Goal: Task Accomplishment & Management: Manage account settings

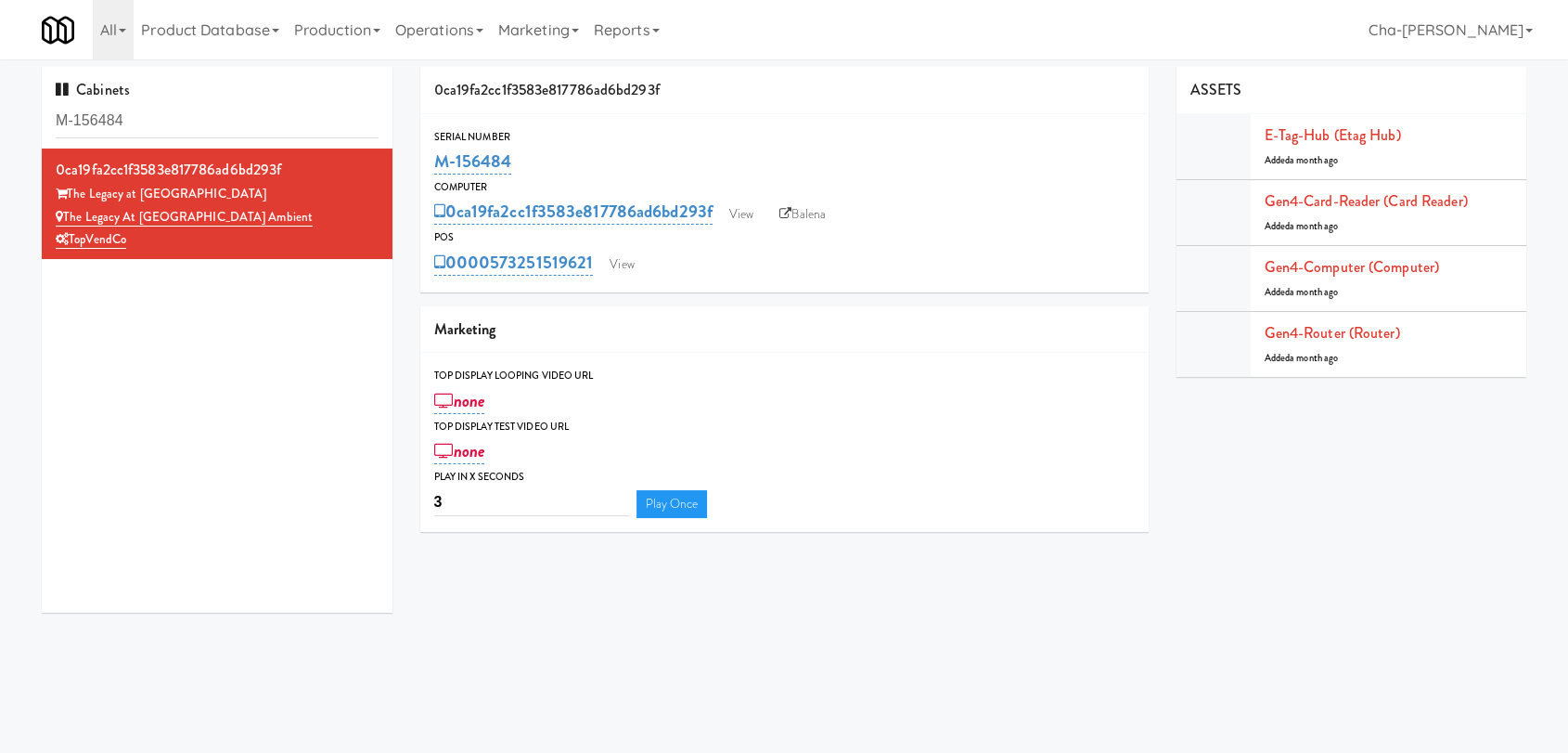
click at [665, 153] on div "M-156484" at bounding box center [784, 162] width 700 height 32
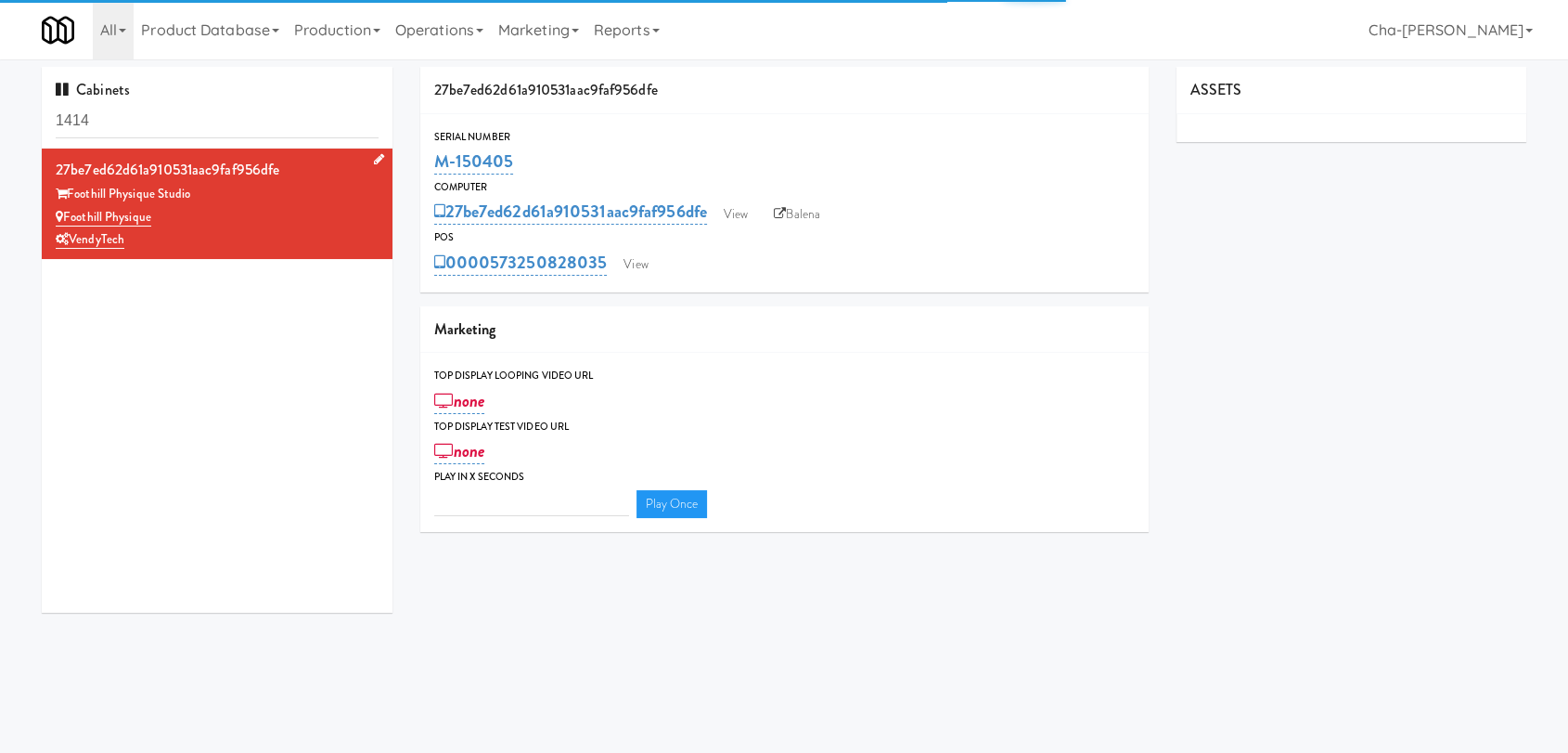
type input "3"
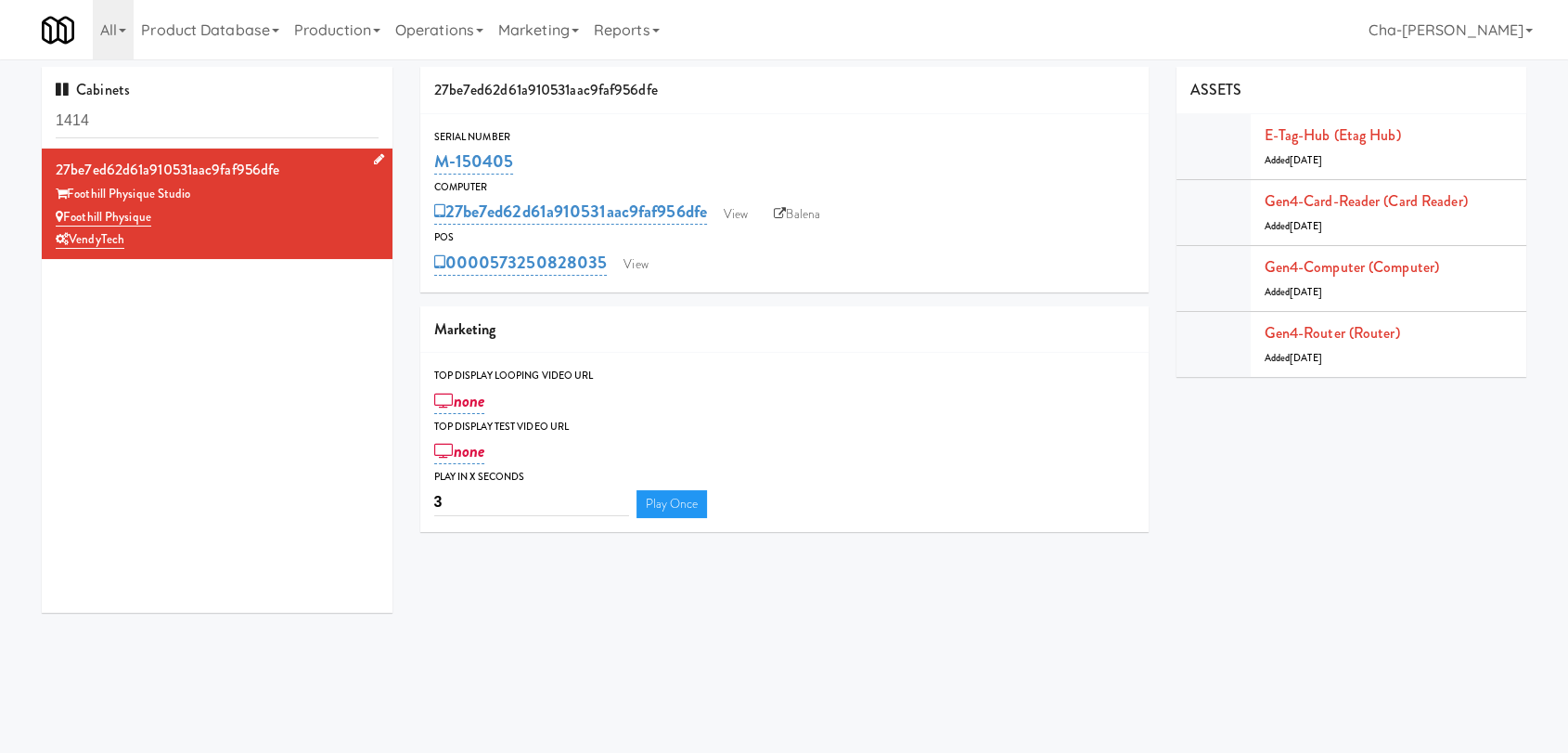
drag, startPoint x: 166, startPoint y: 212, endPoint x: 67, endPoint y: 215, distance: 99.0
click at [67, 215] on div "Foothill Physique" at bounding box center [217, 217] width 323 height 24
copy link "Foothill Physique"
click at [751, 221] on link "View" at bounding box center [735, 214] width 42 height 28
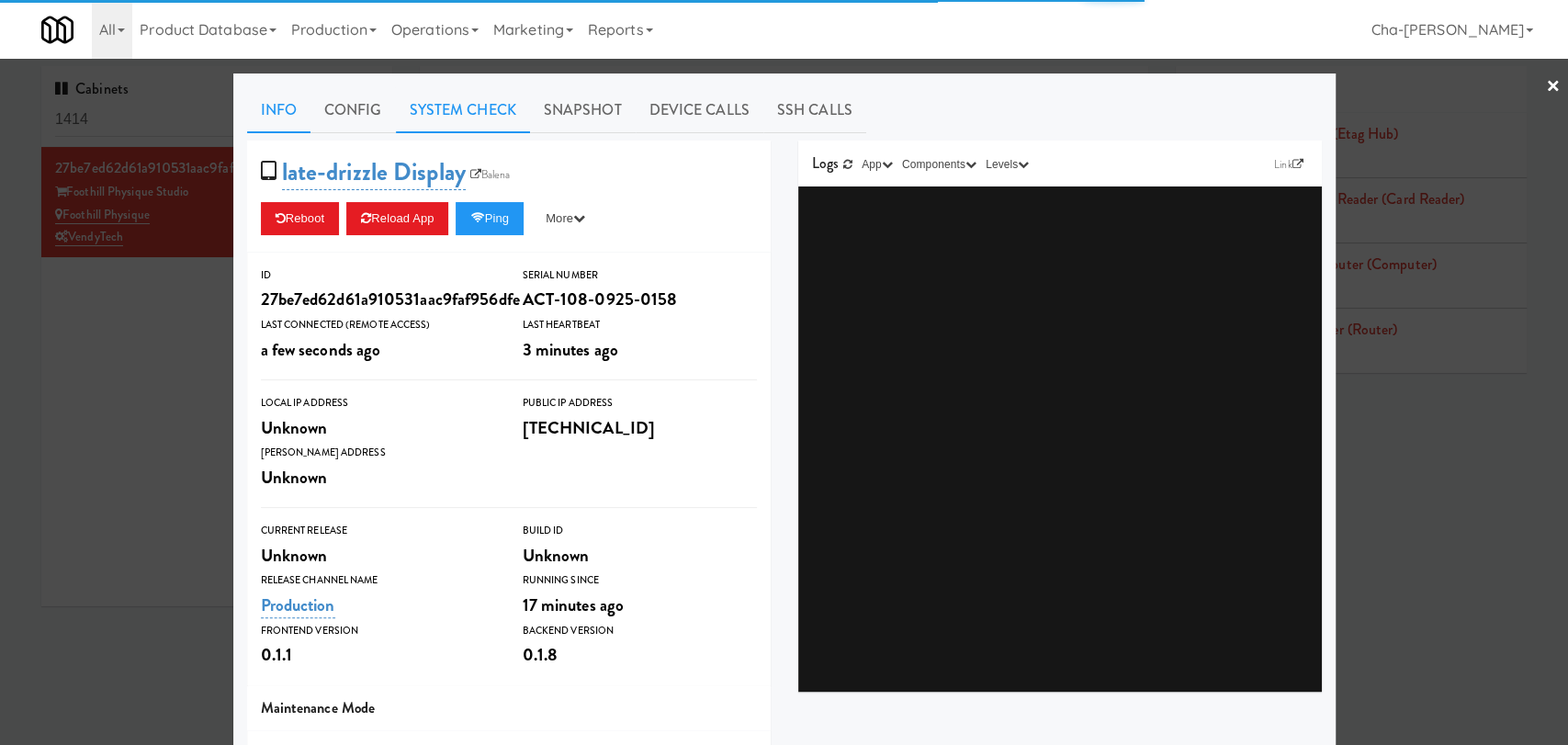
click at [463, 100] on link "System Check" at bounding box center [462, 110] width 134 height 46
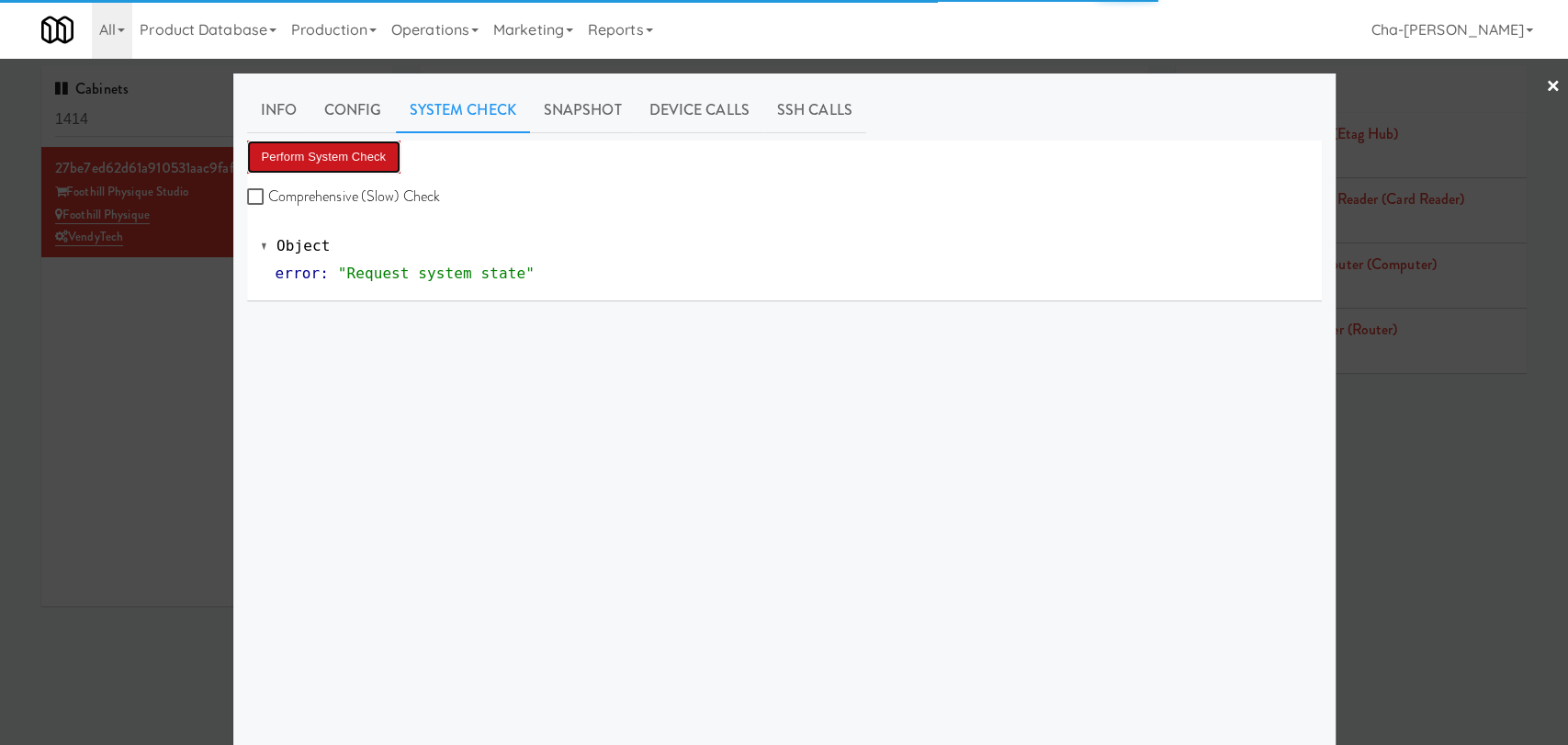
click at [360, 158] on button "Perform System Check" at bounding box center [325, 157] width 154 height 33
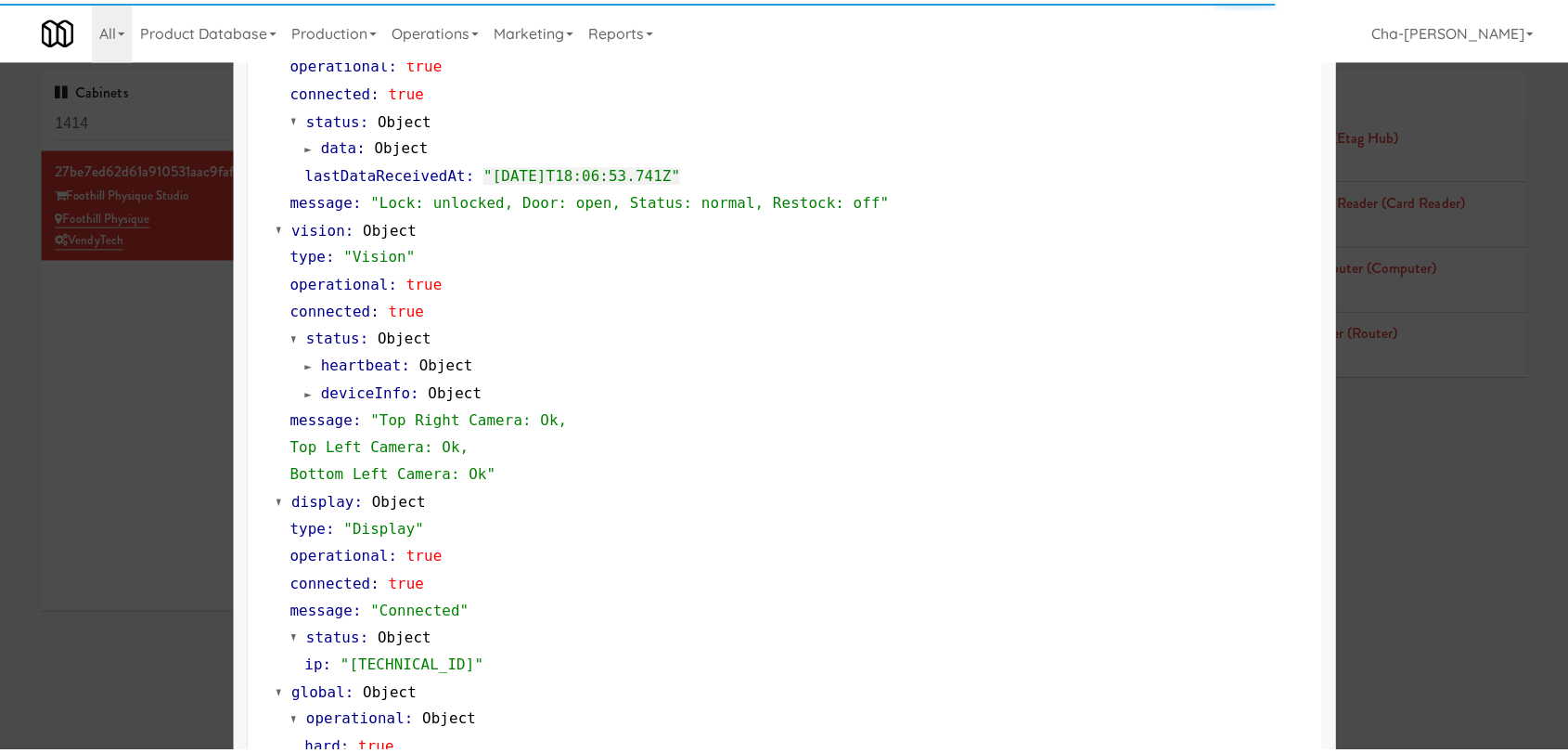
scroll to position [688, 0]
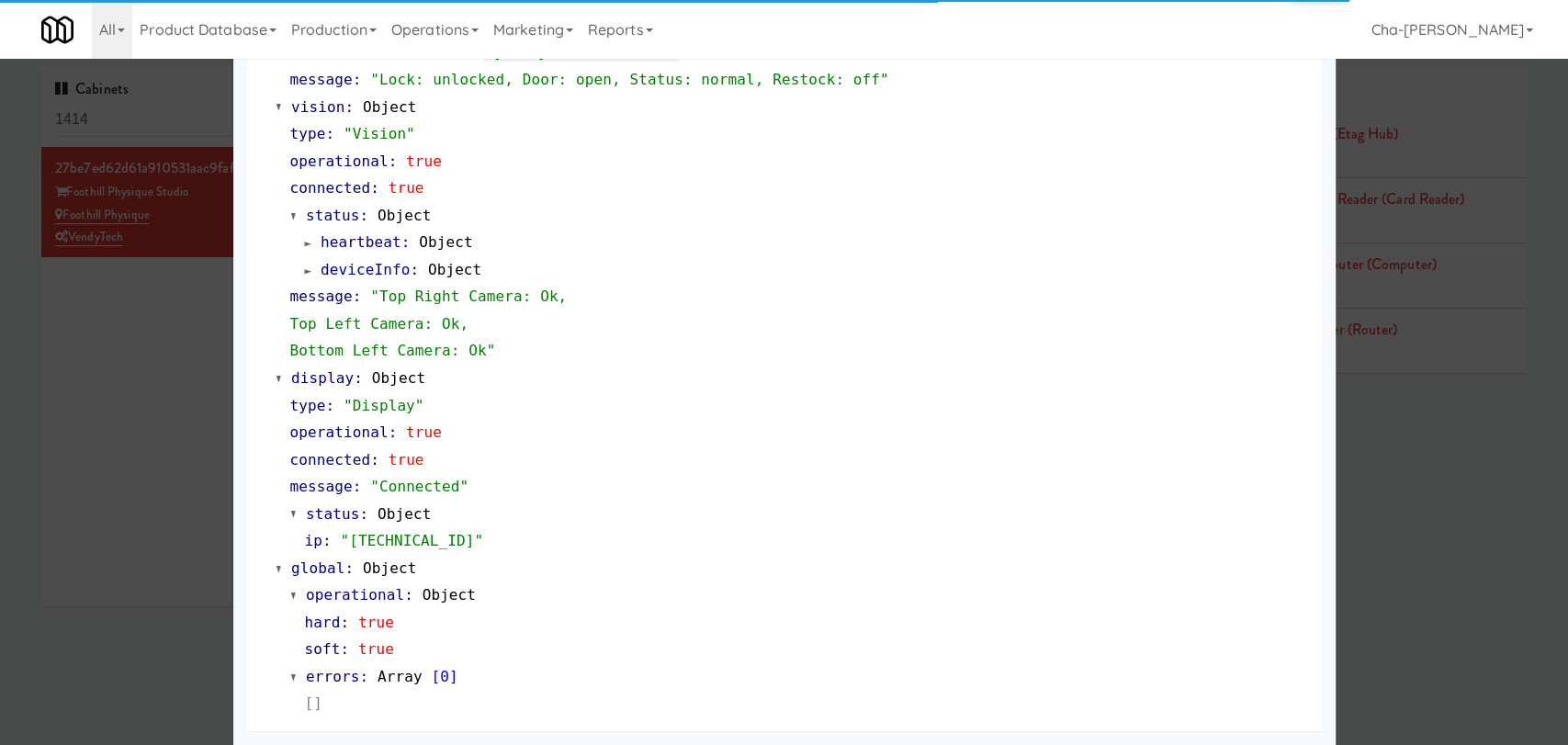
click at [66, 503] on div at bounding box center [784, 372] width 1568 height 745
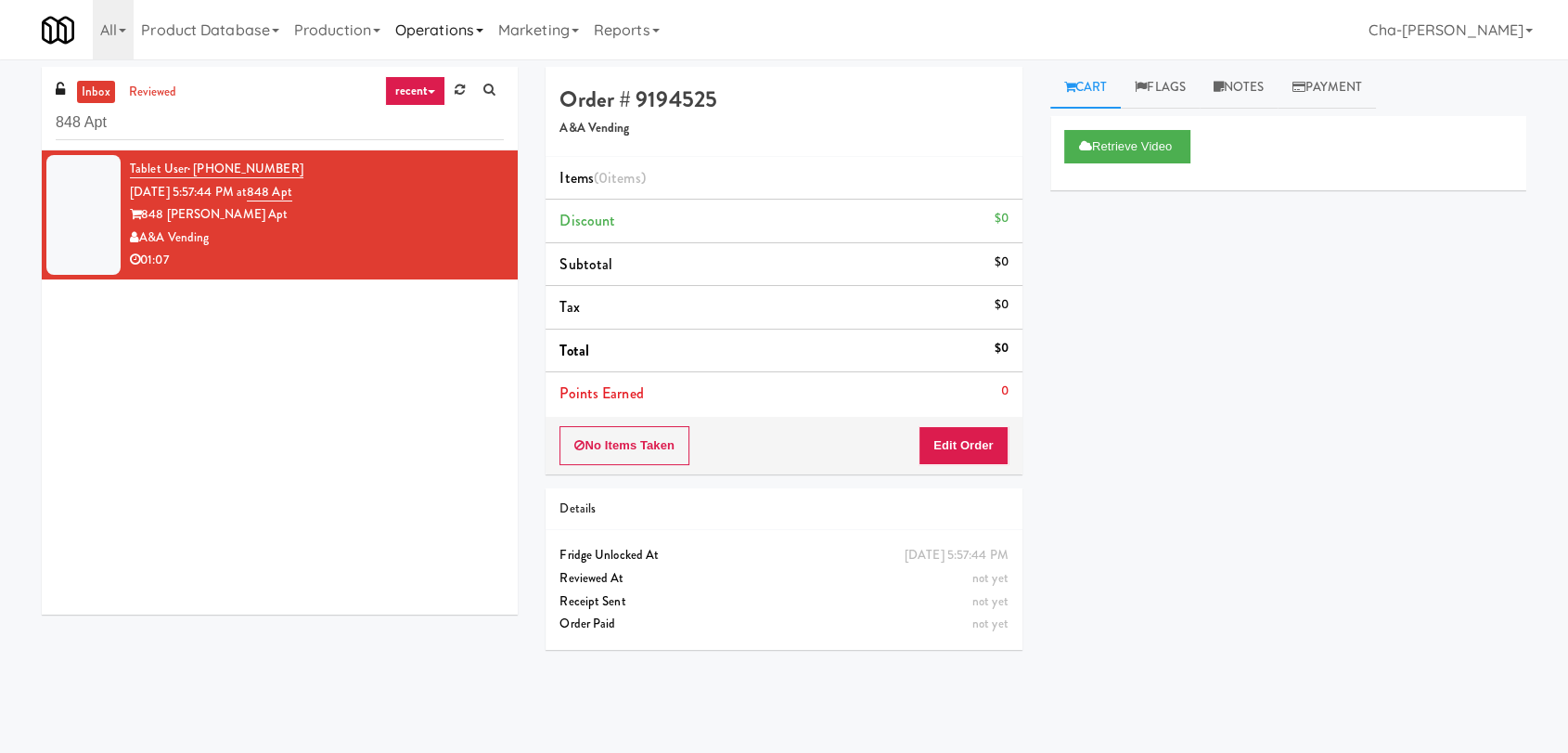
click at [472, 31] on link "Operations" at bounding box center [440, 29] width 103 height 59
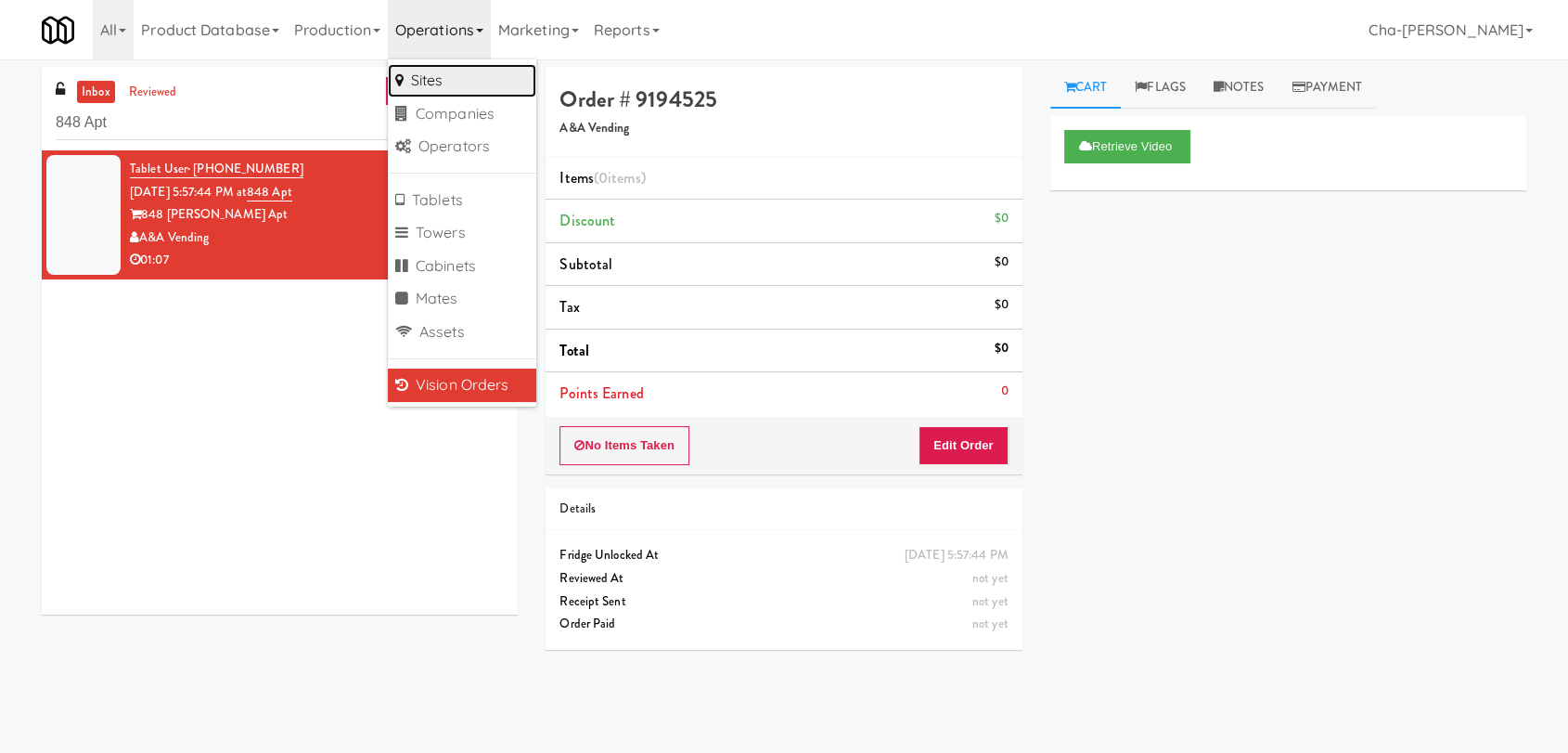
click at [430, 84] on link "Sites" at bounding box center [463, 81] width 149 height 34
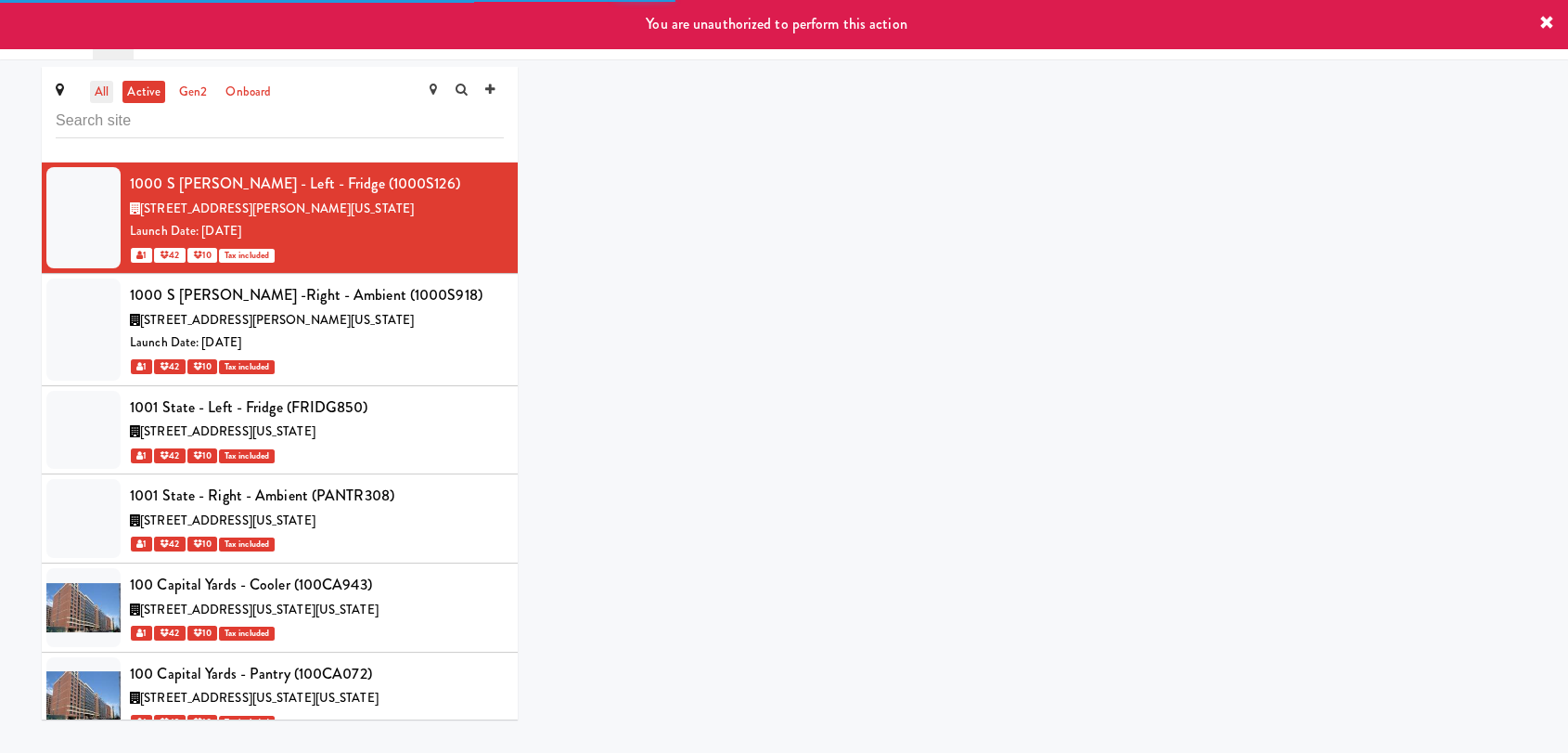
click at [107, 100] on link "all" at bounding box center [102, 92] width 24 height 24
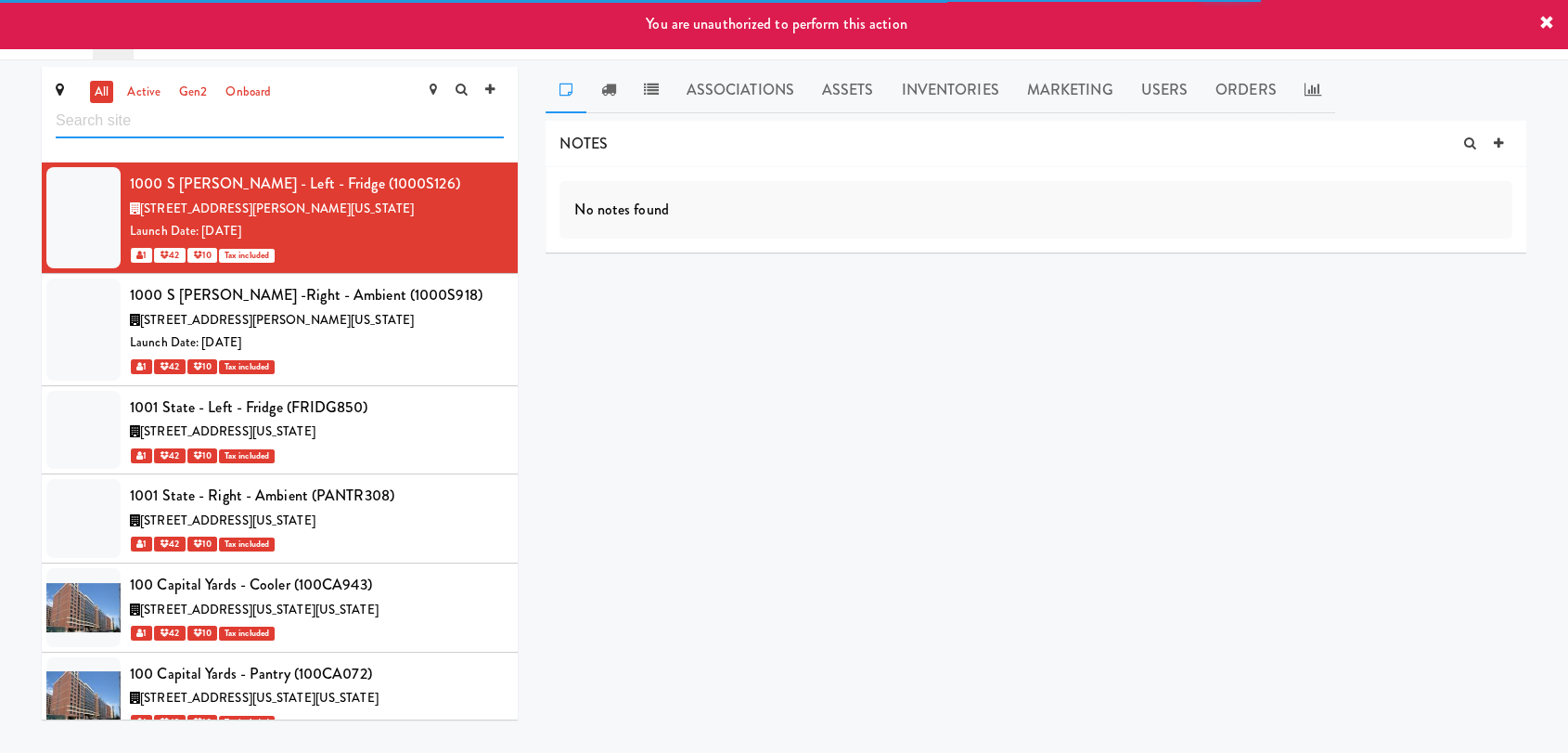
click at [194, 132] on input "text" at bounding box center [279, 121] width 448 height 35
paste input "Foothill Physique"
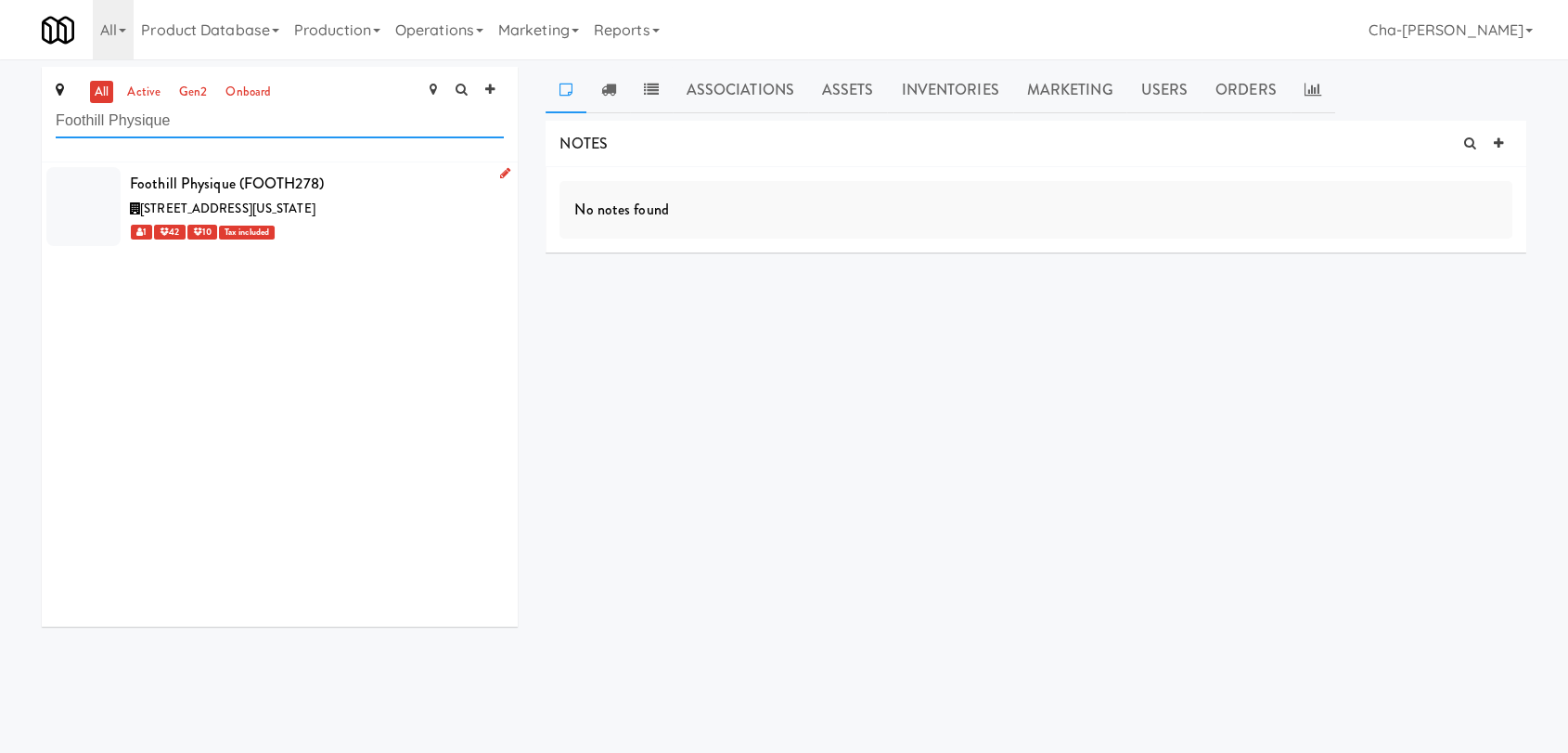
type input "Foothill Physique"
click at [500, 172] on icon at bounding box center [505, 173] width 10 height 12
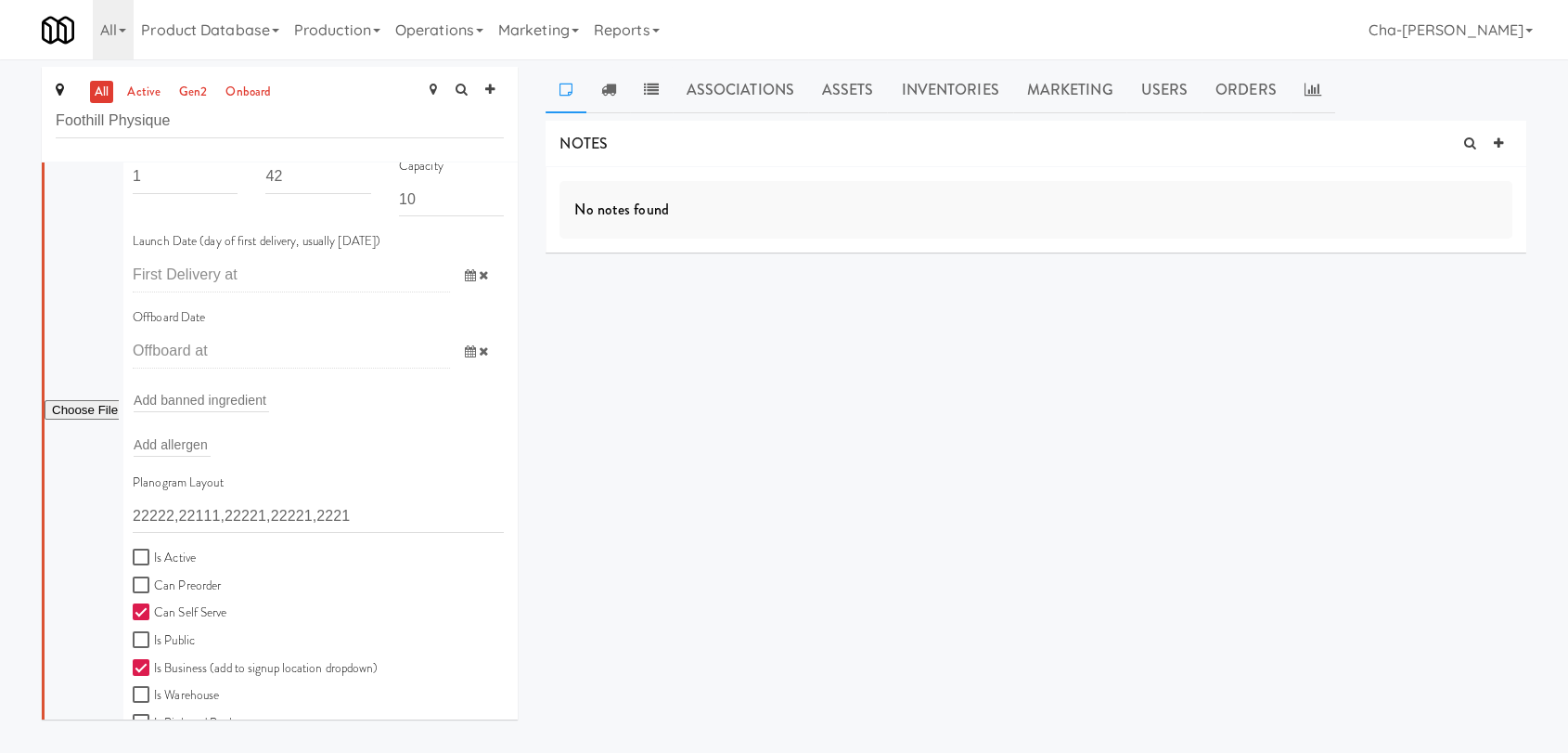
scroll to position [206, 0]
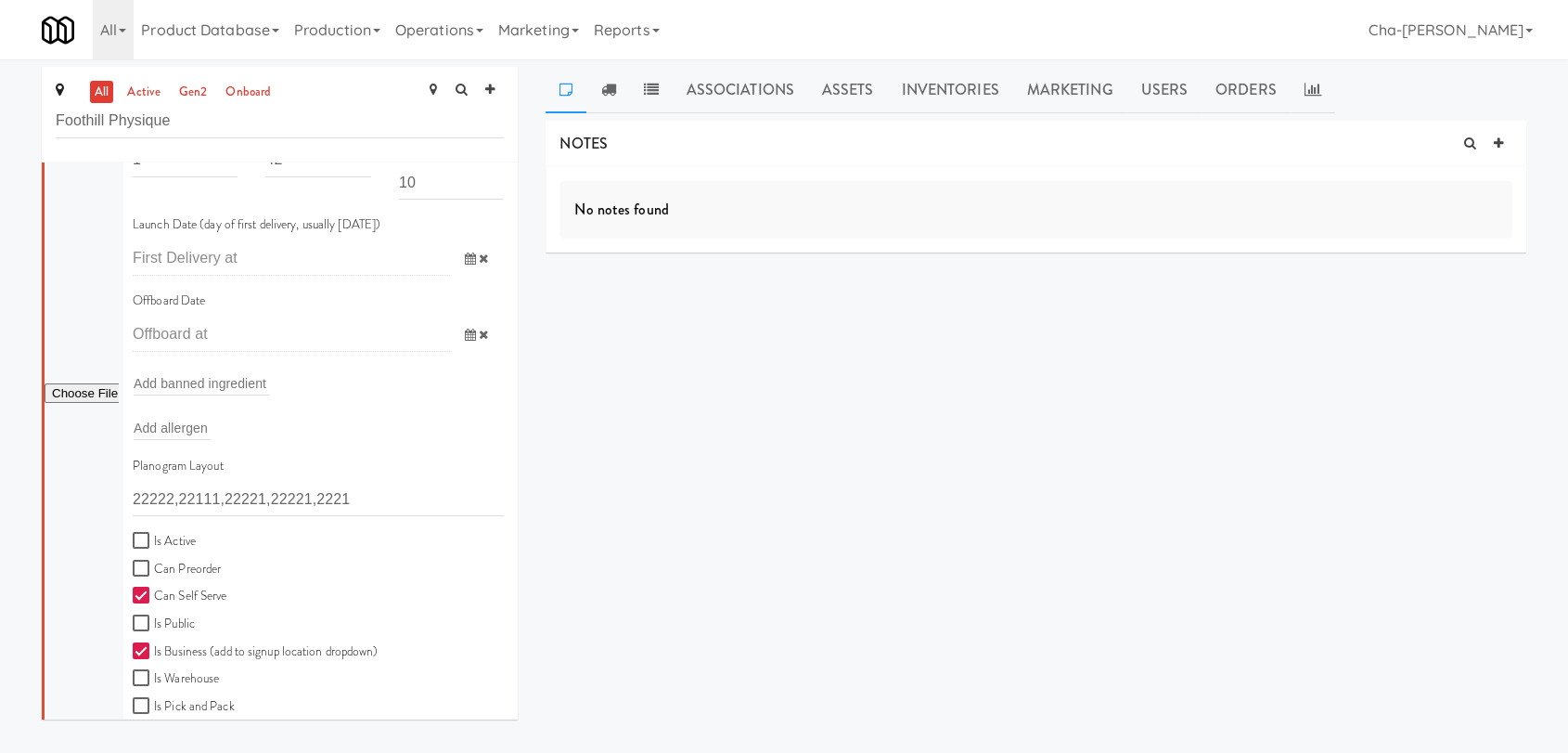
drag, startPoint x: 146, startPoint y: 526, endPoint x: 156, endPoint y: 543, distance: 19.7
click at [149, 531] on div "Planogram Layout 22222,22111,22221,22221,2221 Is Active Can Preorder Can Self S…" at bounding box center [318, 717] width 399 height 525
click at [159, 543] on label "Is Active" at bounding box center [164, 541] width 63 height 24
click at [154, 543] on input "Is Active" at bounding box center [143, 541] width 22 height 15
checkbox input "true"
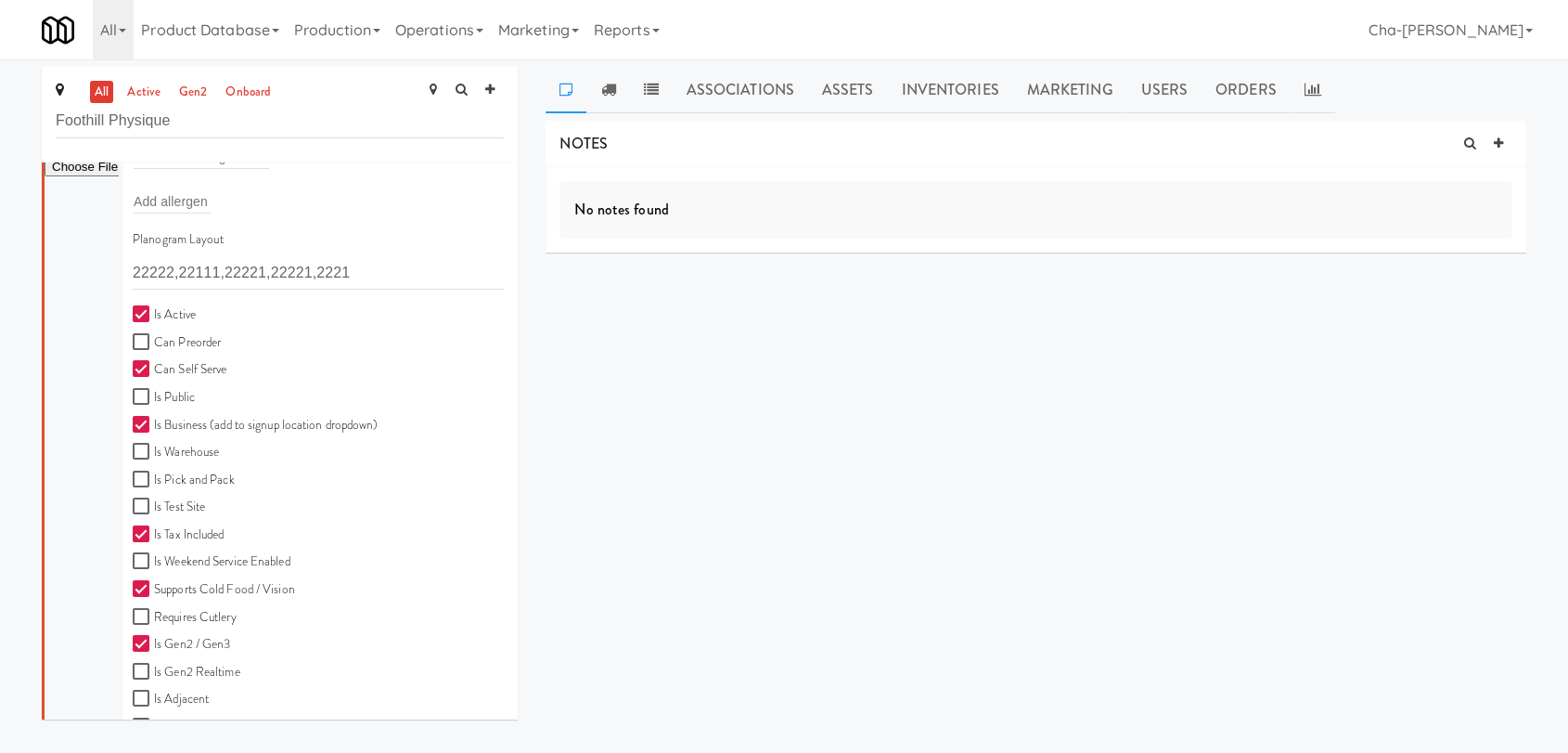
scroll to position [514, 0]
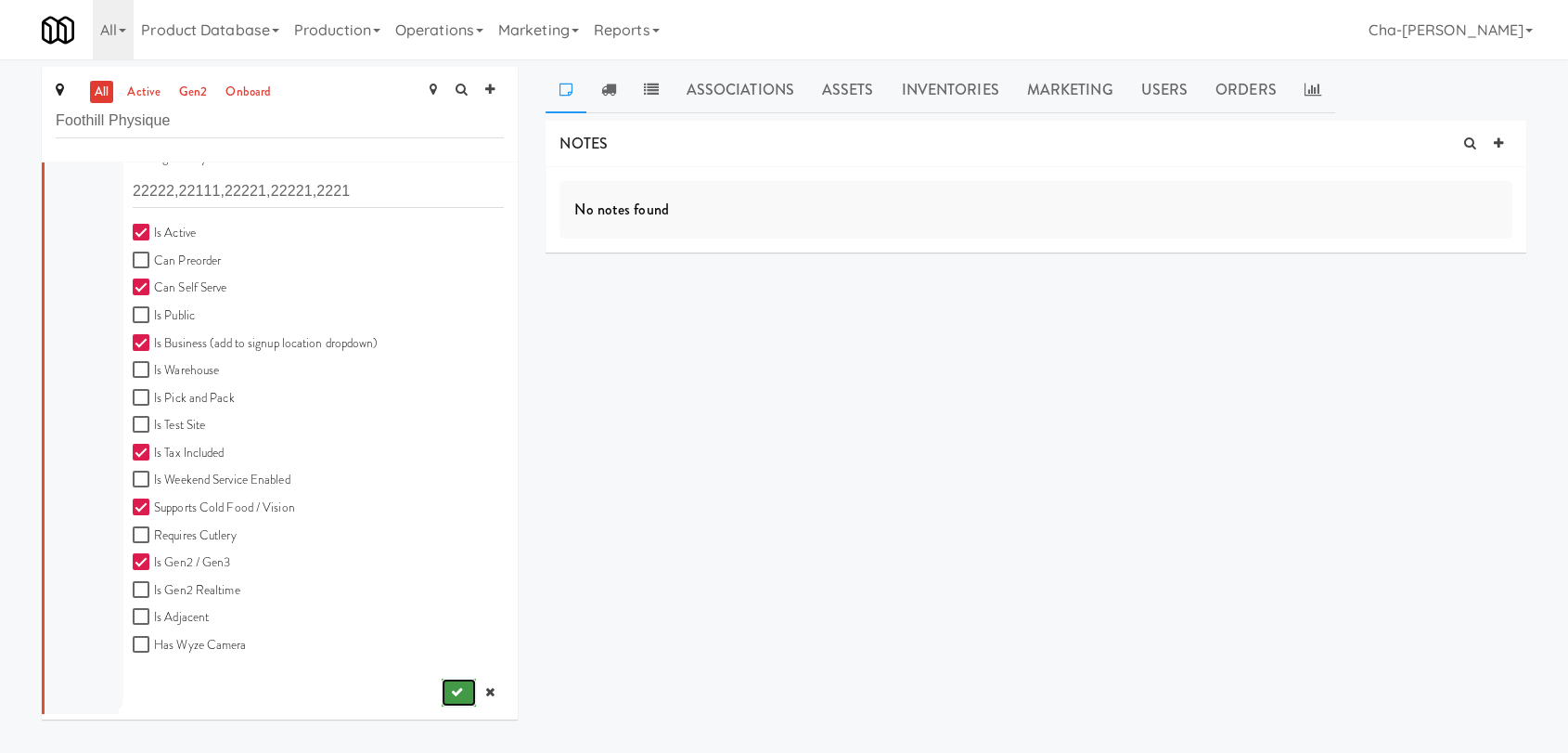
click at [451, 691] on icon "submit" at bounding box center [457, 691] width 12 height 12
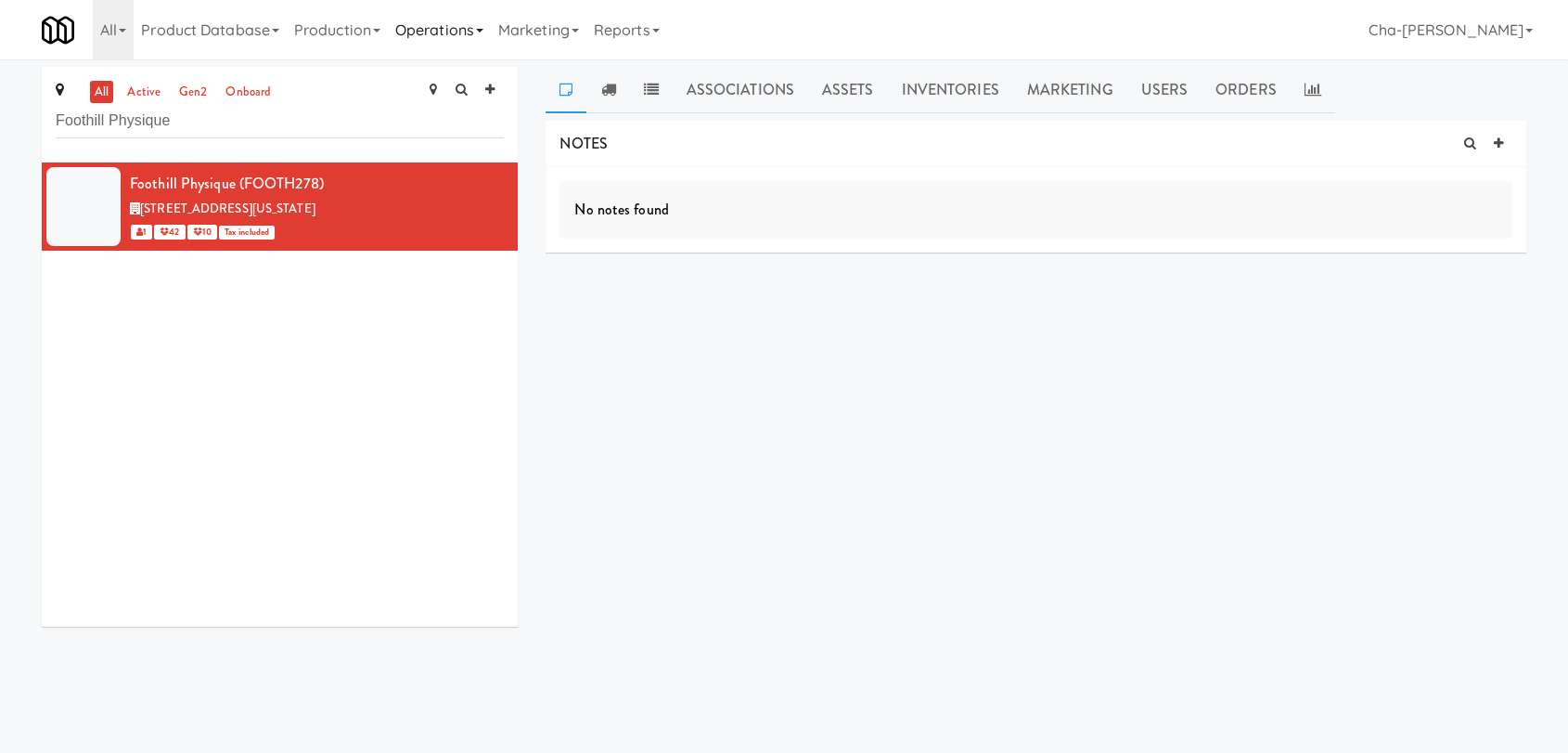
click at [447, 24] on link "Operations" at bounding box center [440, 29] width 103 height 59
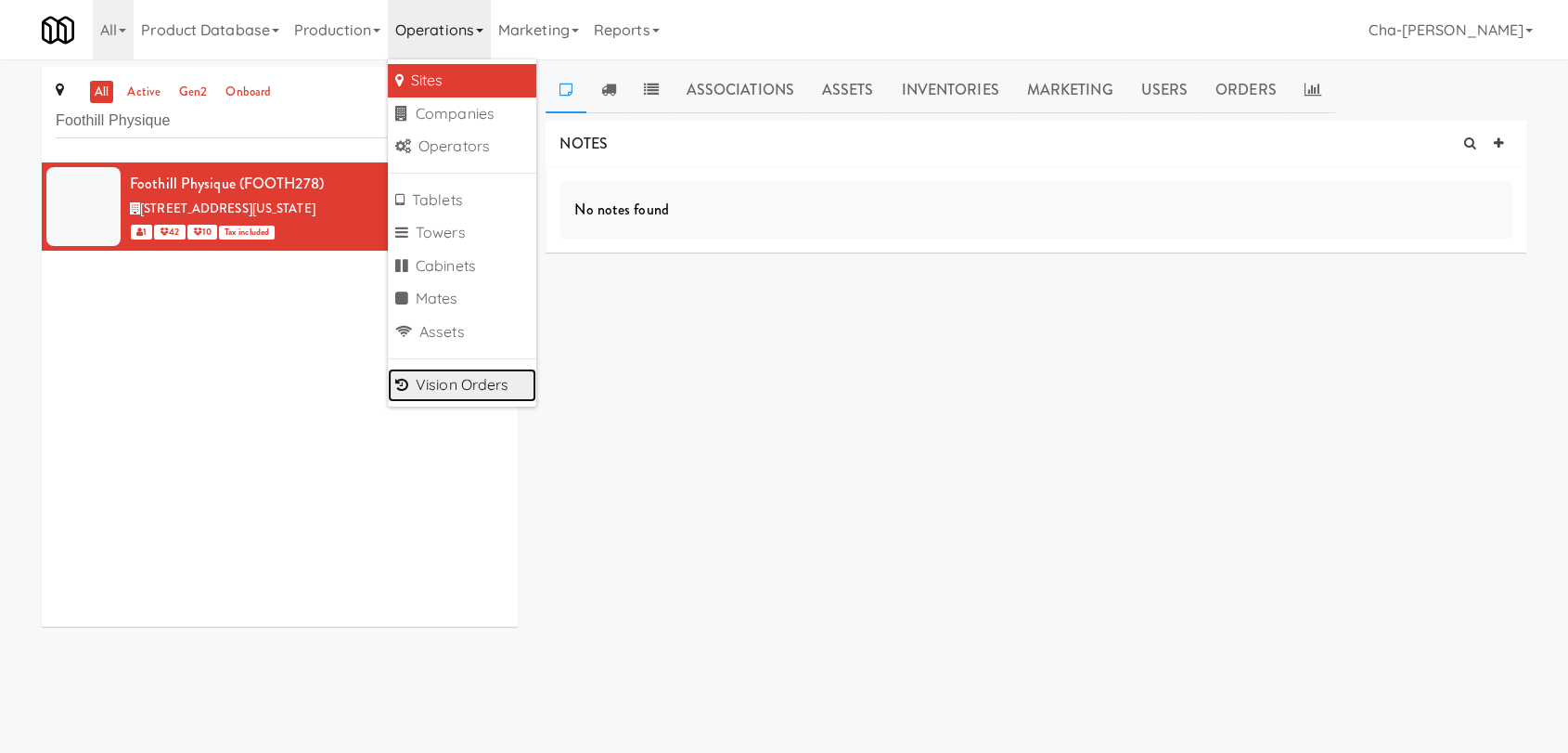
click at [491, 382] on link "Vision Orders" at bounding box center [463, 385] width 149 height 34
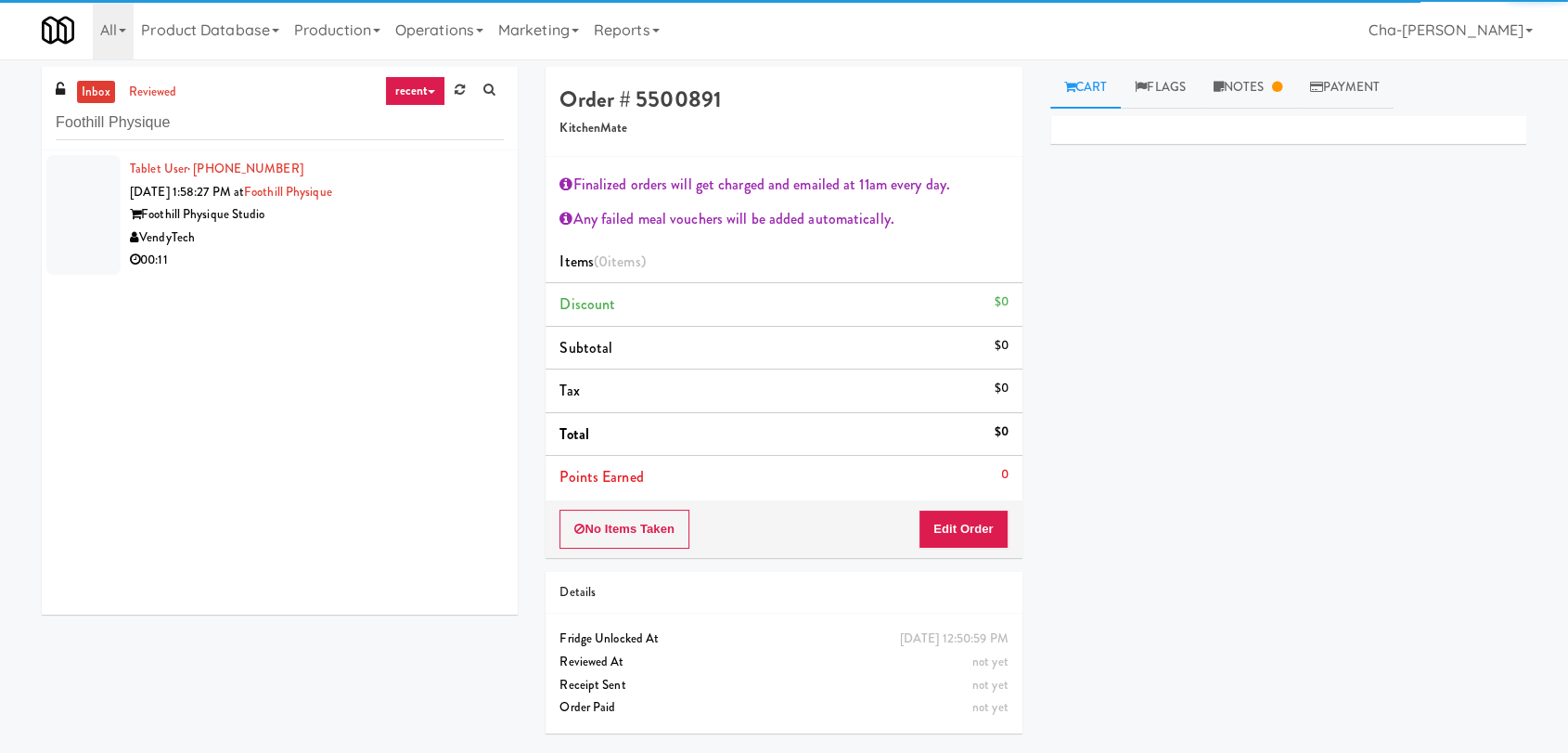
type input "Foothill Physique"
click at [384, 207] on div "Foothill Physique Studio" at bounding box center [317, 214] width 374 height 24
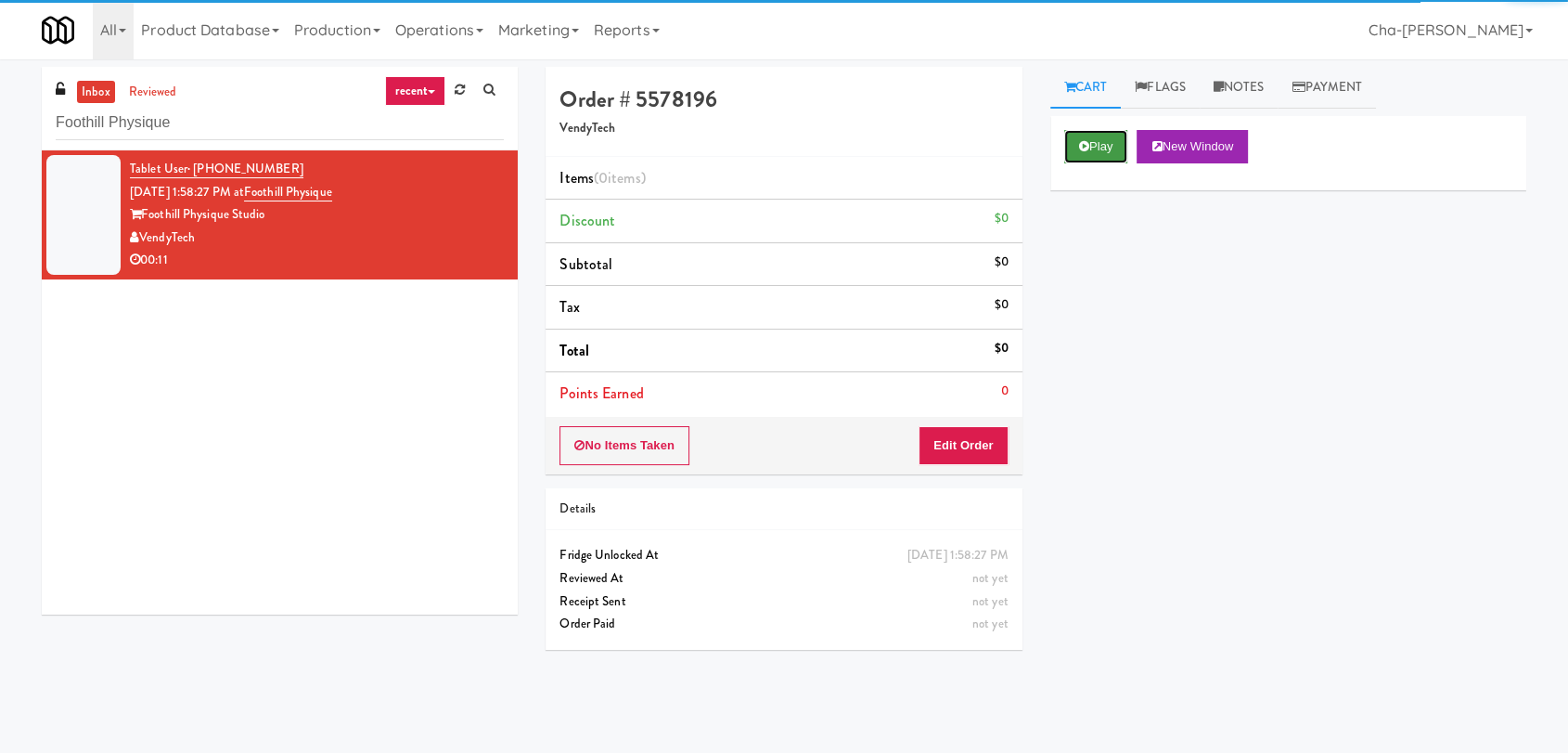
click at [1098, 147] on button "Play" at bounding box center [1096, 147] width 64 height 34
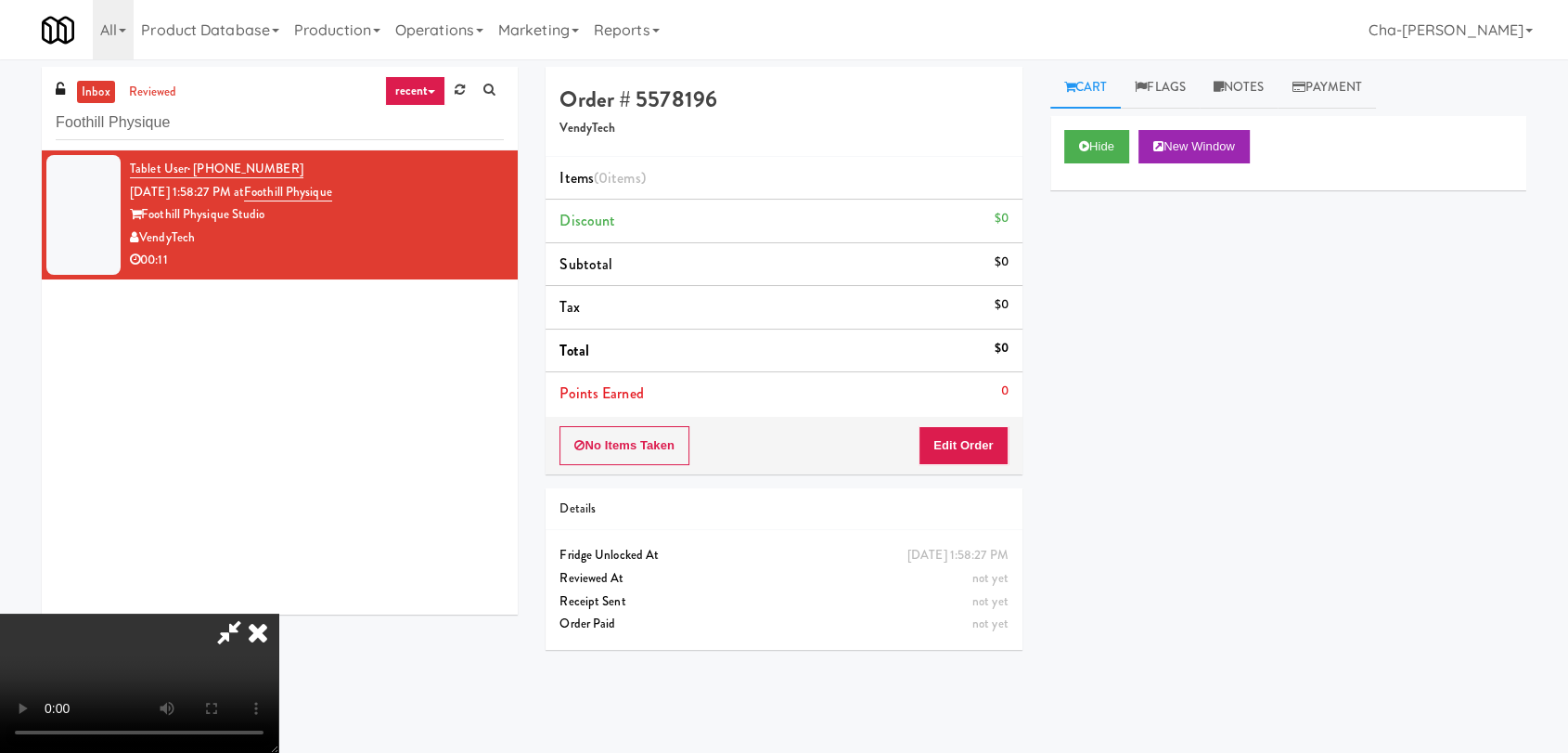
click at [278, 613] on icon at bounding box center [258, 631] width 40 height 37
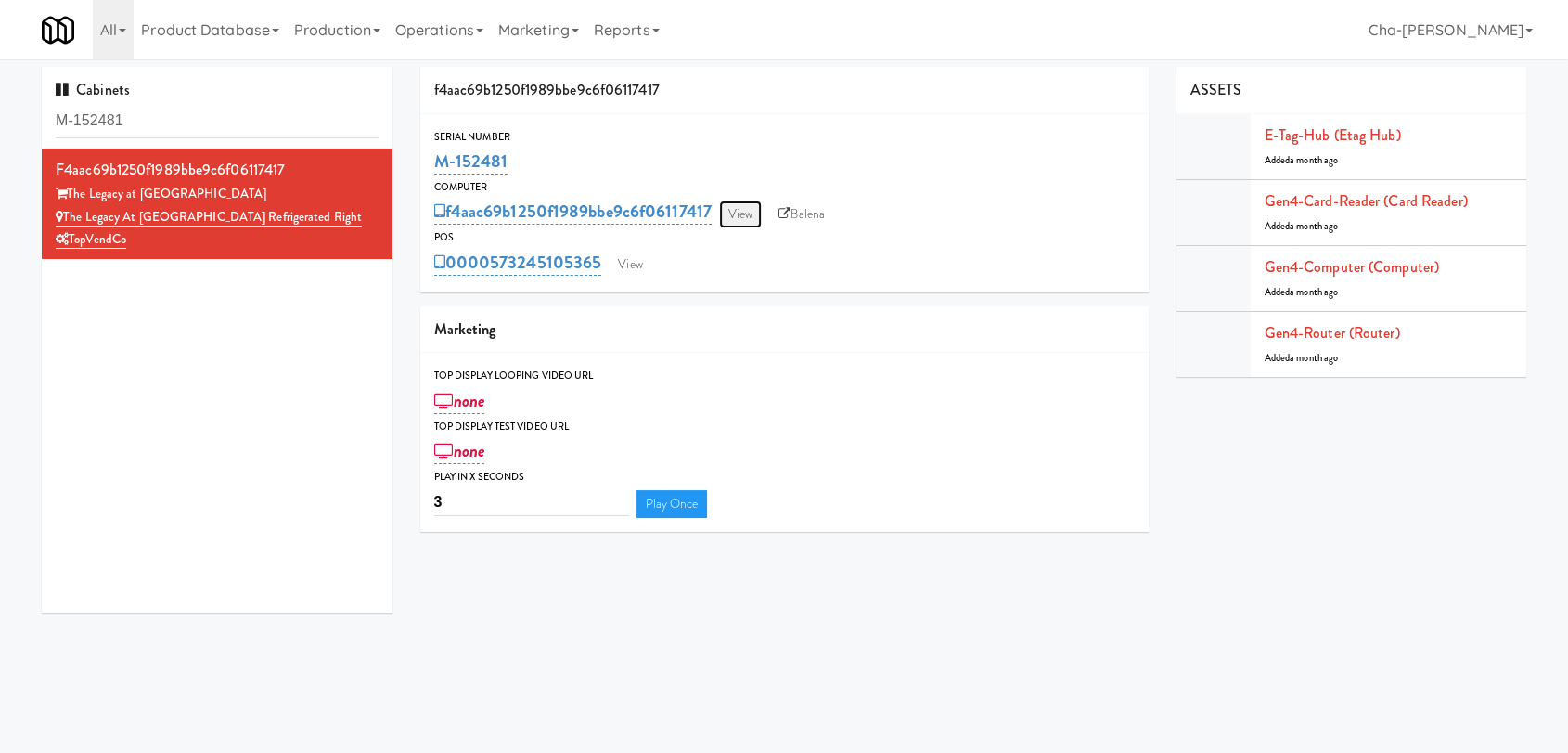
click at [732, 214] on link "View" at bounding box center [740, 214] width 42 height 28
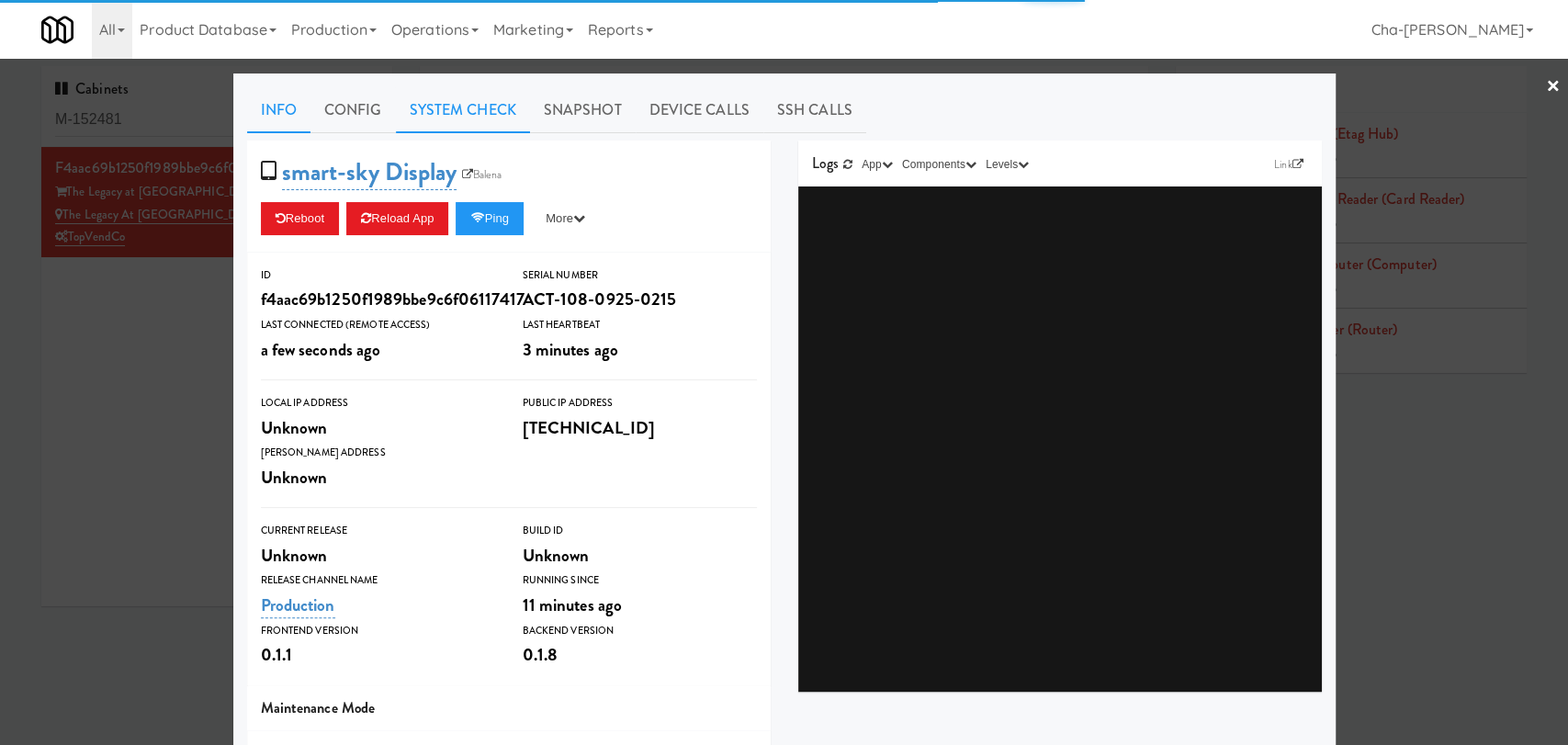
click at [445, 115] on link "System Check" at bounding box center [462, 110] width 134 height 46
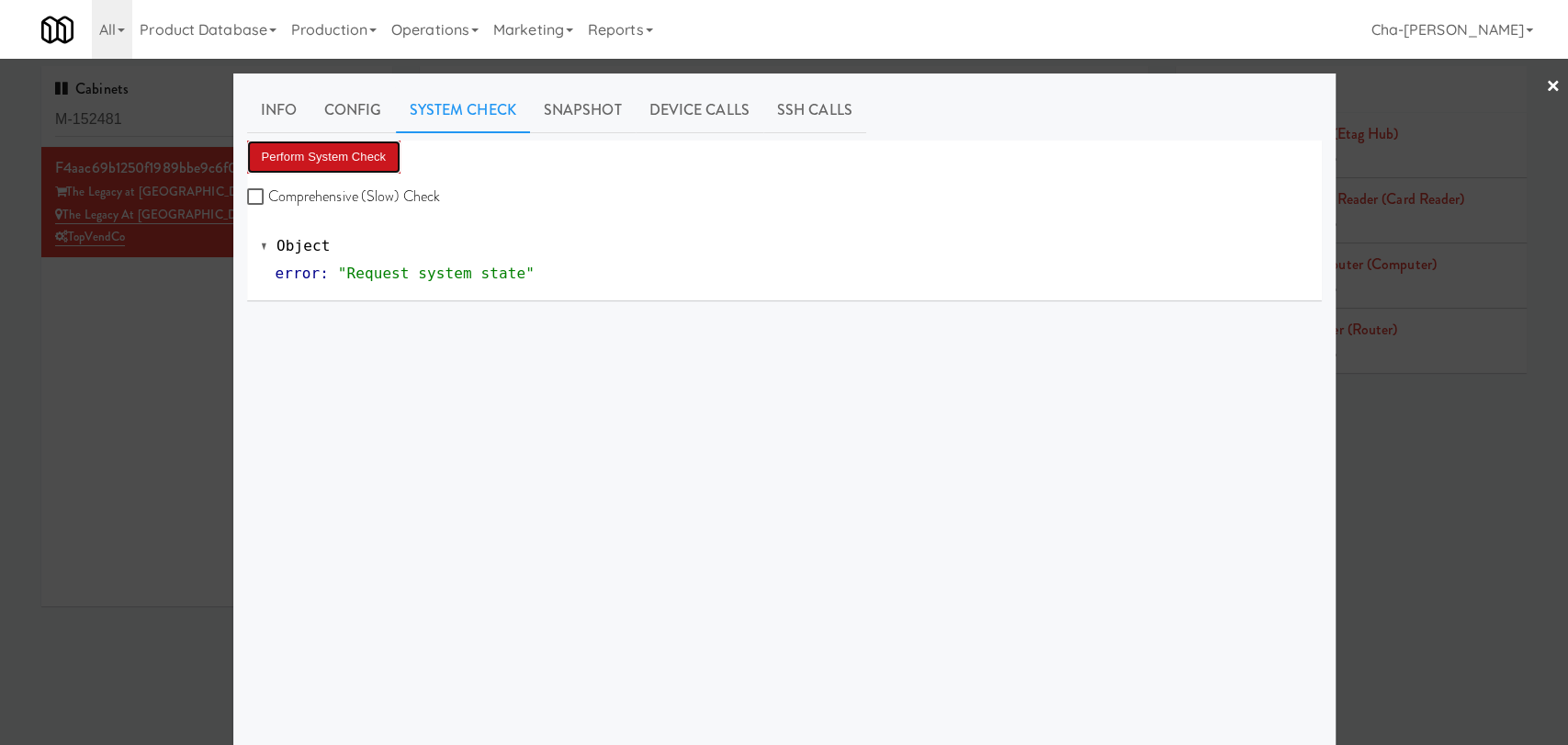
click at [354, 146] on button "Perform System Check" at bounding box center [325, 157] width 154 height 33
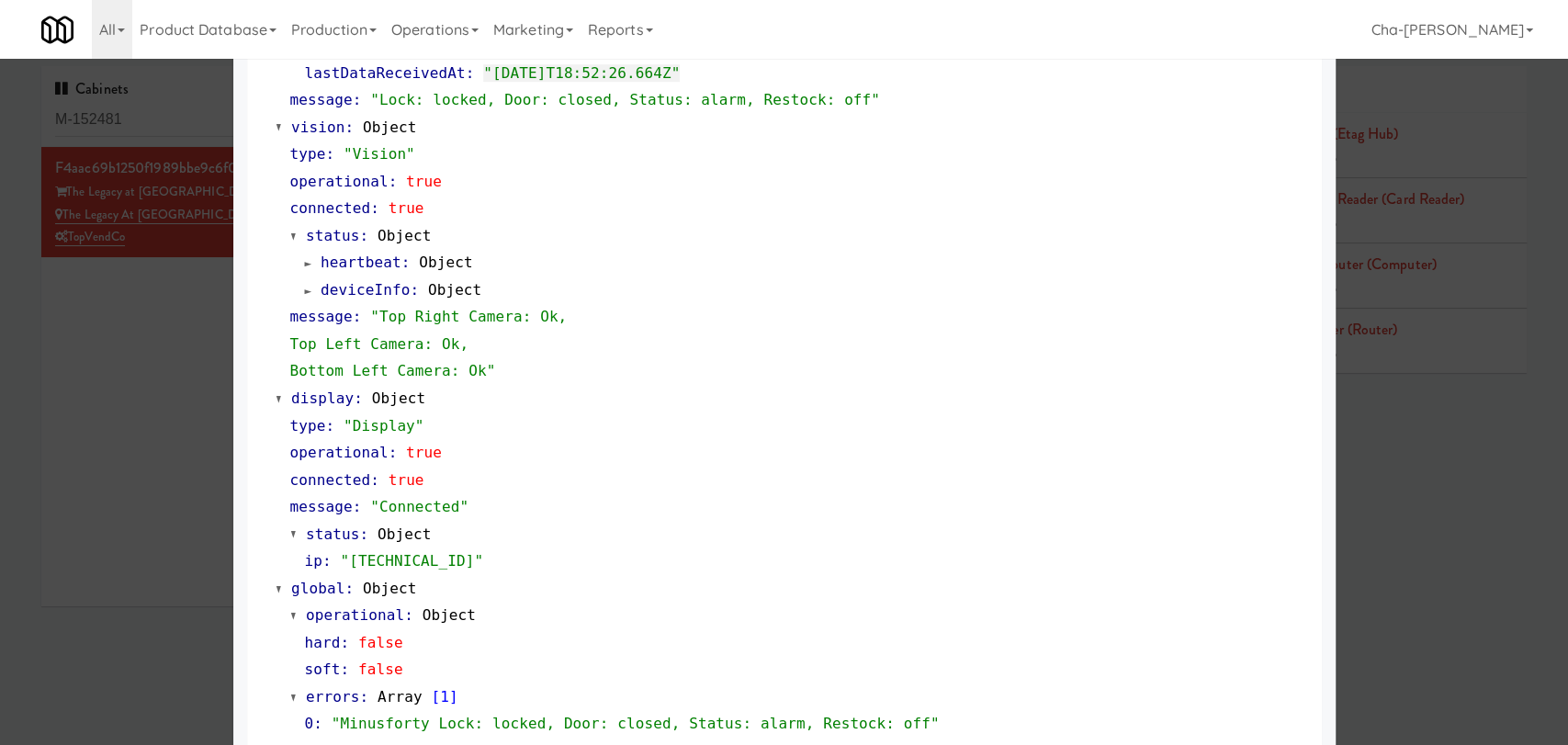
scroll to position [681, 0]
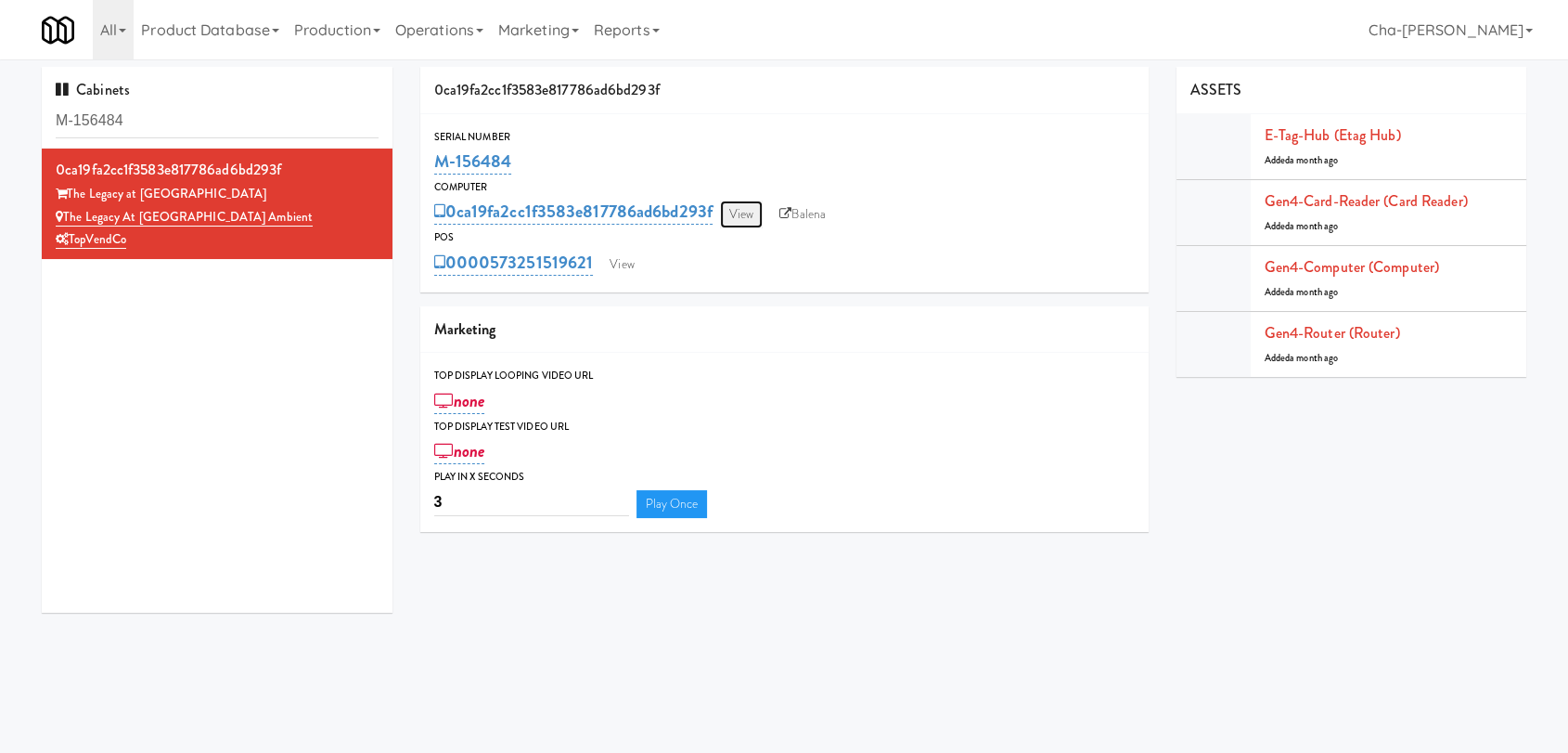
click at [738, 215] on link "View" at bounding box center [741, 214] width 42 height 28
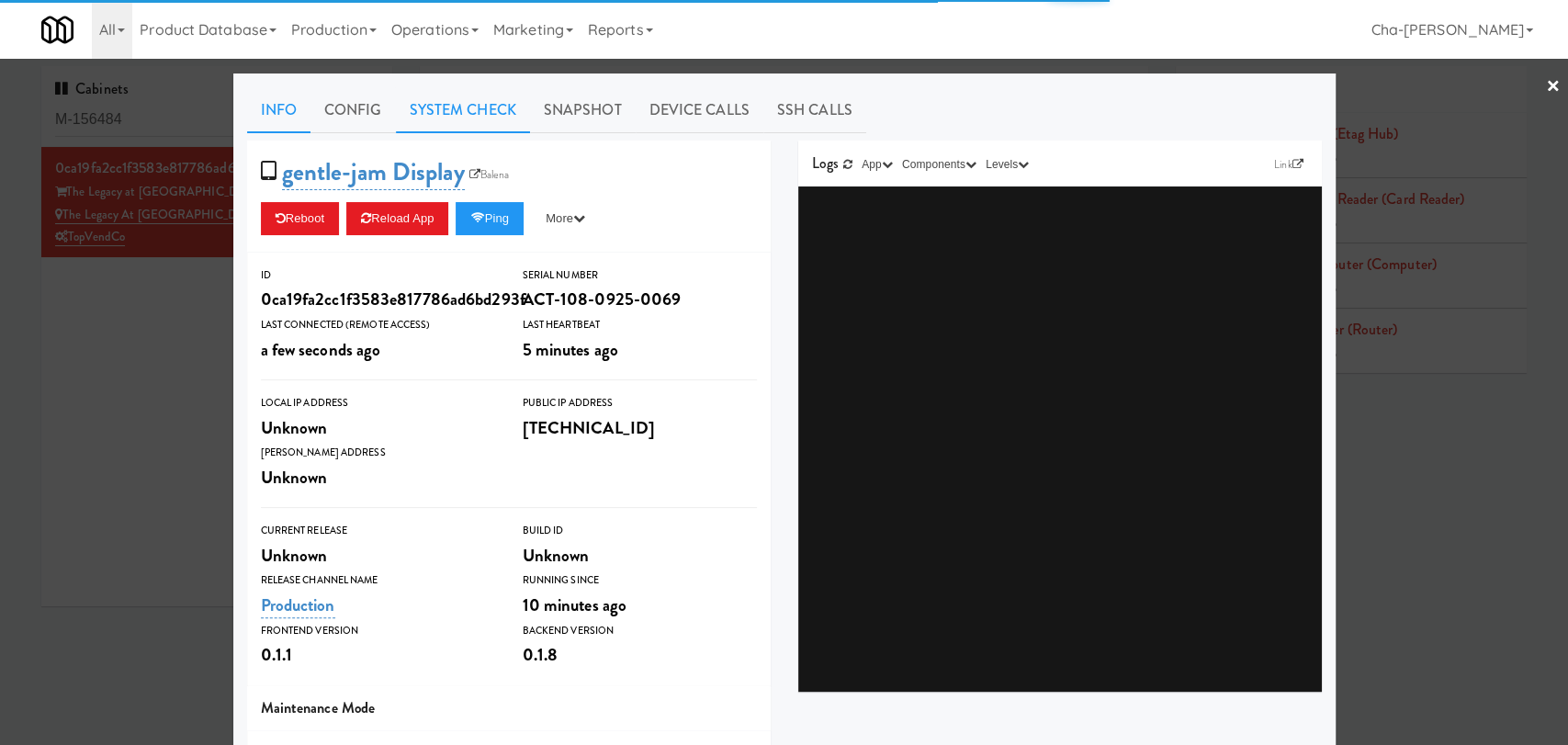
click at [464, 108] on link "System Check" at bounding box center [462, 110] width 134 height 46
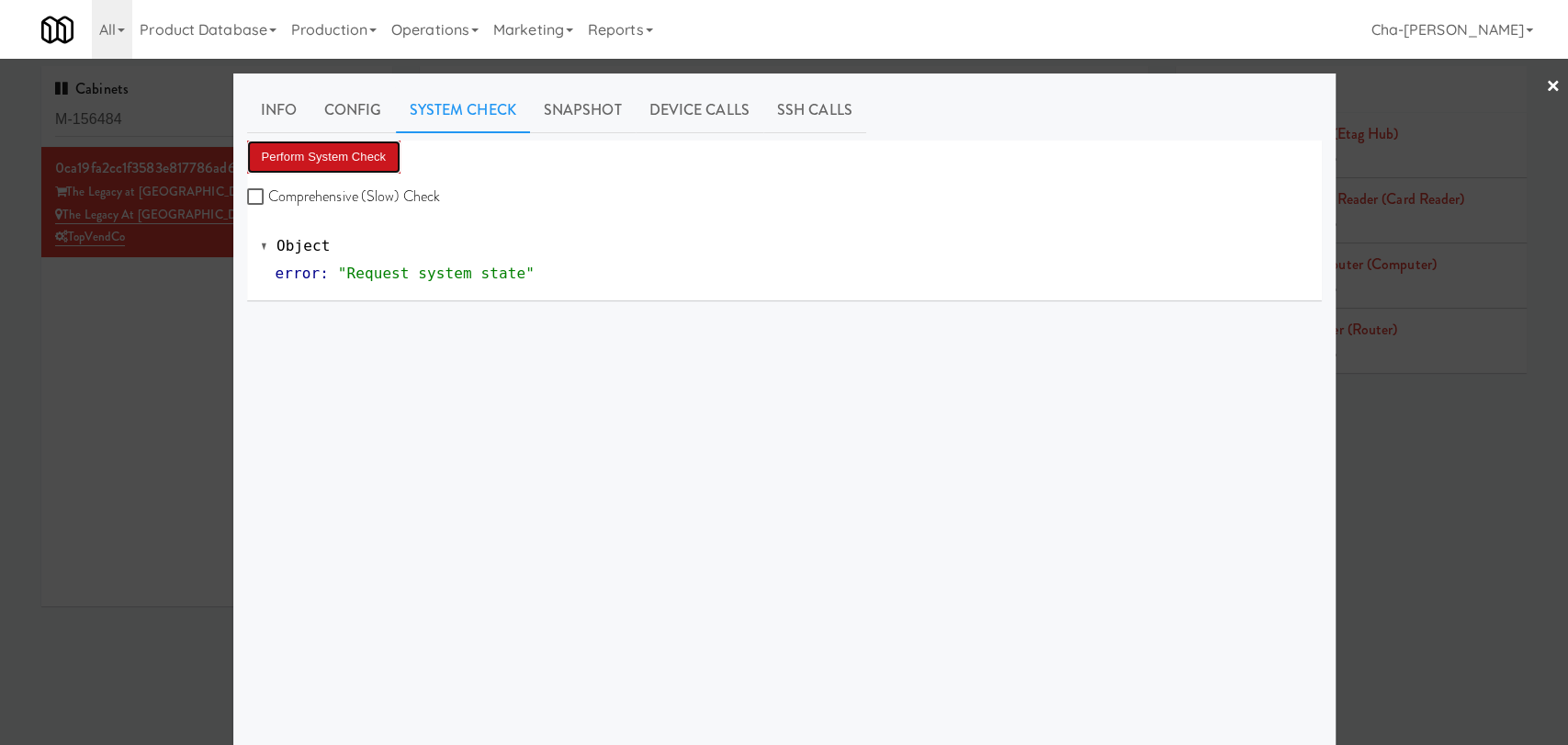
click at [368, 146] on button "Perform System Check" at bounding box center [325, 157] width 154 height 33
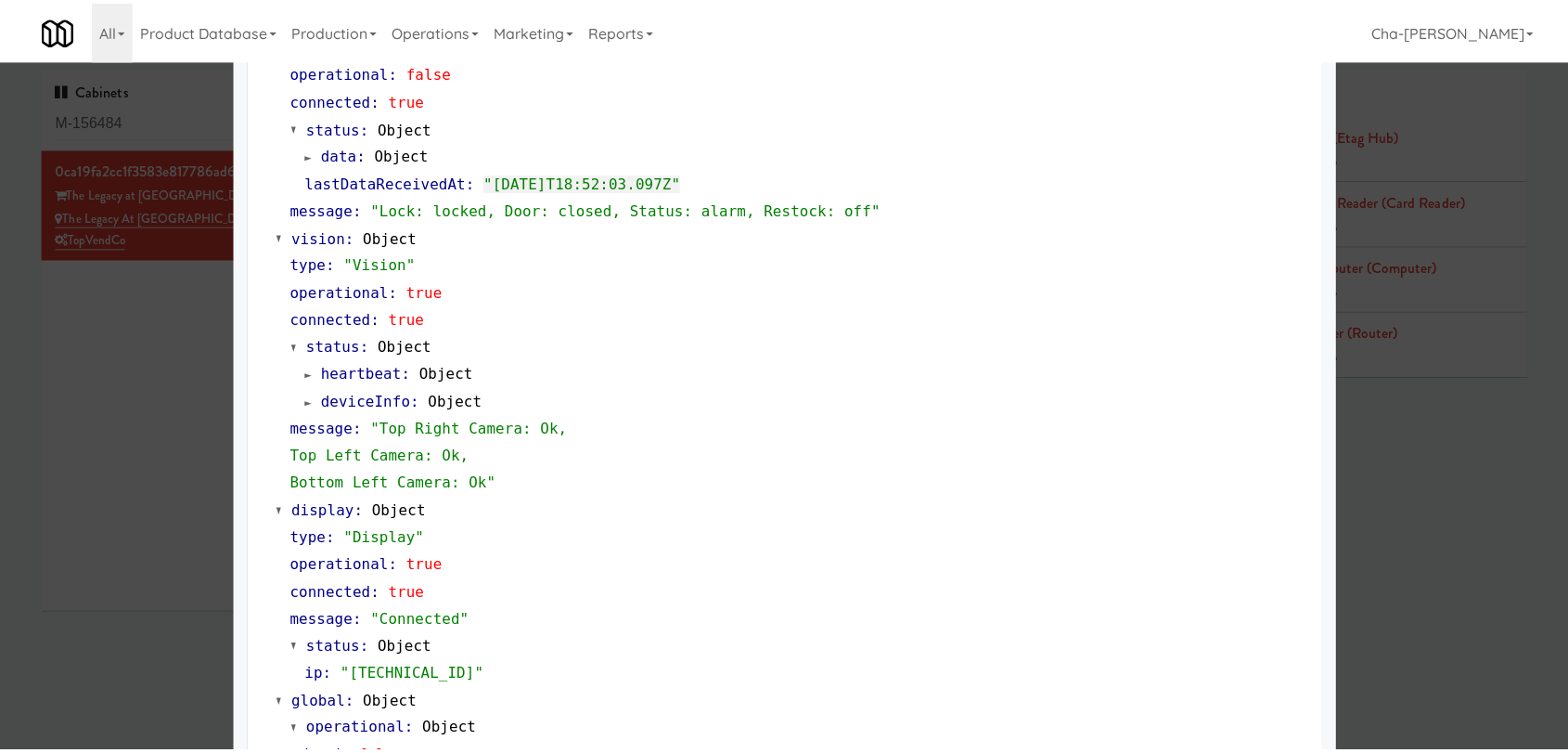
scroll to position [688, 0]
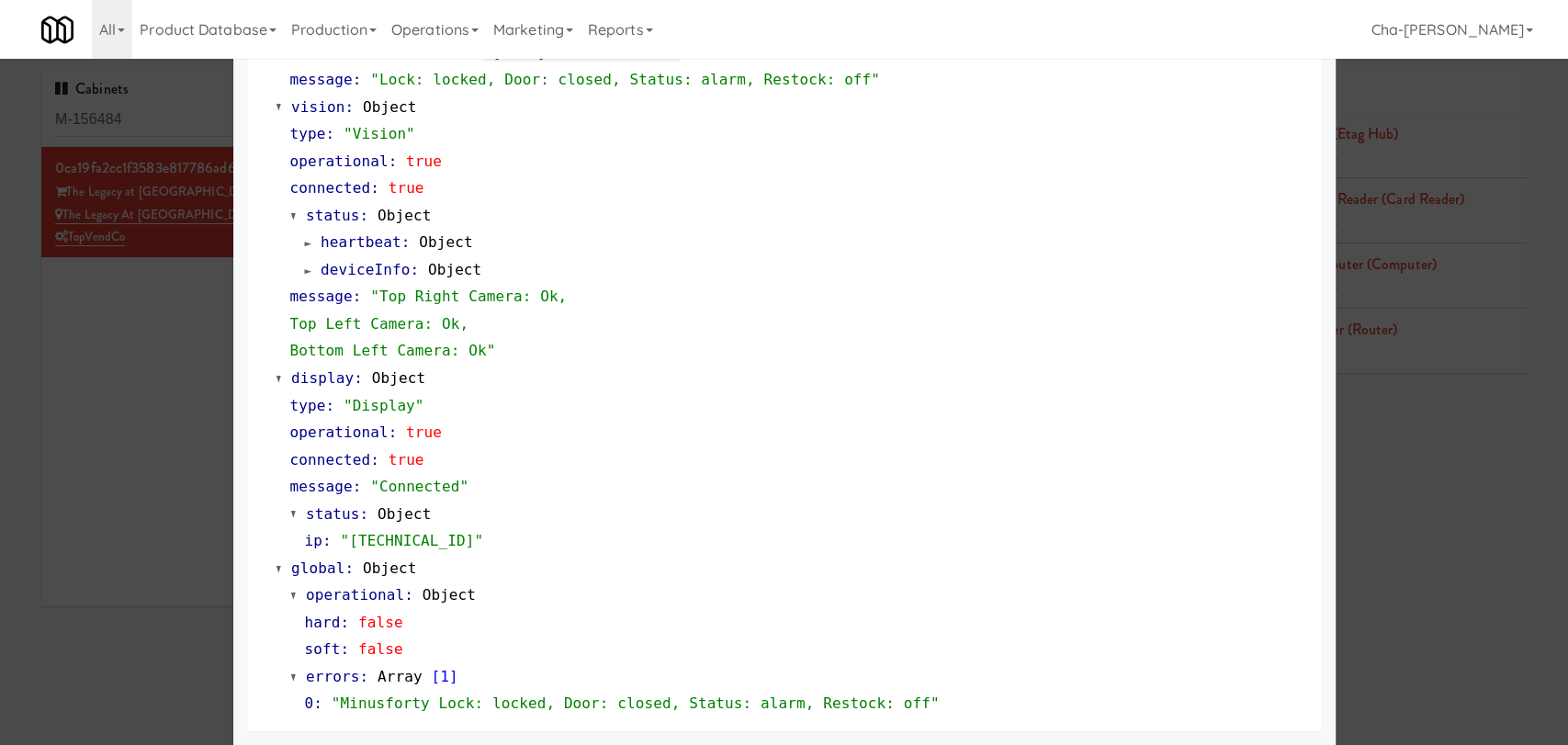
click at [150, 402] on div at bounding box center [784, 372] width 1568 height 745
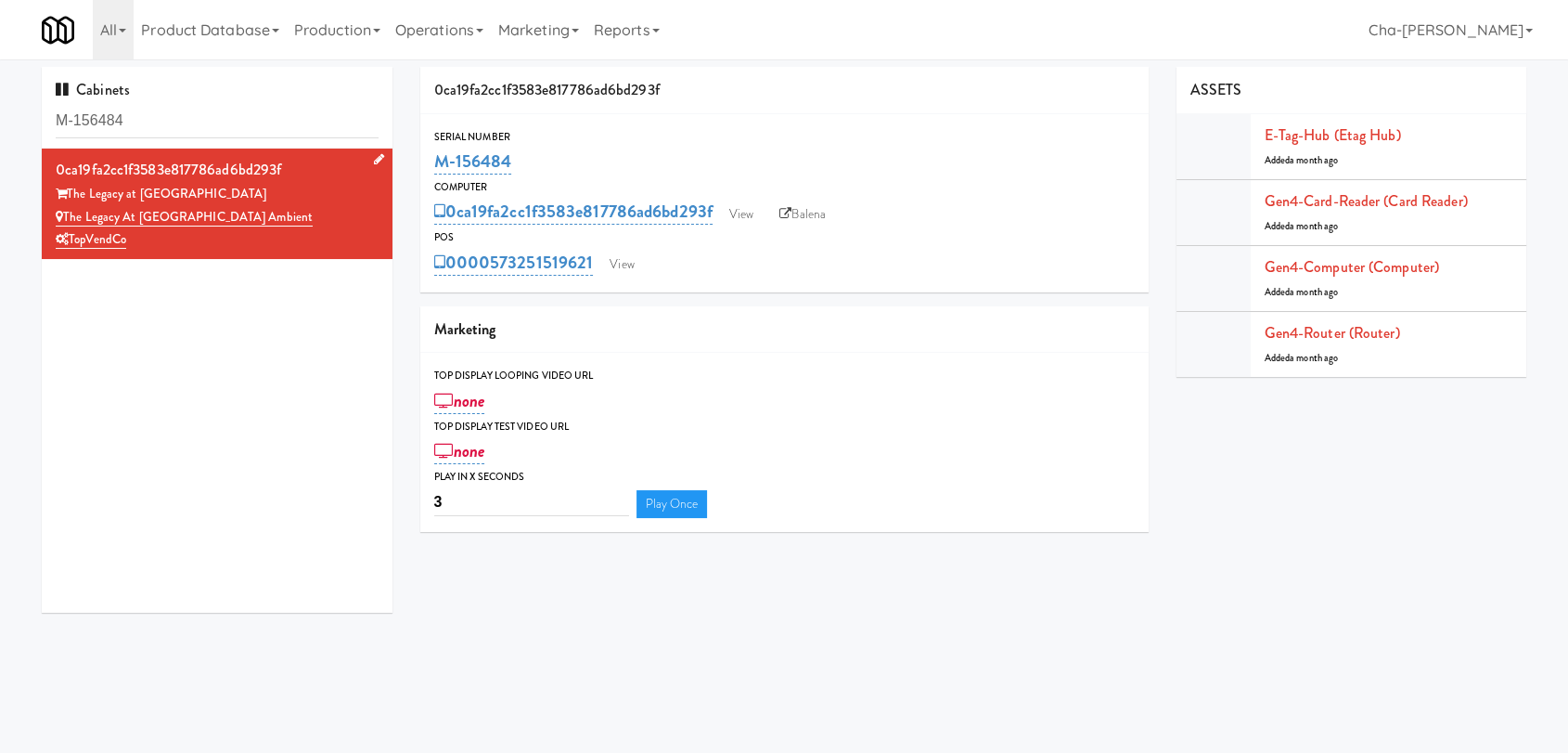
drag, startPoint x: 283, startPoint y: 228, endPoint x: 65, endPoint y: 217, distance: 218.3
click at [65, 217] on div "0ca19fa2cc1f3583e817786ad6bd293f The Legacy at Centennial The Legacy at [GEOGRA…" at bounding box center [217, 204] width 323 height 96
click at [199, 237] on div "TopVendCo" at bounding box center [217, 240] width 323 height 24
drag, startPoint x: 271, startPoint y: 216, endPoint x: 67, endPoint y: 213, distance: 204.0
click at [67, 213] on div "The Legacy at [GEOGRAPHIC_DATA] Ambient" at bounding box center [217, 217] width 323 height 24
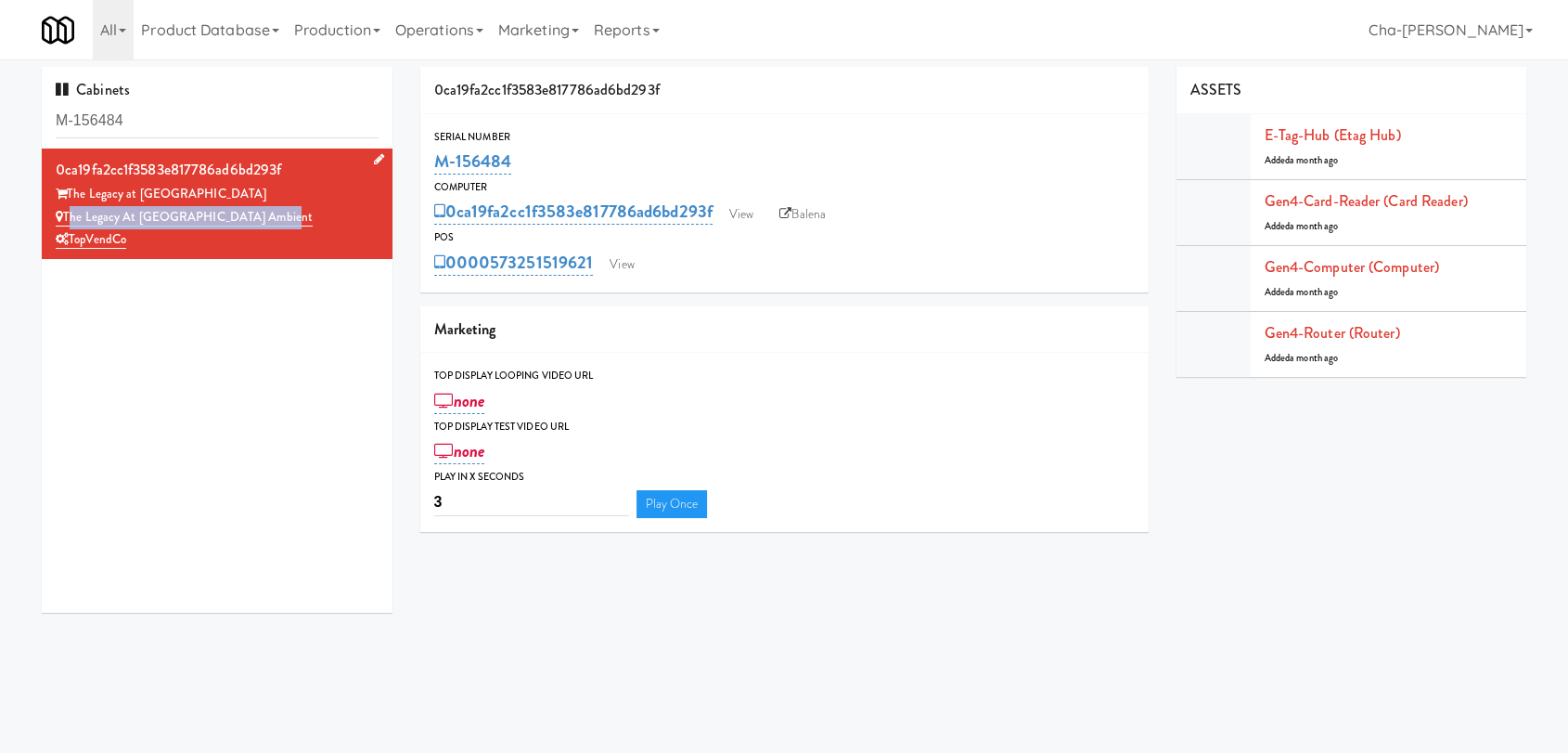
copy link "The Legacy at [GEOGRAPHIC_DATA] Ambient"
click at [750, 213] on link "View" at bounding box center [740, 214] width 42 height 28
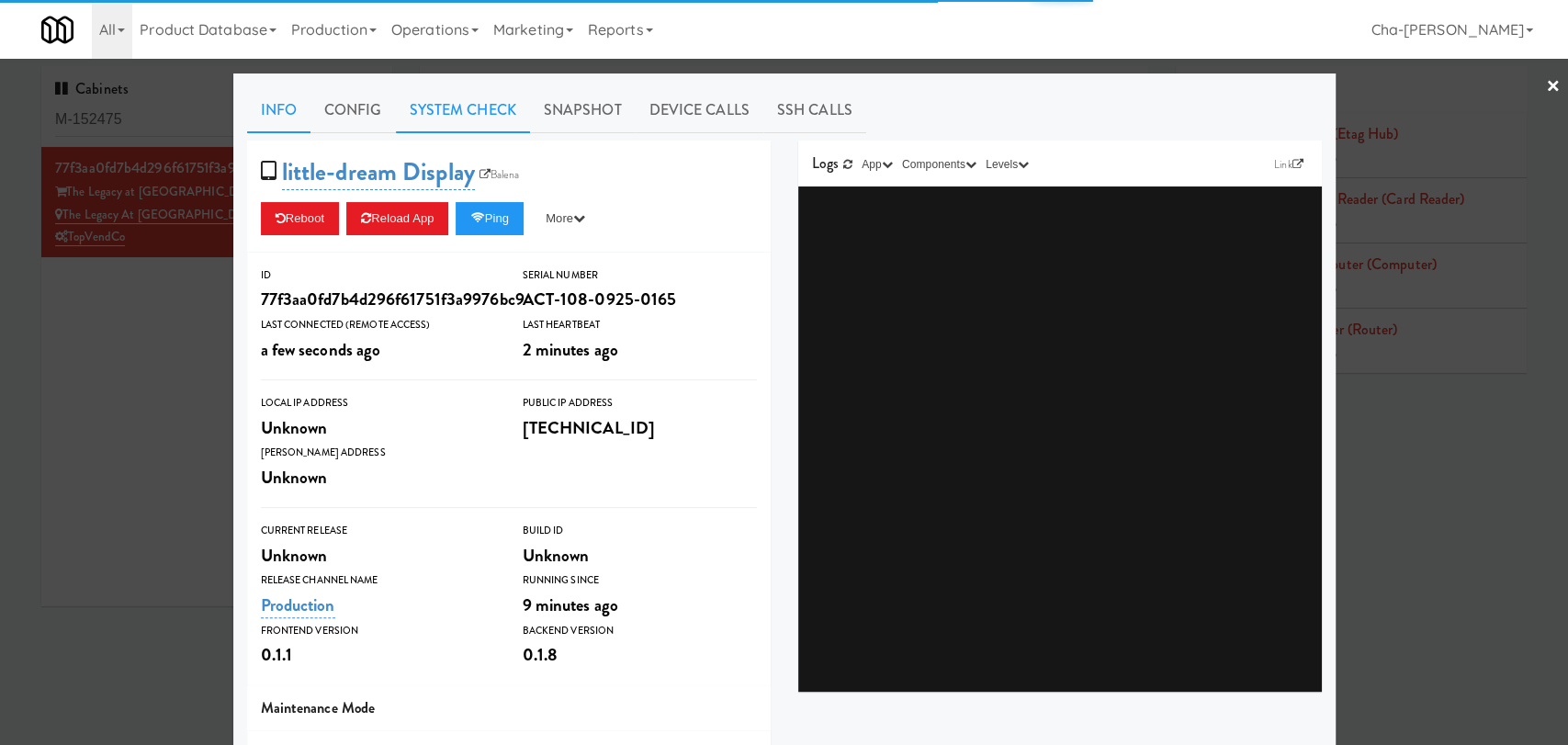
click at [452, 126] on link "System Check" at bounding box center [462, 110] width 134 height 46
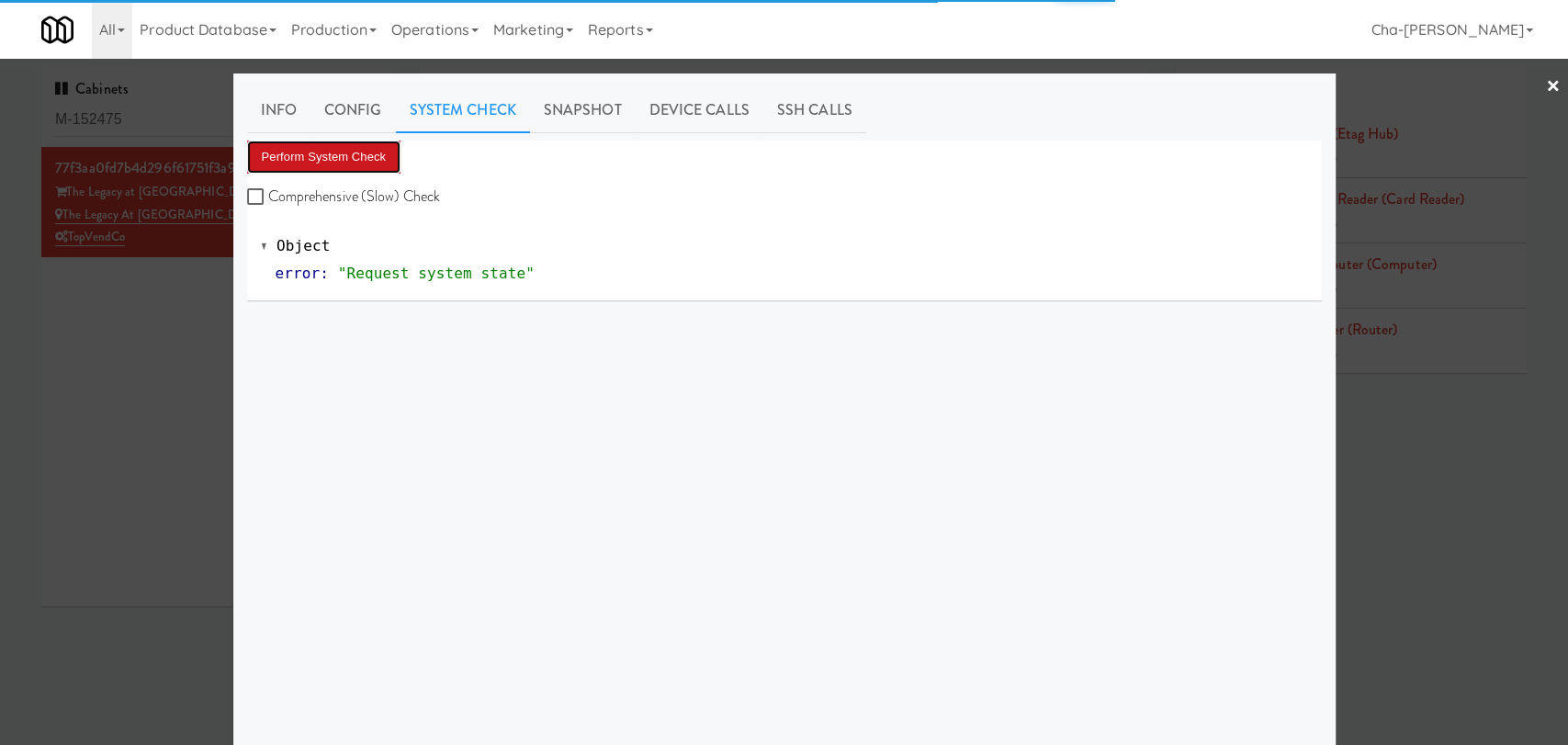
click at [362, 166] on button "Perform System Check" at bounding box center [325, 157] width 154 height 33
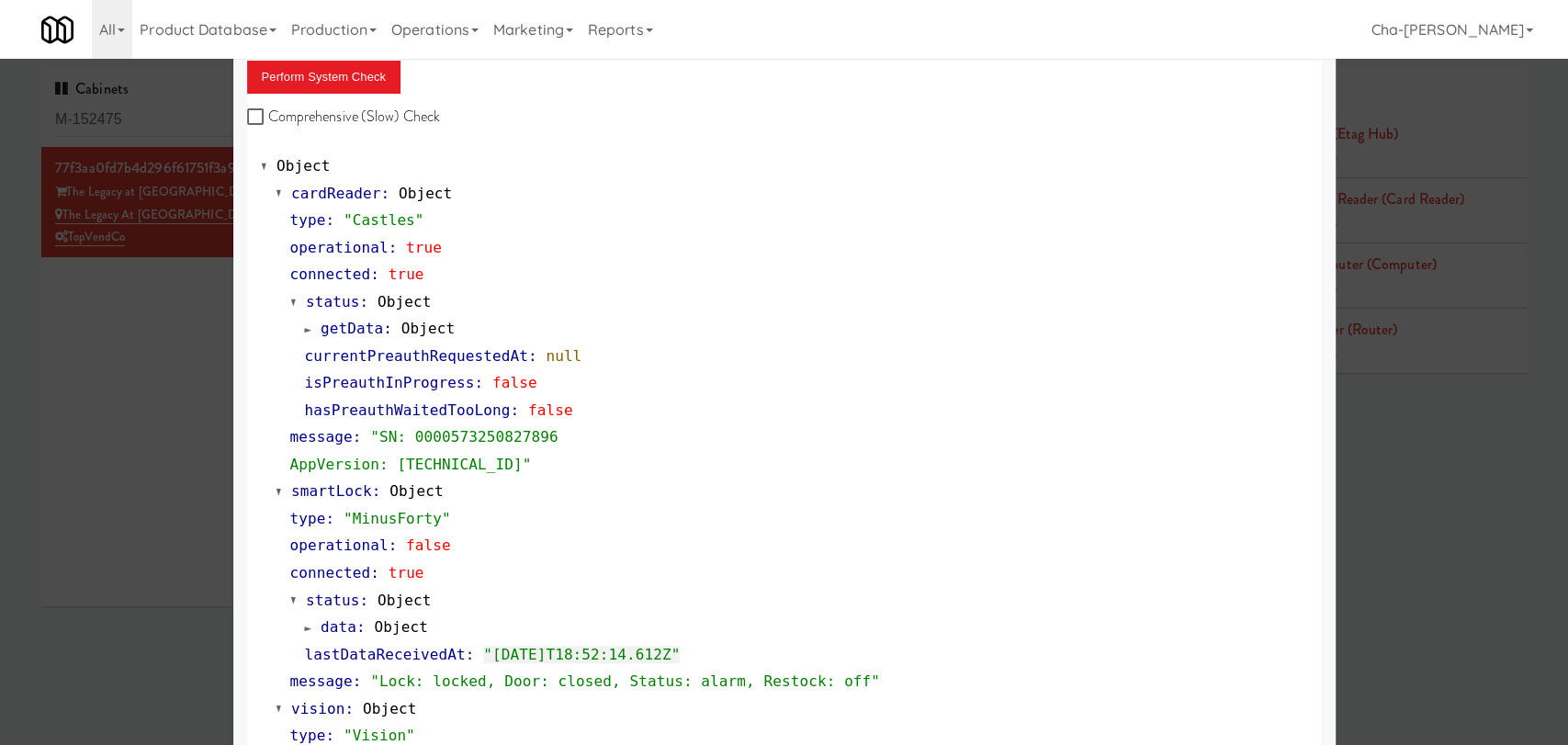
scroll to position [69, 0]
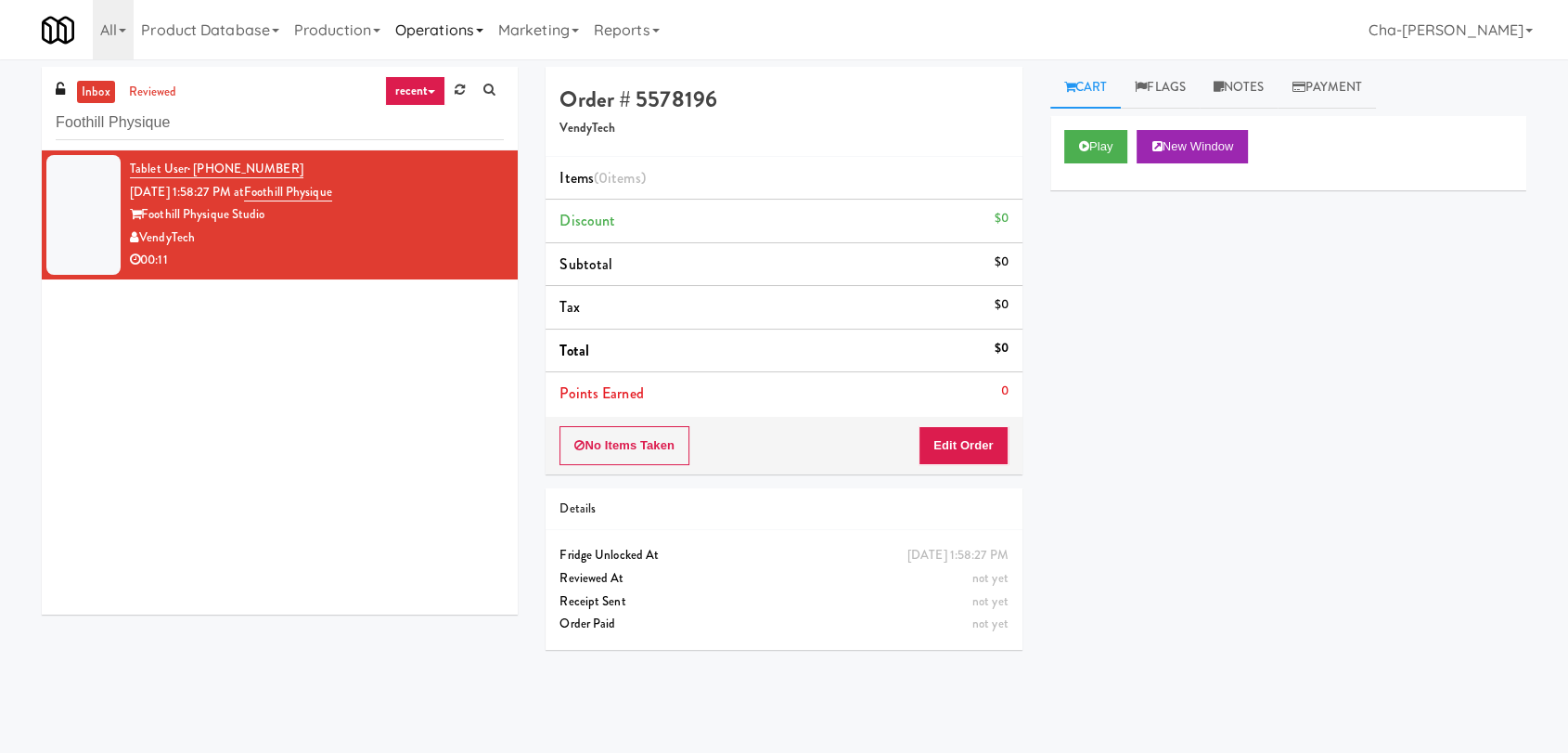
click at [464, 31] on link "Operations" at bounding box center [440, 29] width 103 height 59
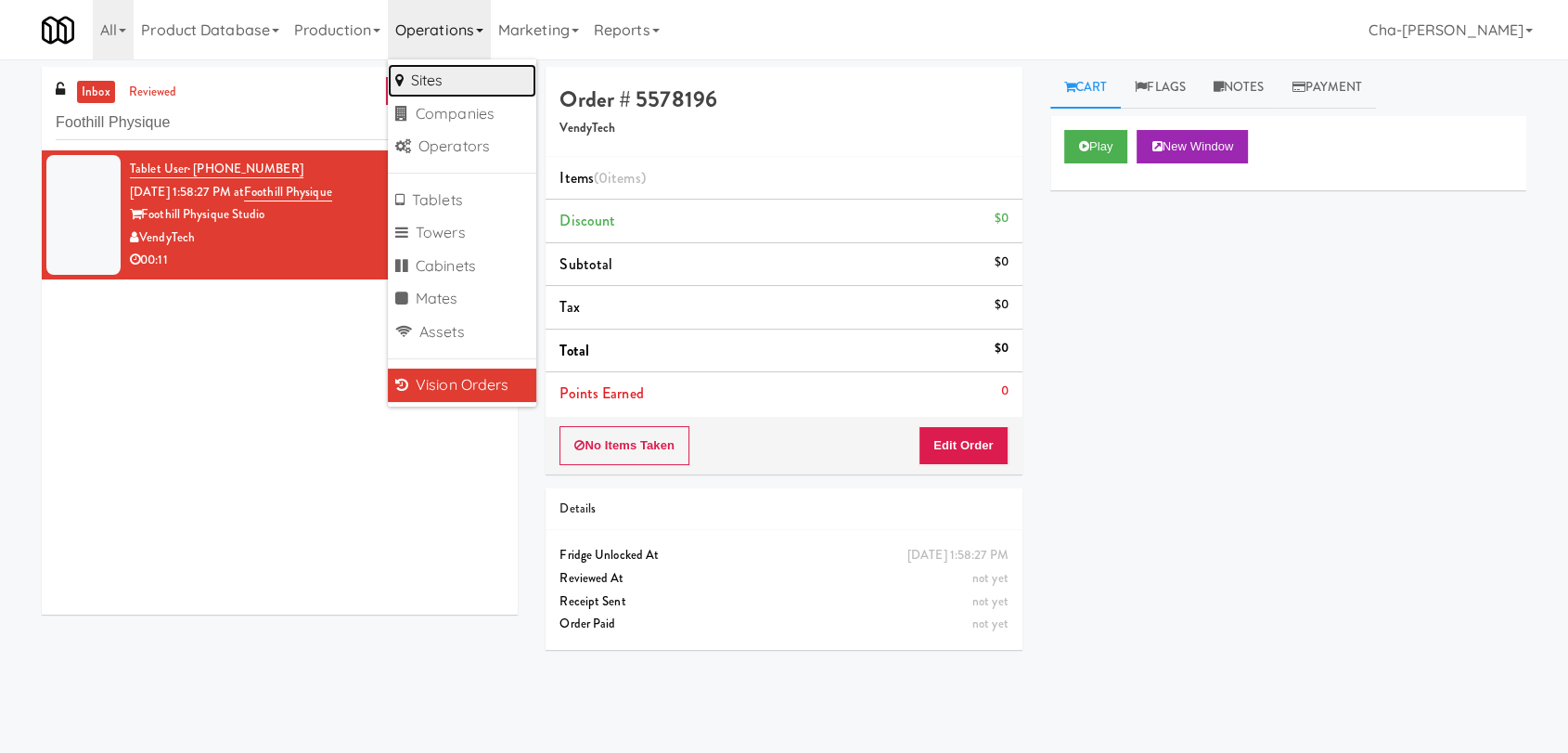
click at [448, 84] on link "Sites" at bounding box center [463, 81] width 149 height 34
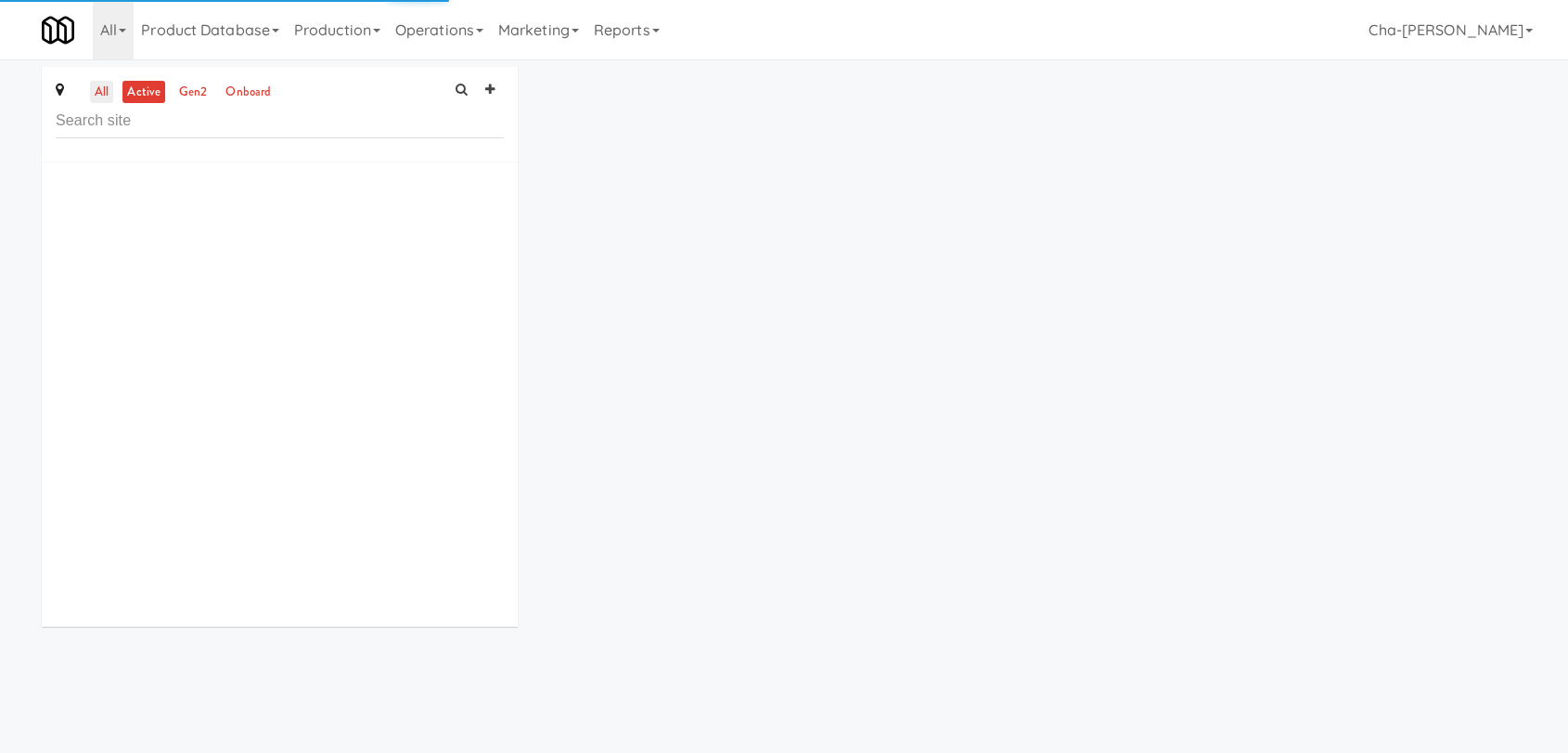
click at [108, 95] on link "all" at bounding box center [102, 92] width 24 height 24
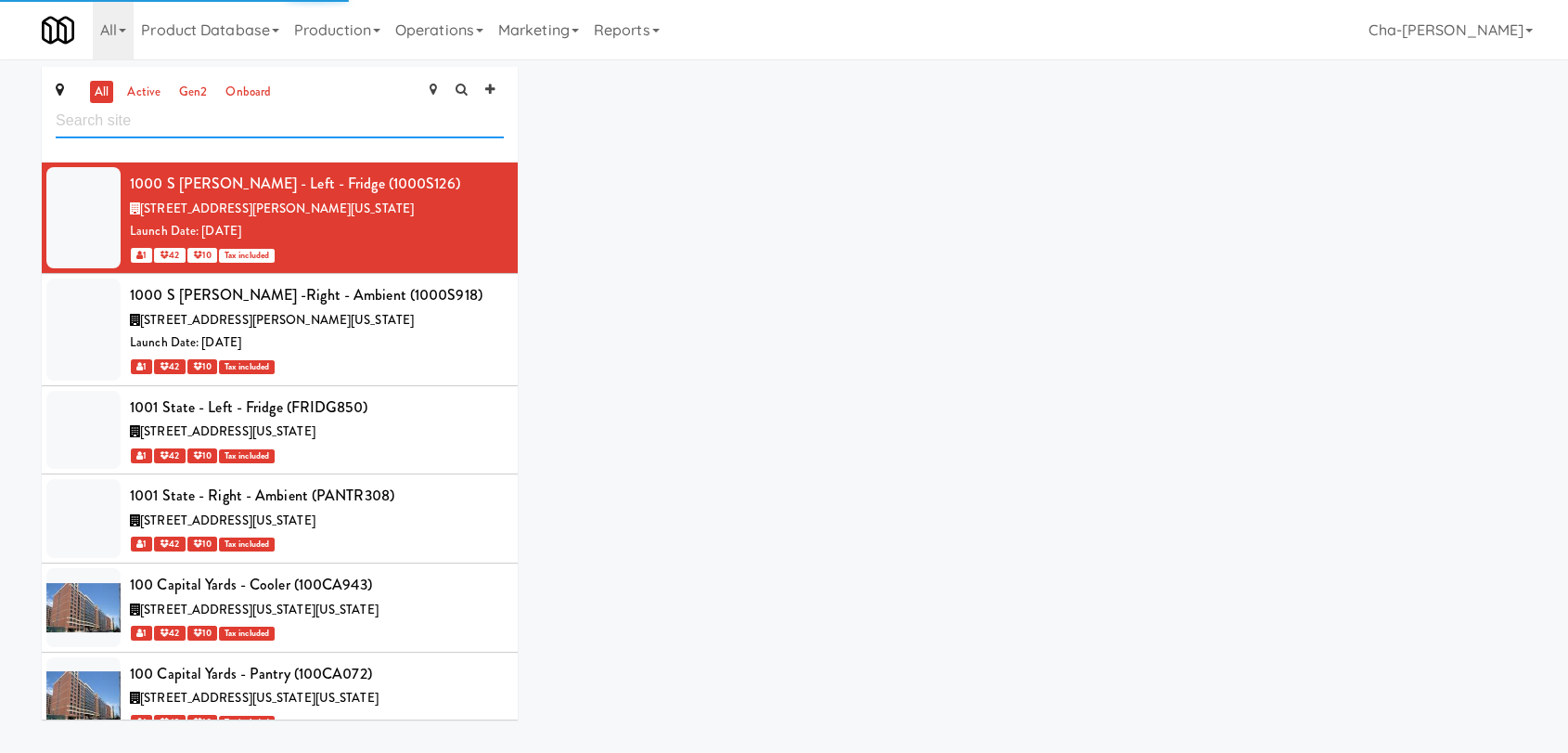
click at [174, 122] on input "text" at bounding box center [279, 121] width 448 height 35
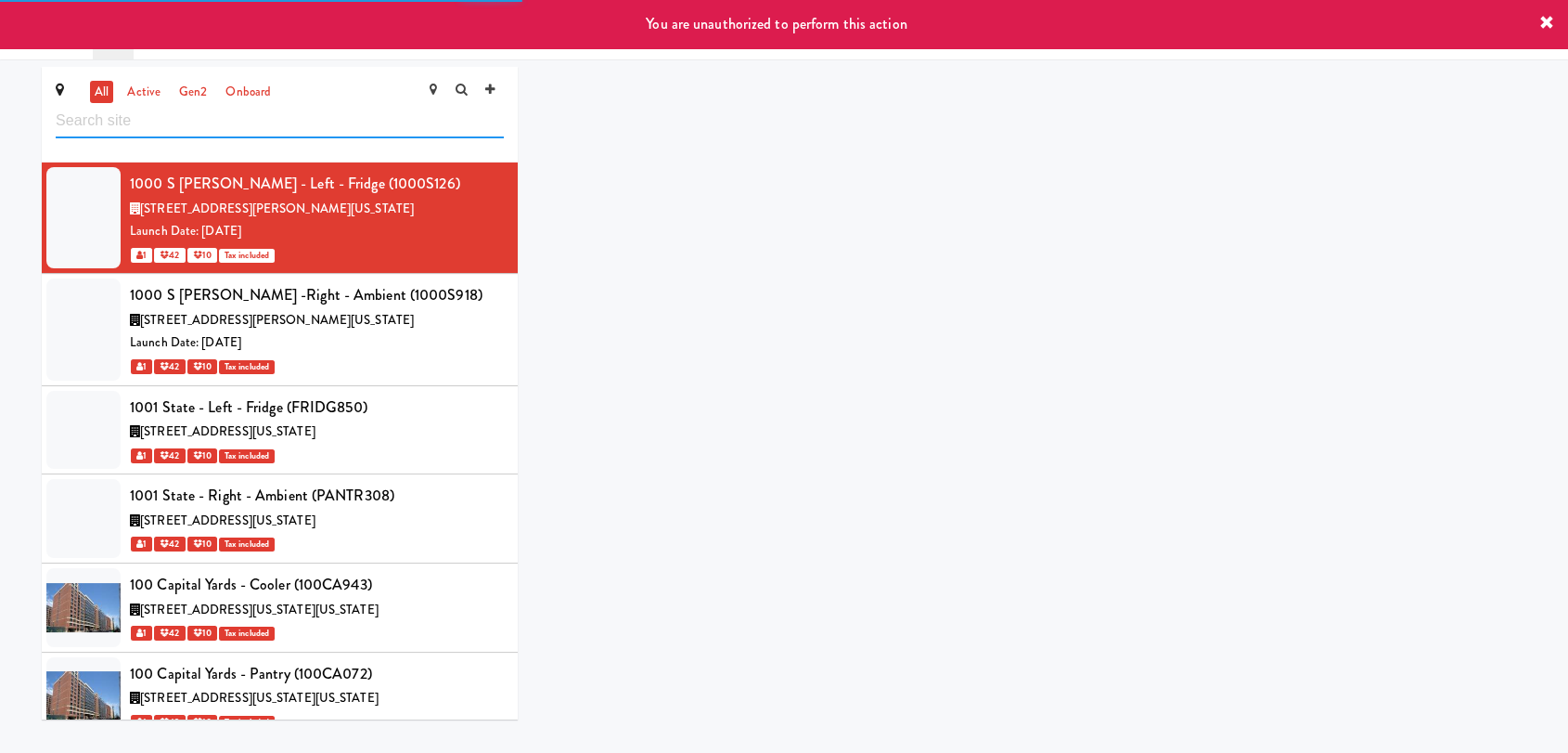
click at [174, 122] on input "text" at bounding box center [279, 121] width 448 height 35
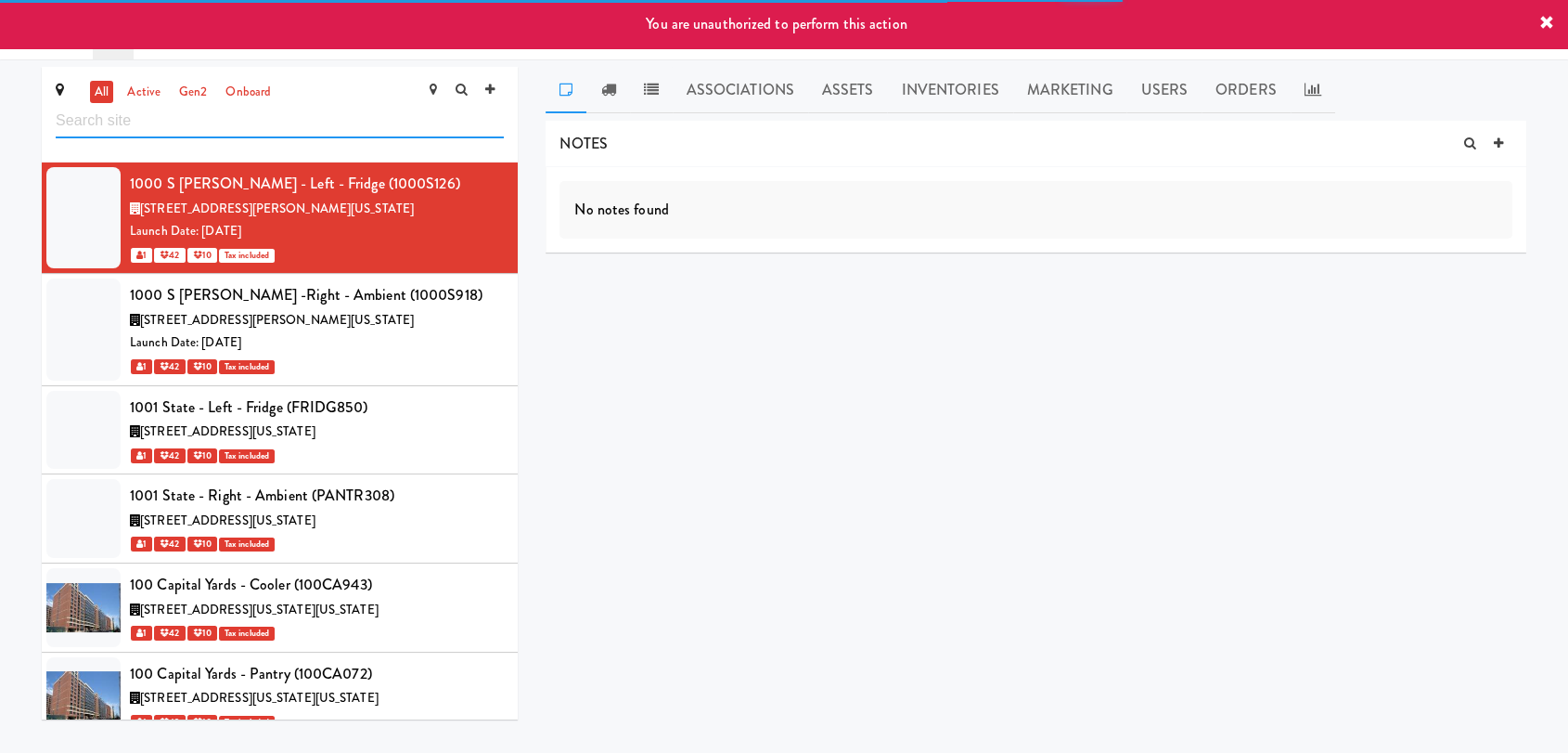
paste input "The Legacy at Centennial Gym Ambient"
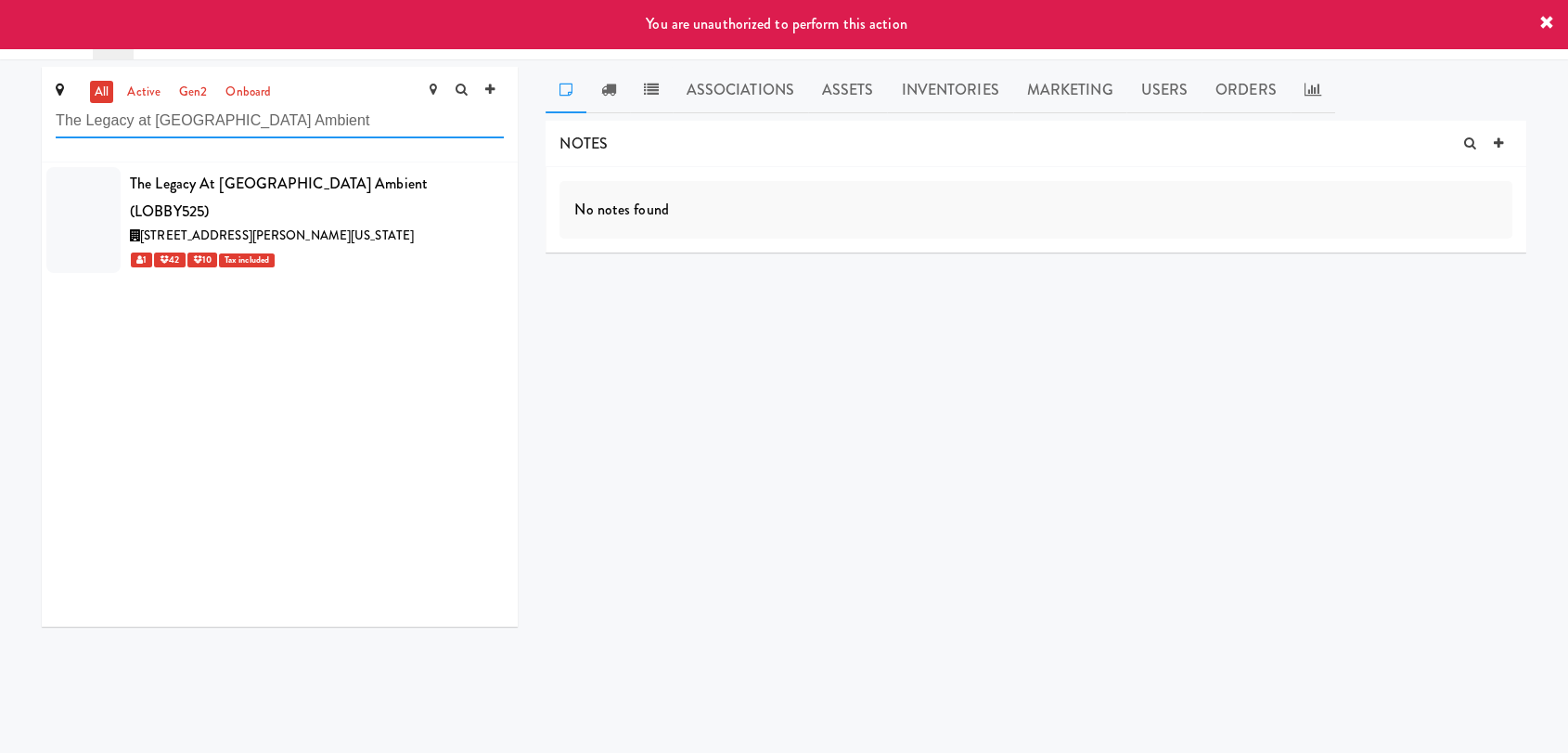
drag, startPoint x: 330, startPoint y: 117, endPoint x: 229, endPoint y: 120, distance: 101.0
click at [229, 120] on input "The Legacy at Centennial Gym Ambient" at bounding box center [279, 121] width 448 height 35
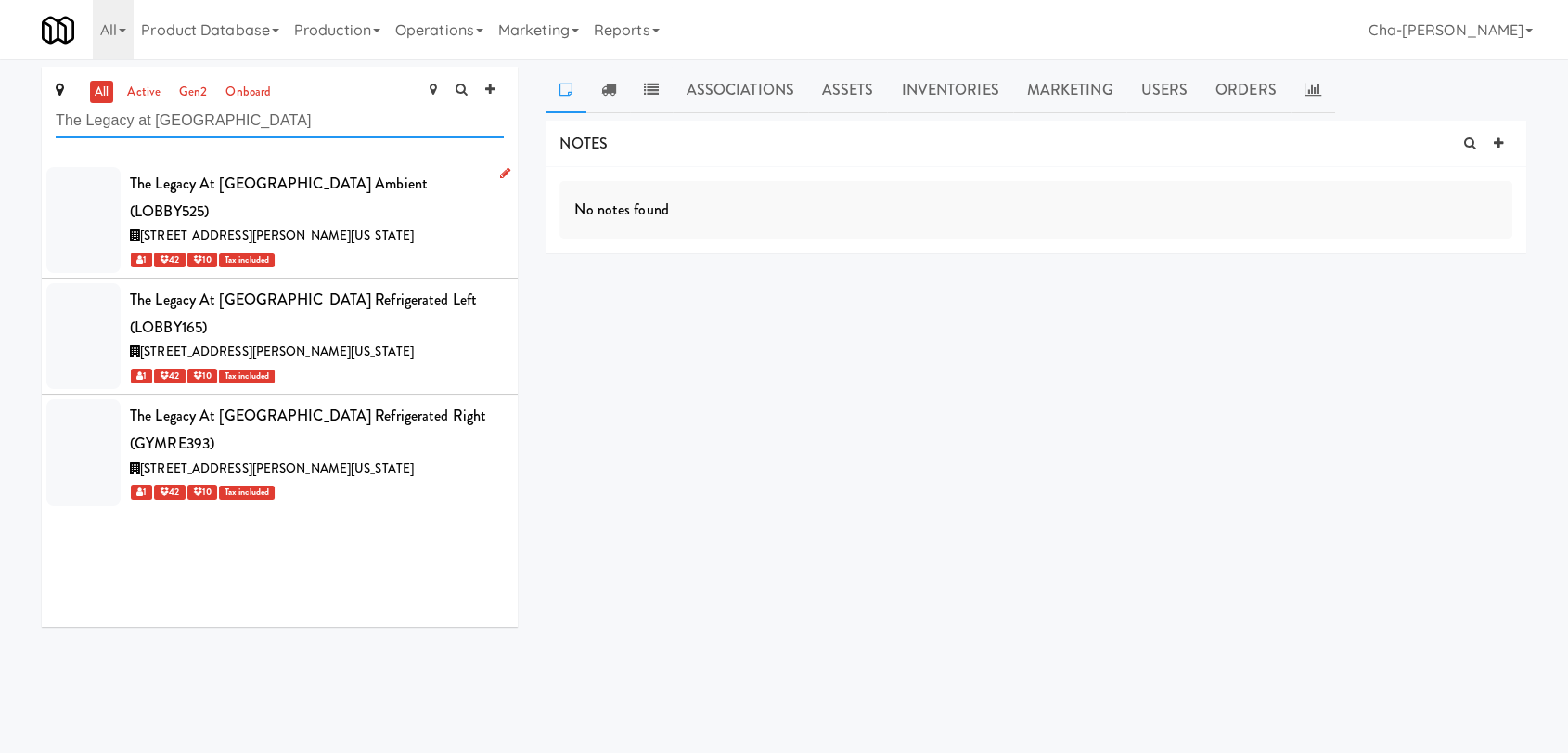
type input "The Legacy at Centennial"
click at [500, 176] on icon at bounding box center [505, 173] width 10 height 12
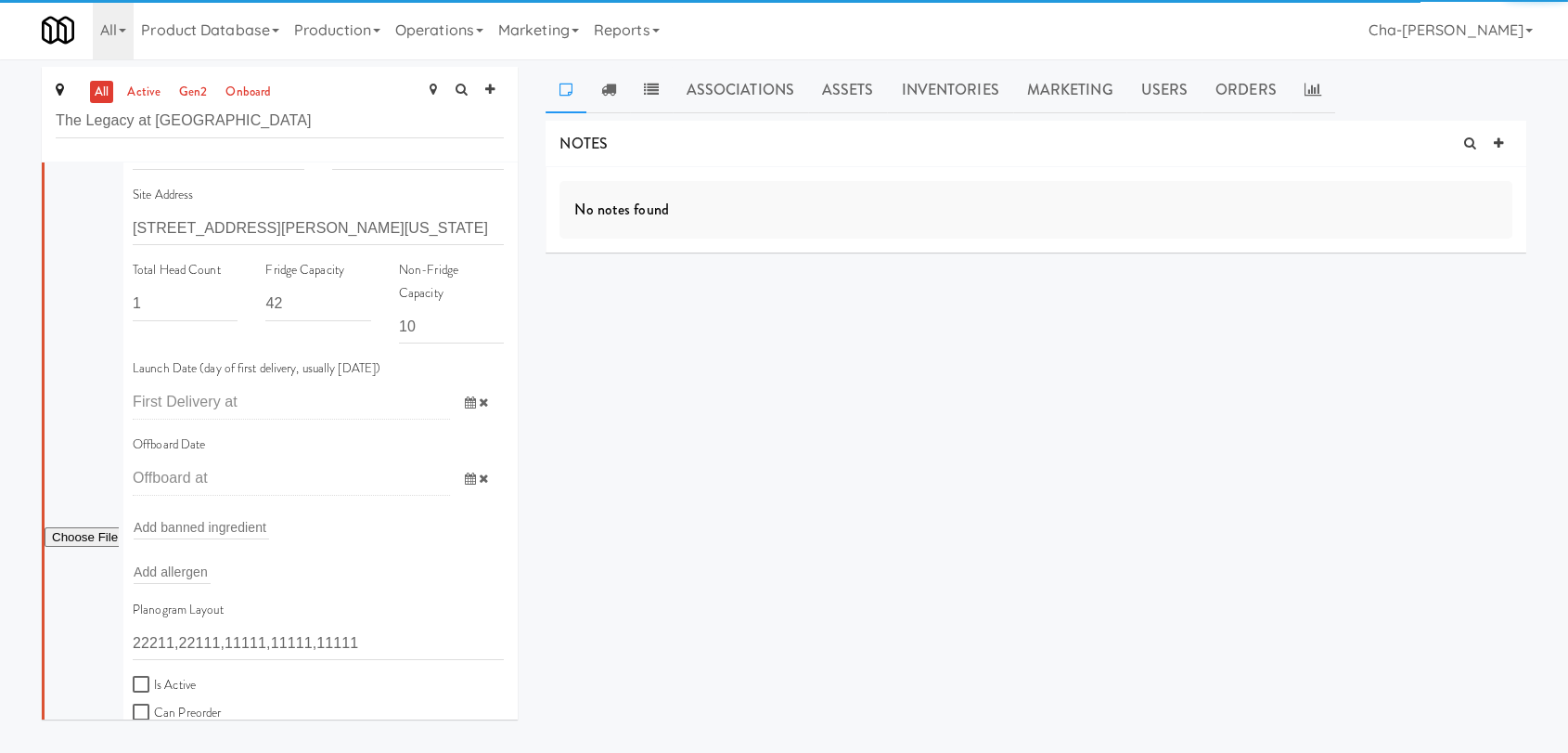
scroll to position [309, 0]
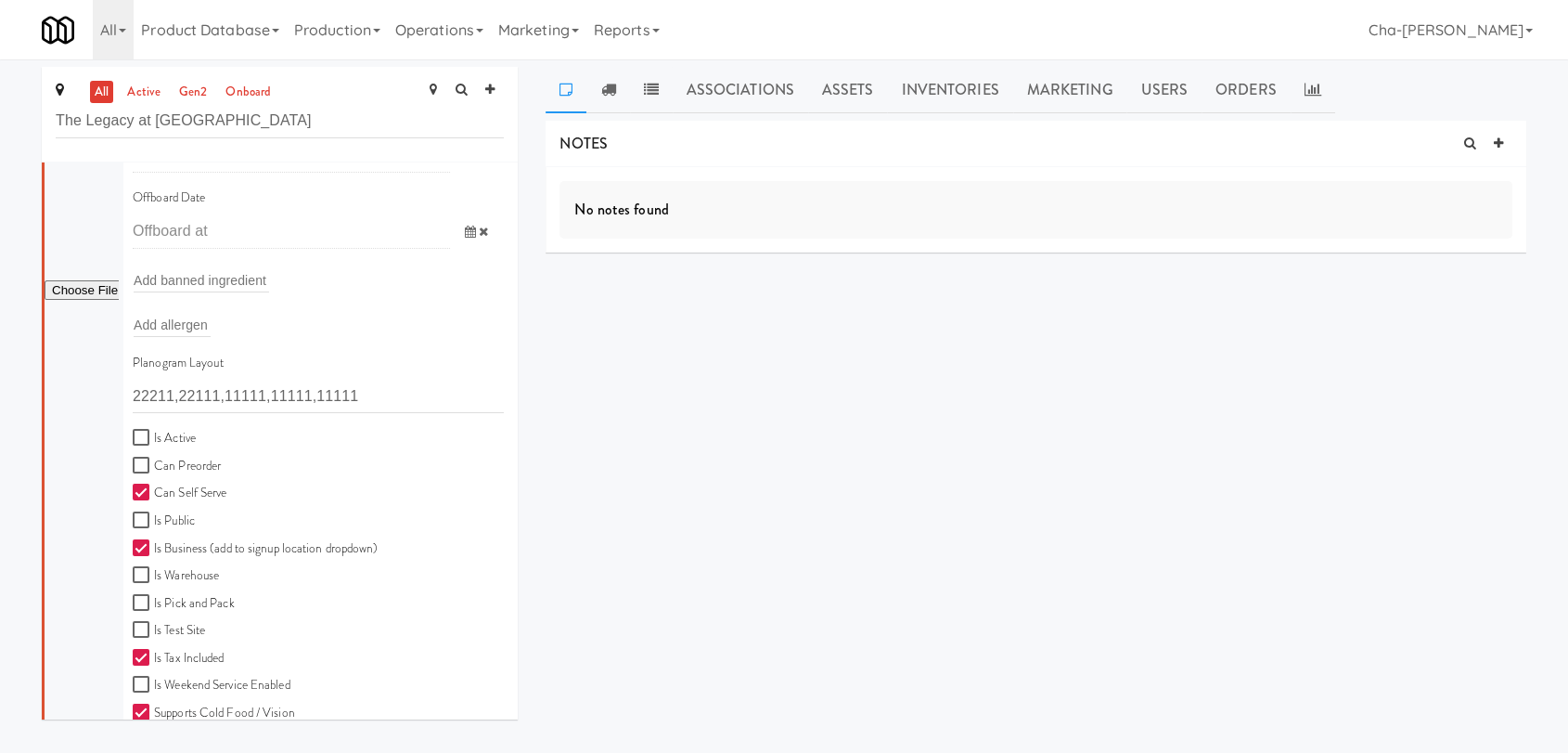
click at [164, 432] on label "Is Active" at bounding box center [164, 438] width 63 height 24
click at [154, 432] on input "Is Active" at bounding box center [143, 438] width 22 height 15
checkbox input "true"
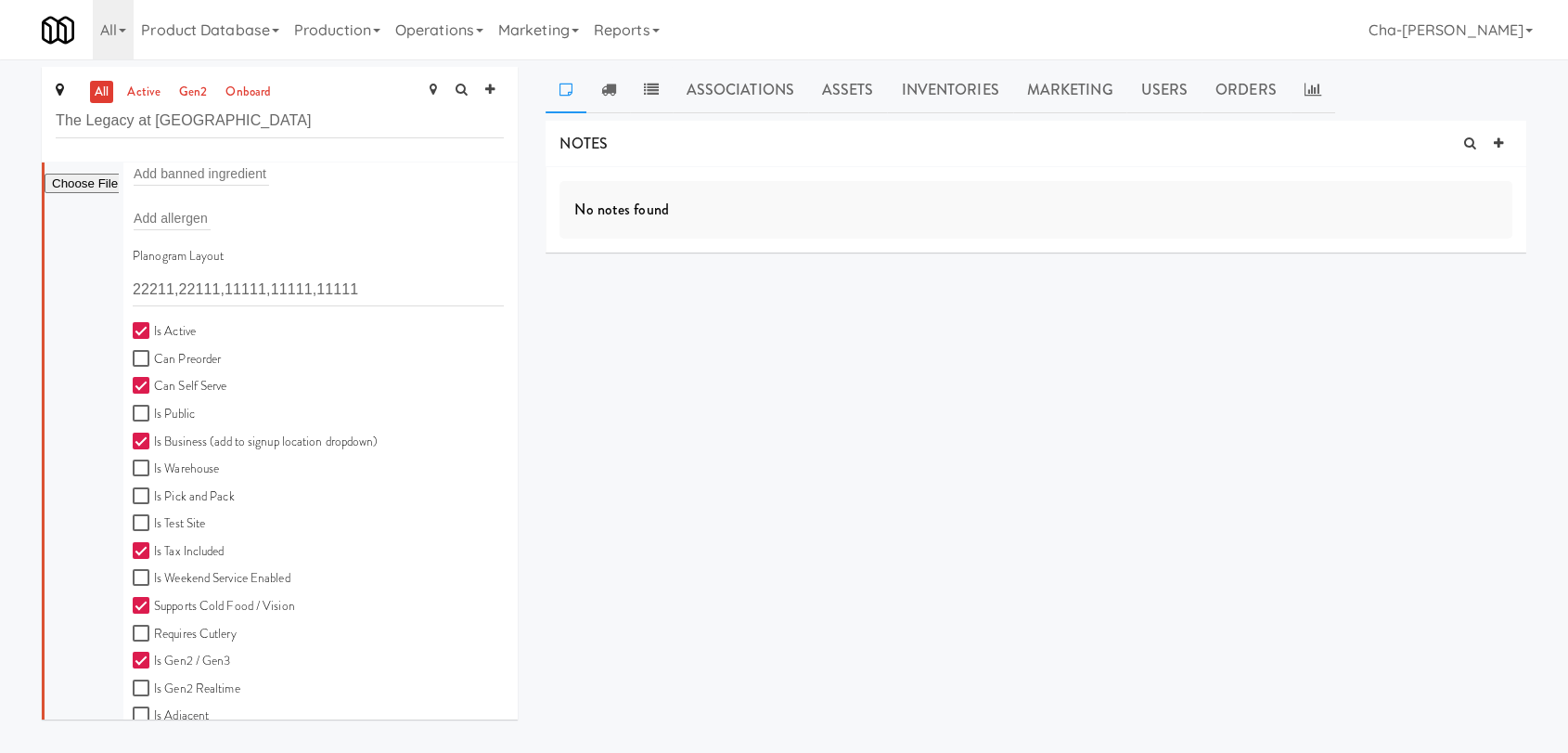
scroll to position [741, 0]
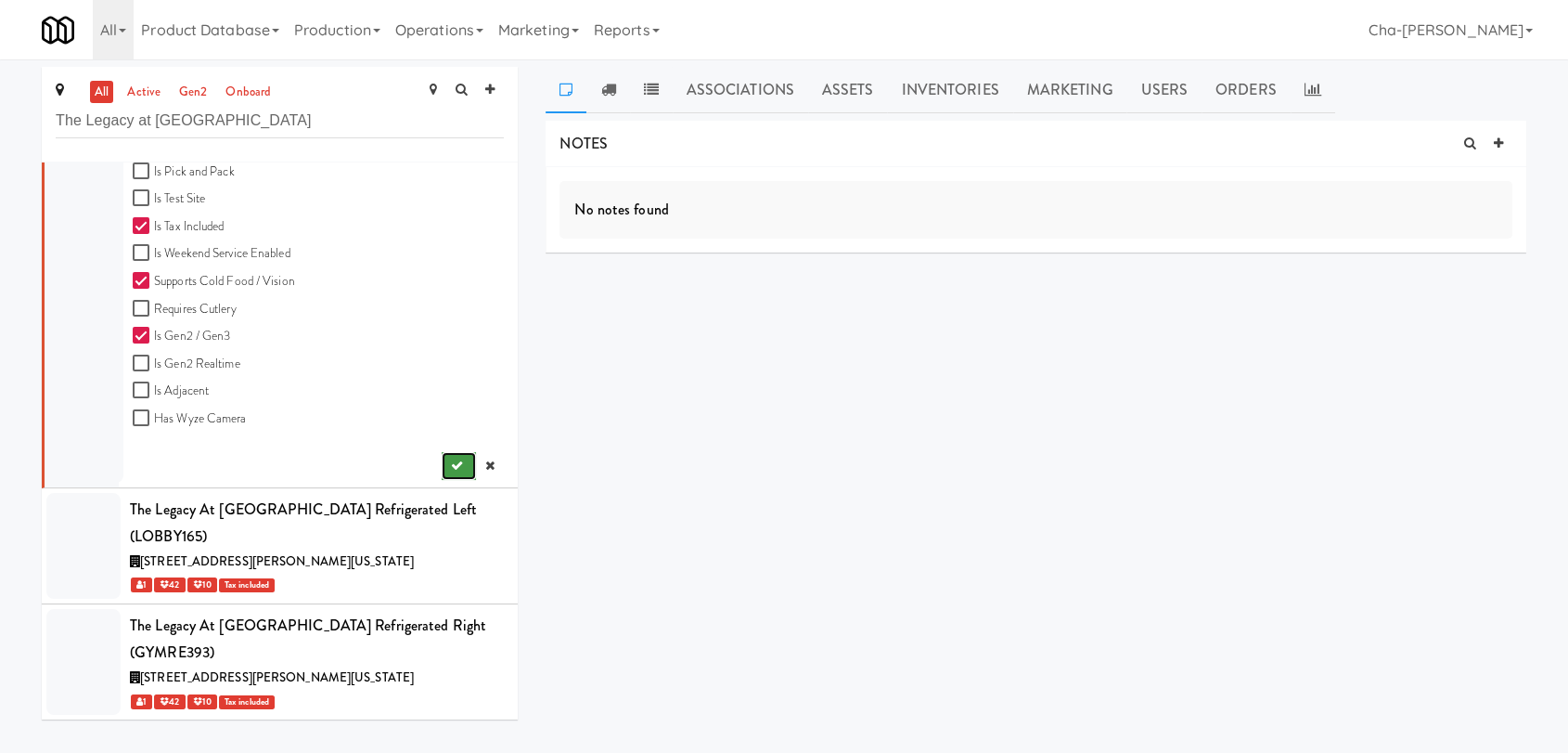
click at [451, 463] on icon "submit" at bounding box center [457, 465] width 12 height 12
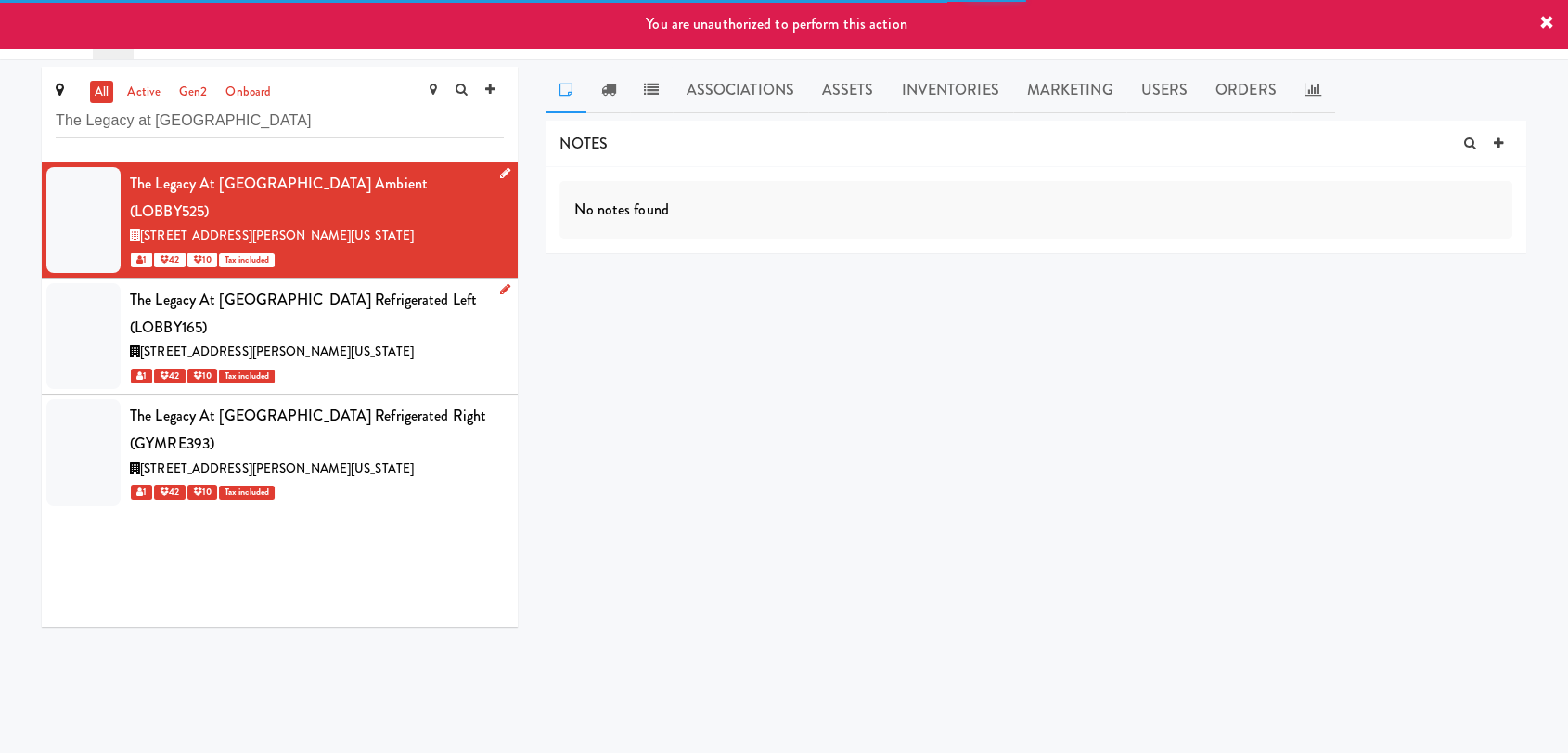
click at [500, 283] on icon at bounding box center [505, 289] width 10 height 12
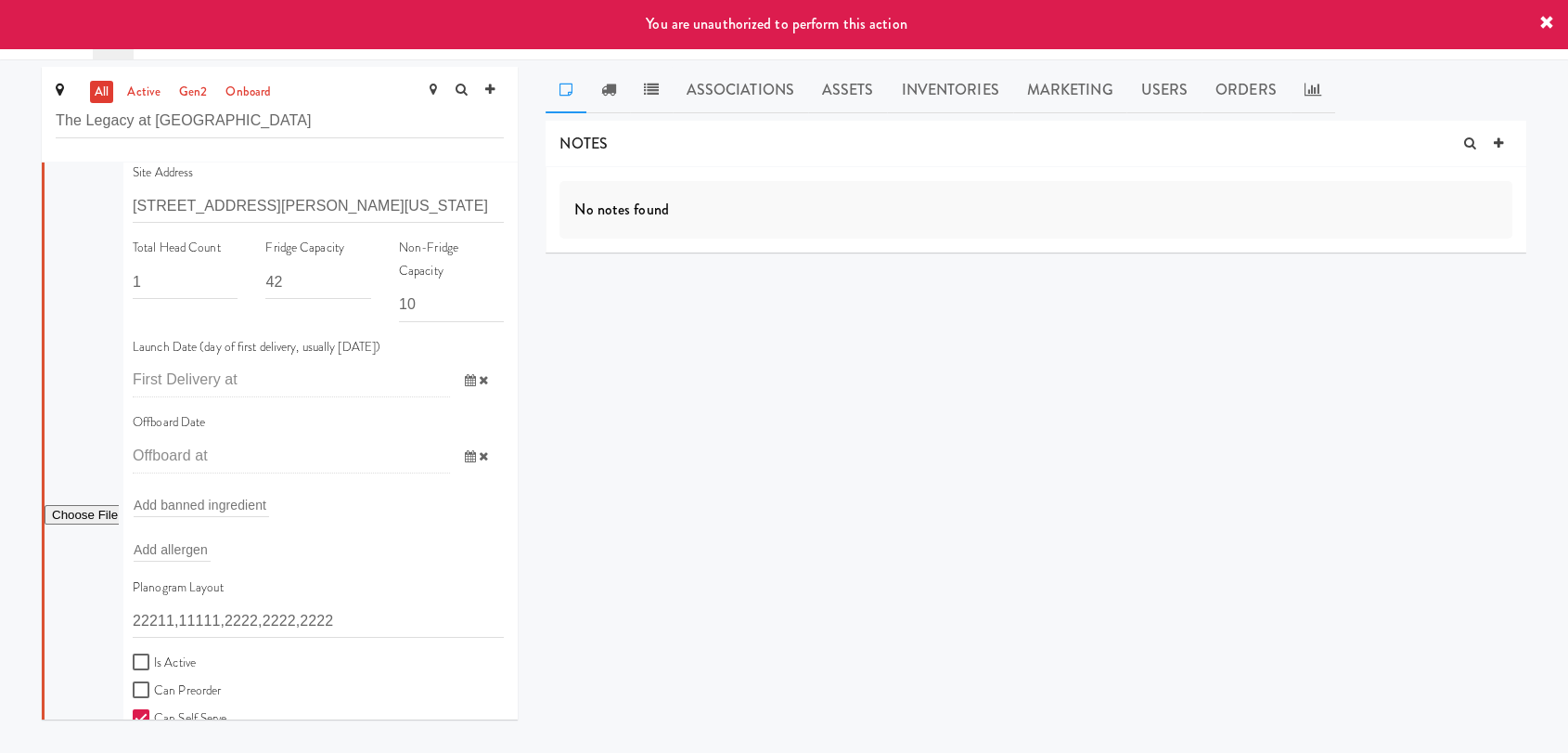
scroll to position [206, 0]
click at [149, 650] on input "Is Active" at bounding box center [143, 657] width 22 height 15
checkbox input "true"
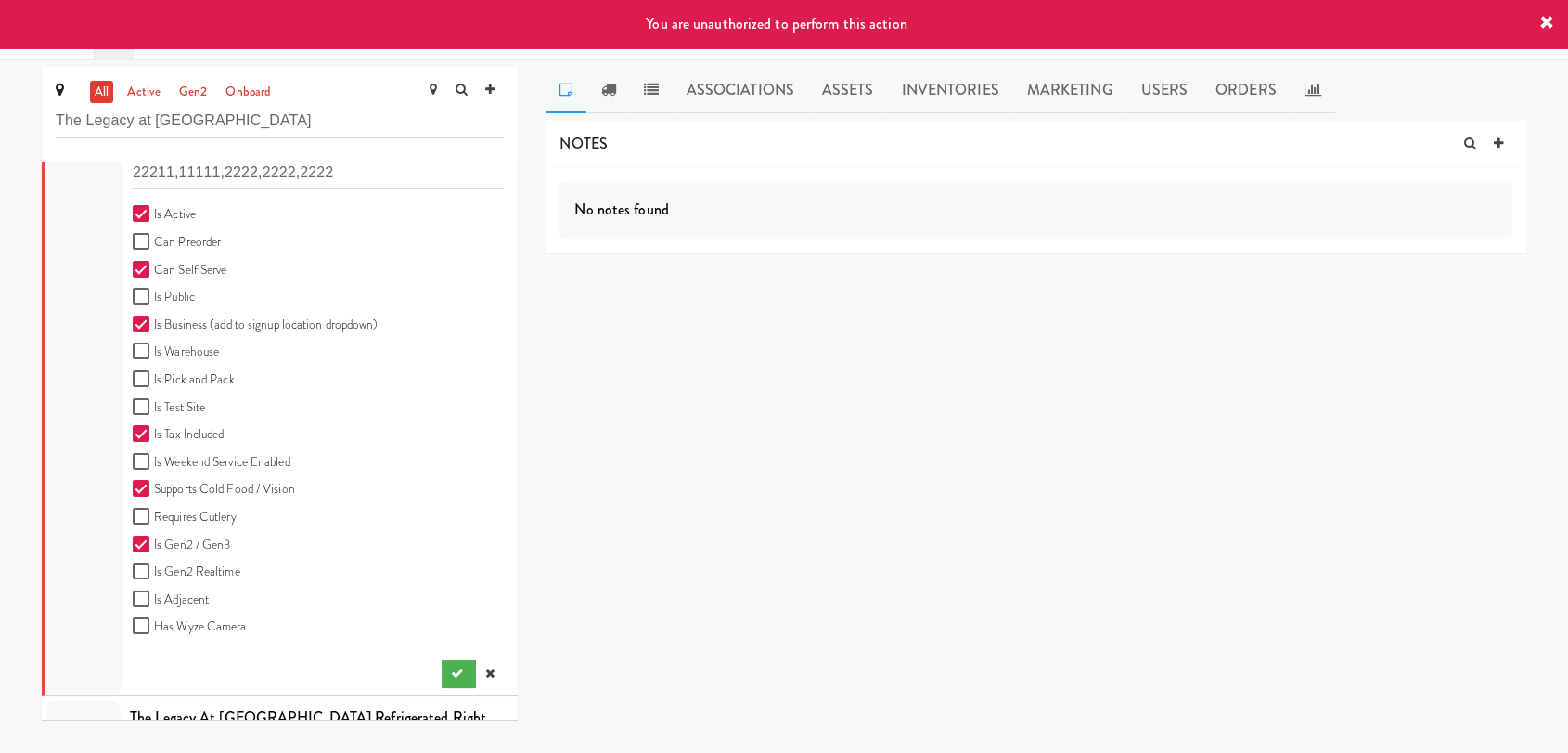
scroll to position [713, 0]
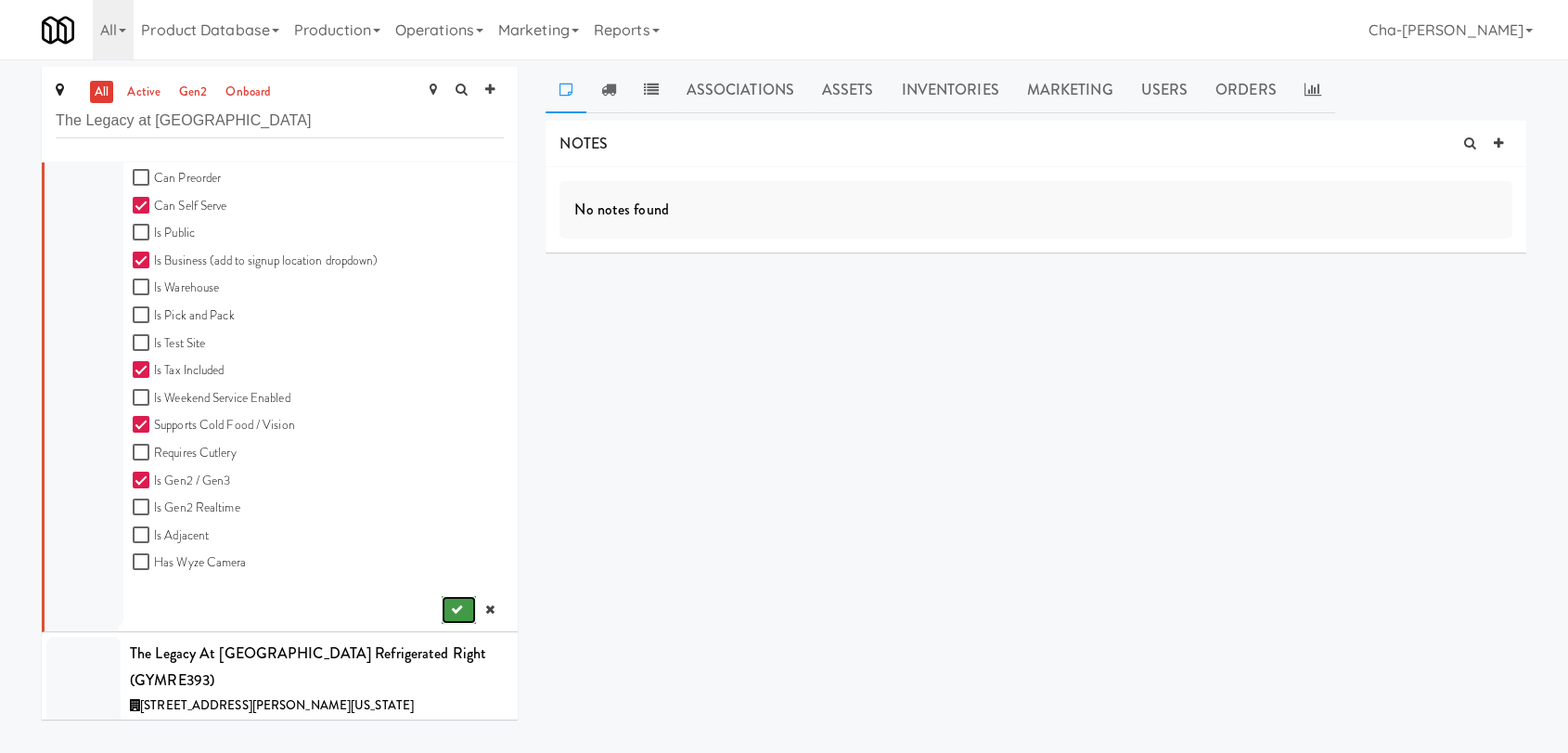
click at [447, 596] on button "submit" at bounding box center [459, 610] width 35 height 28
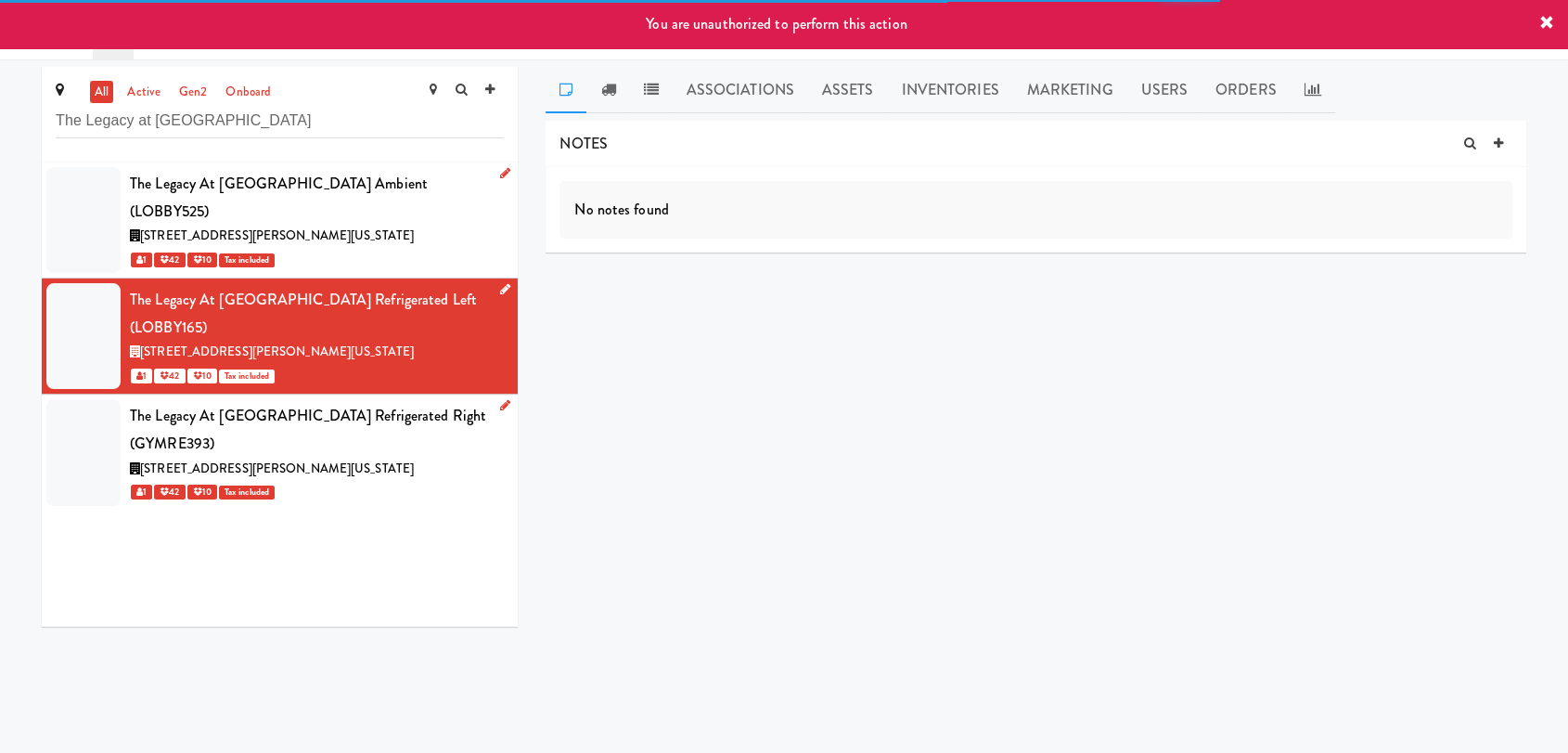
click at [500, 399] on icon at bounding box center [505, 404] width 10 height 12
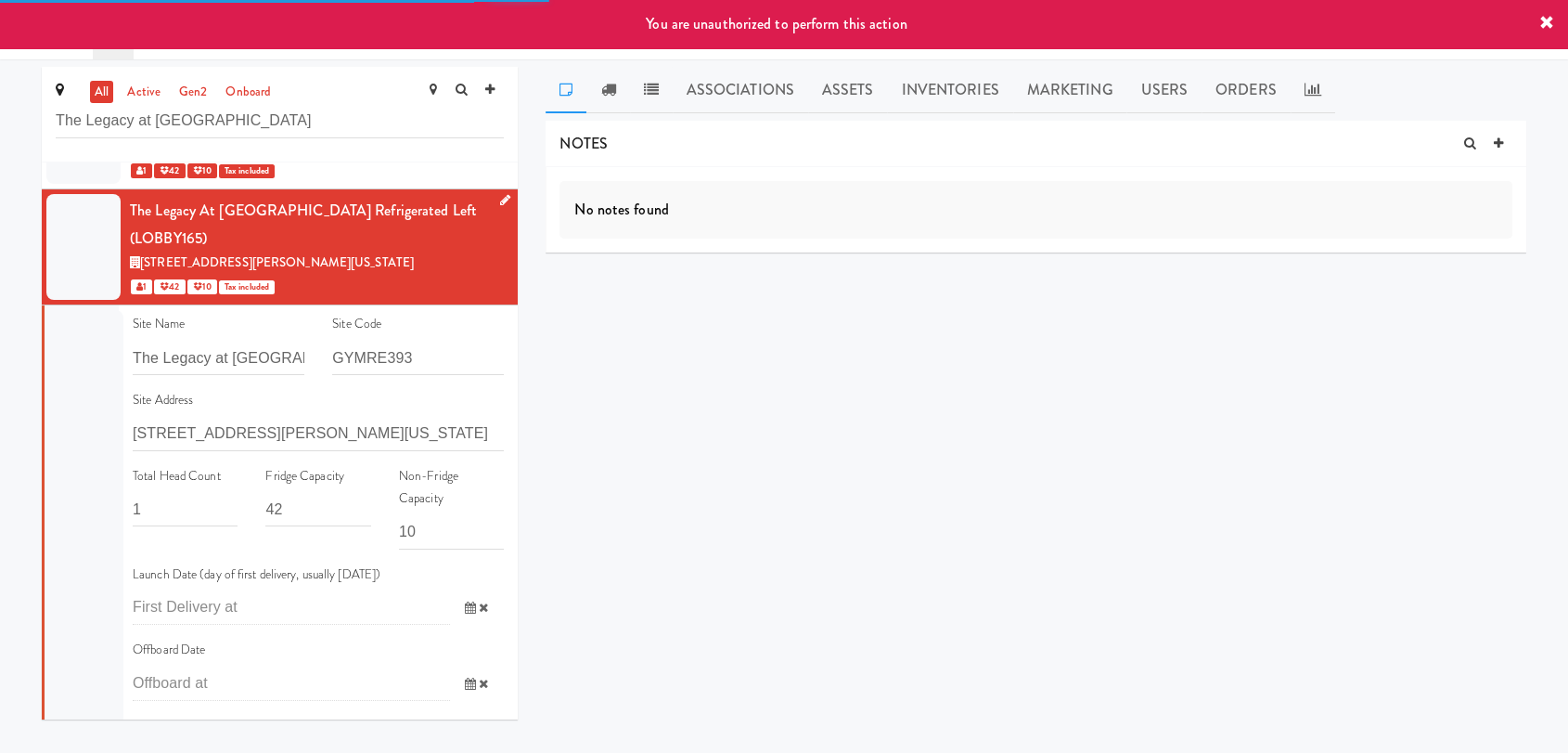
scroll to position [618, 0]
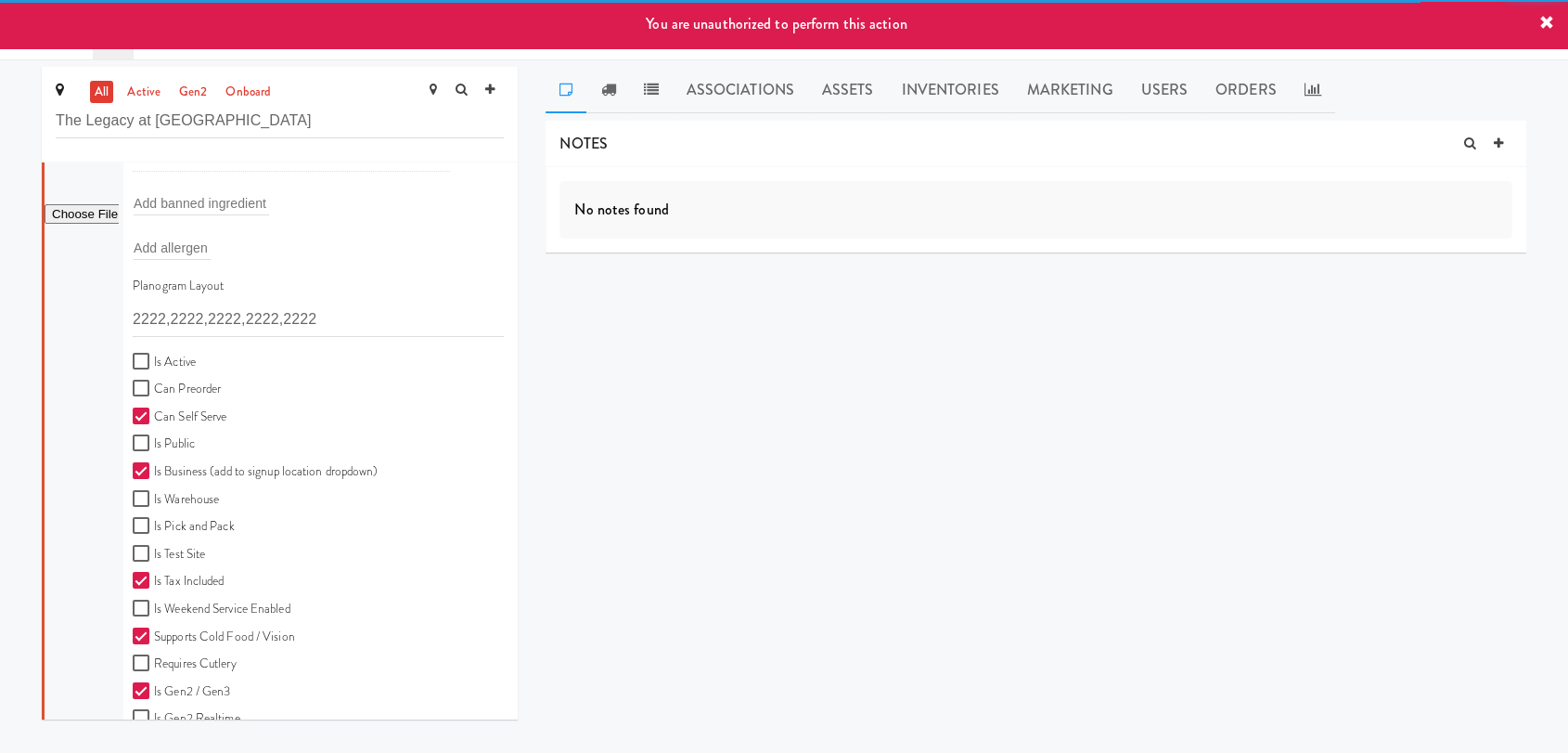
click at [154, 351] on label "Is Active" at bounding box center [164, 362] width 63 height 24
click at [154, 354] on input "Is Active" at bounding box center [143, 362] width 22 height 15
checkbox input "true"
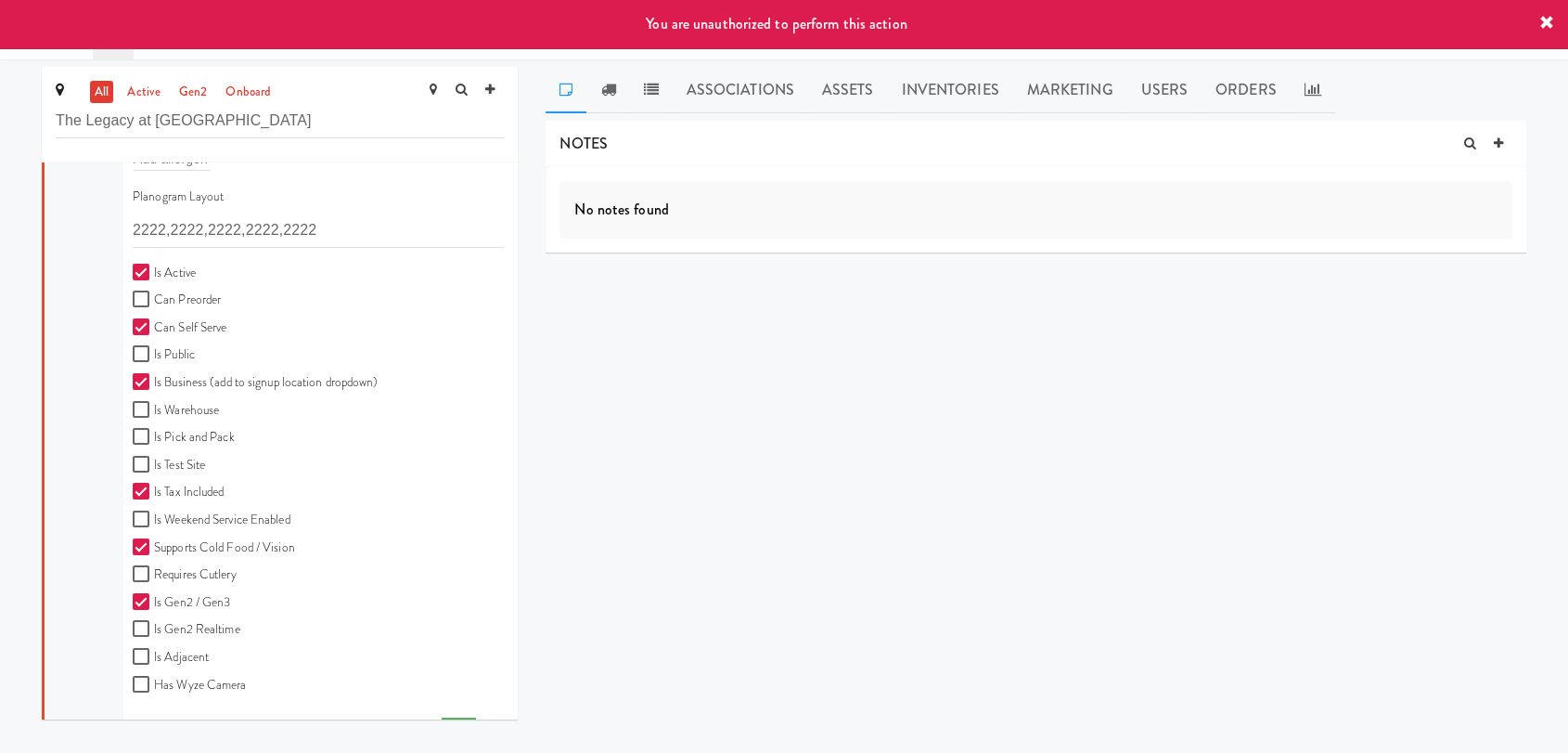
scroll to position [720, 0]
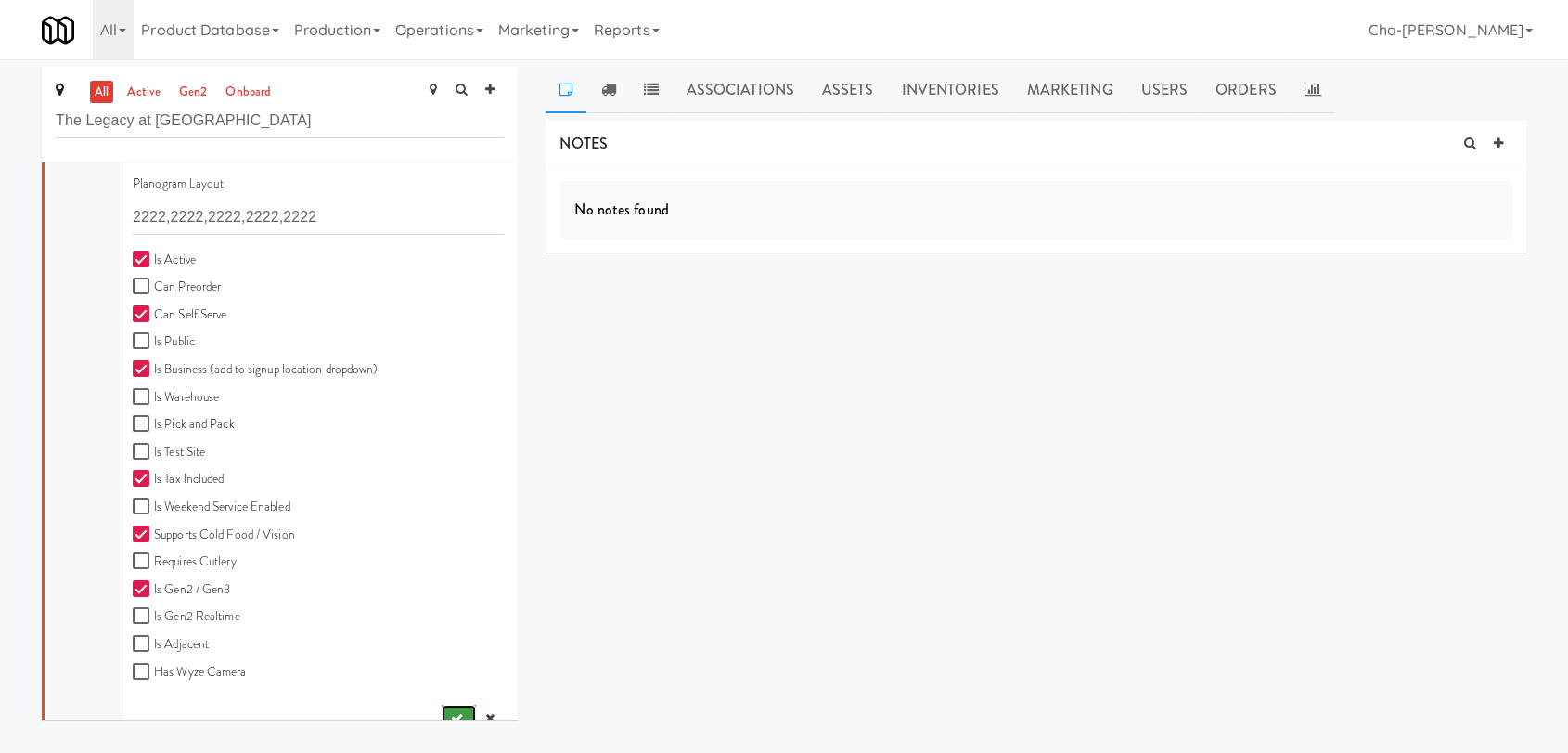
click at [451, 712] on icon "submit" at bounding box center [457, 717] width 12 height 12
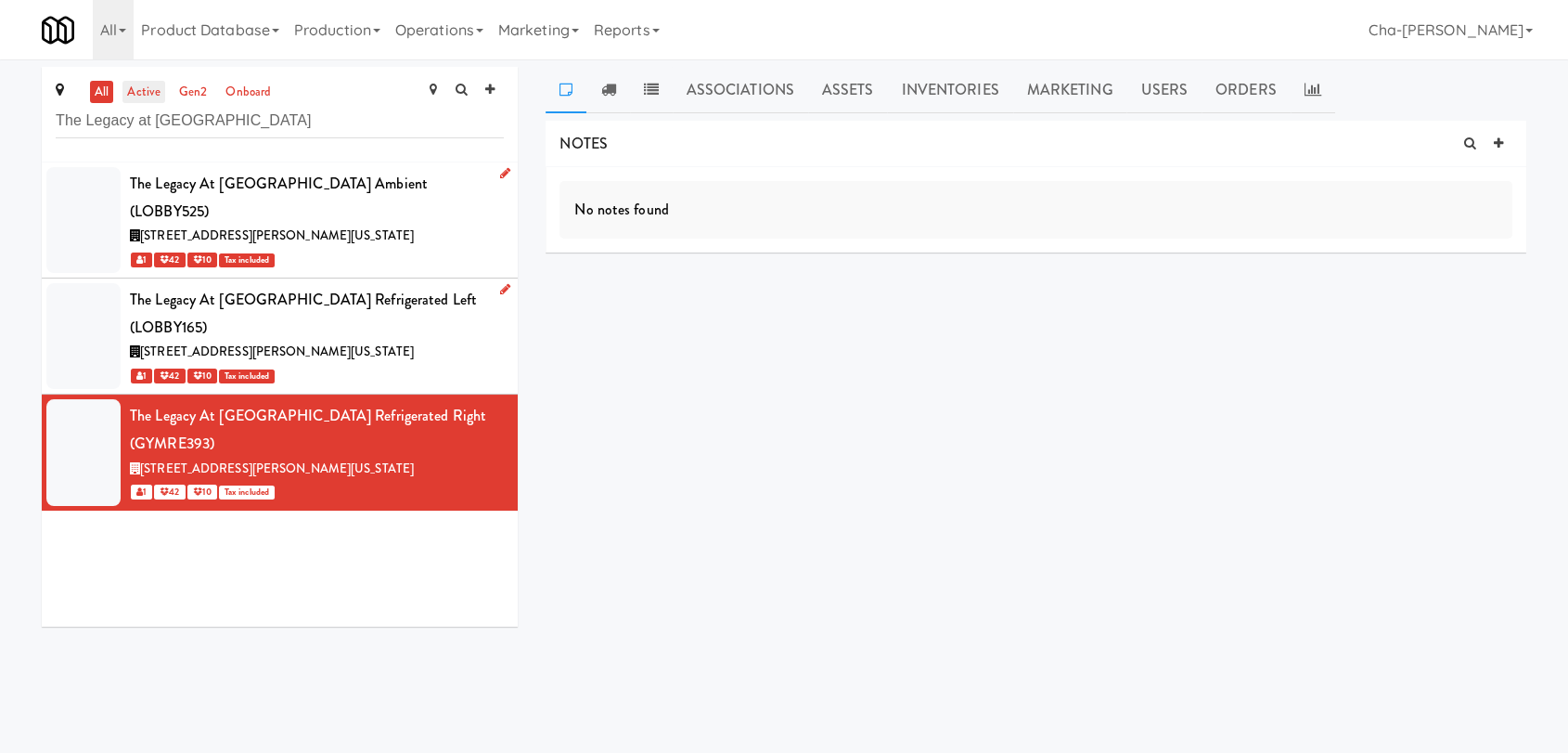
click at [139, 86] on link "active" at bounding box center [143, 92] width 42 height 24
drag, startPoint x: 229, startPoint y: 116, endPoint x: 55, endPoint y: 113, distance: 174.0
click at [55, 113] on input "The Legacy at Centennial" at bounding box center [279, 121] width 448 height 35
click at [456, 34] on link "Operations" at bounding box center [440, 29] width 103 height 59
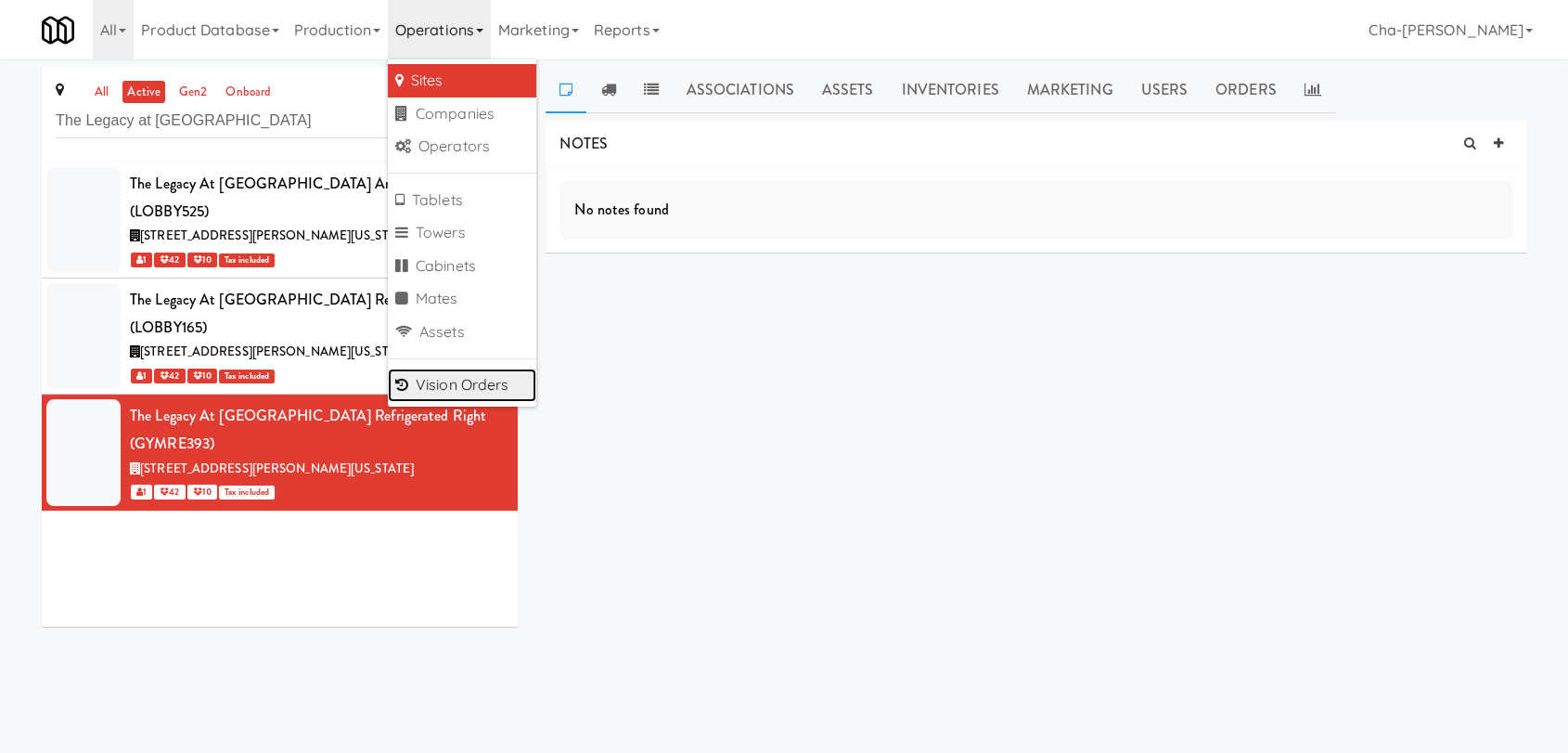
click at [475, 375] on link "Vision Orders" at bounding box center [463, 385] width 149 height 34
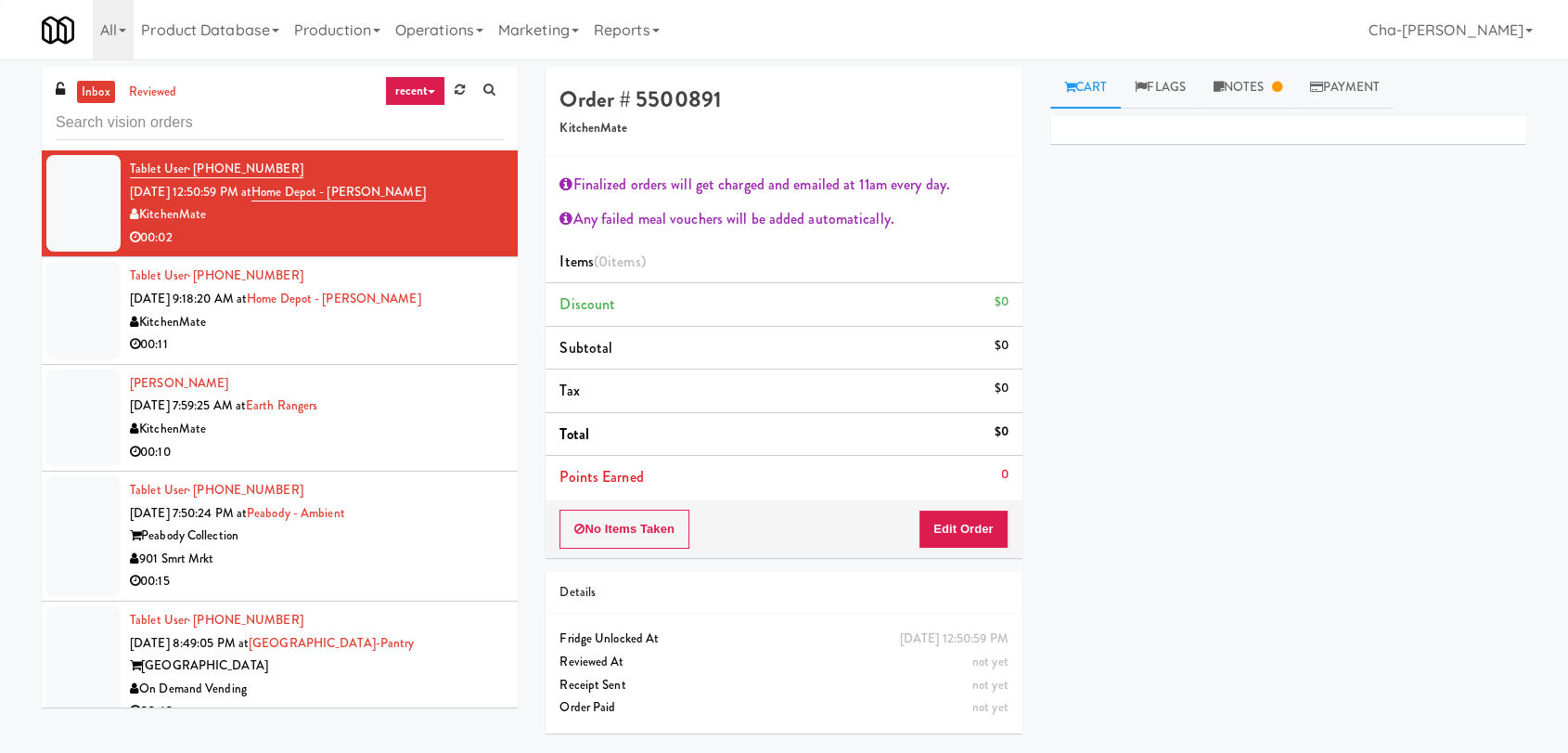
click at [120, 119] on input "text" at bounding box center [279, 123] width 448 height 35
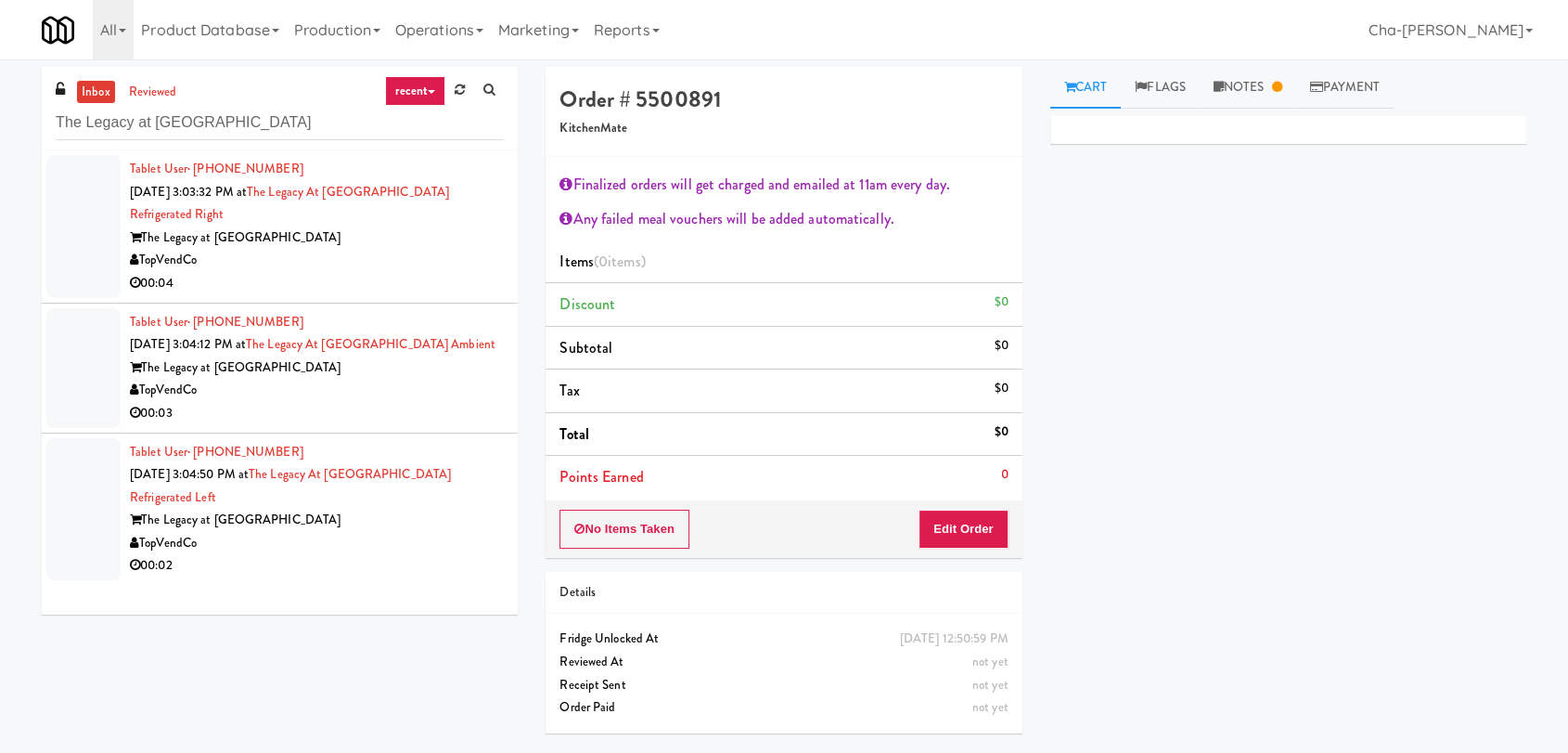
type input "The Legacy at Centennial"
click at [396, 246] on div "The Legacy at Centennial" at bounding box center [317, 238] width 374 height 24
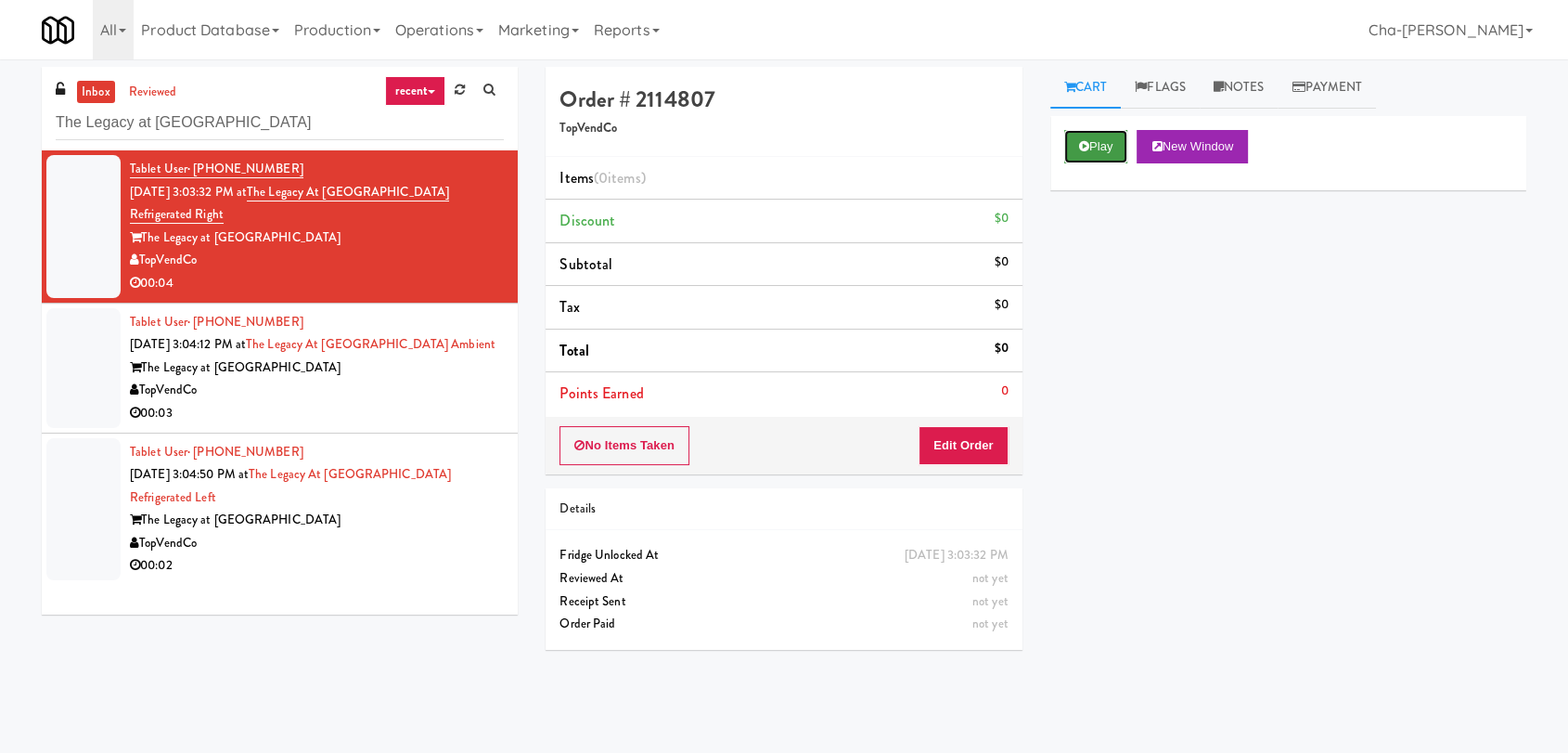
click at [1099, 151] on button "Play" at bounding box center [1096, 147] width 64 height 34
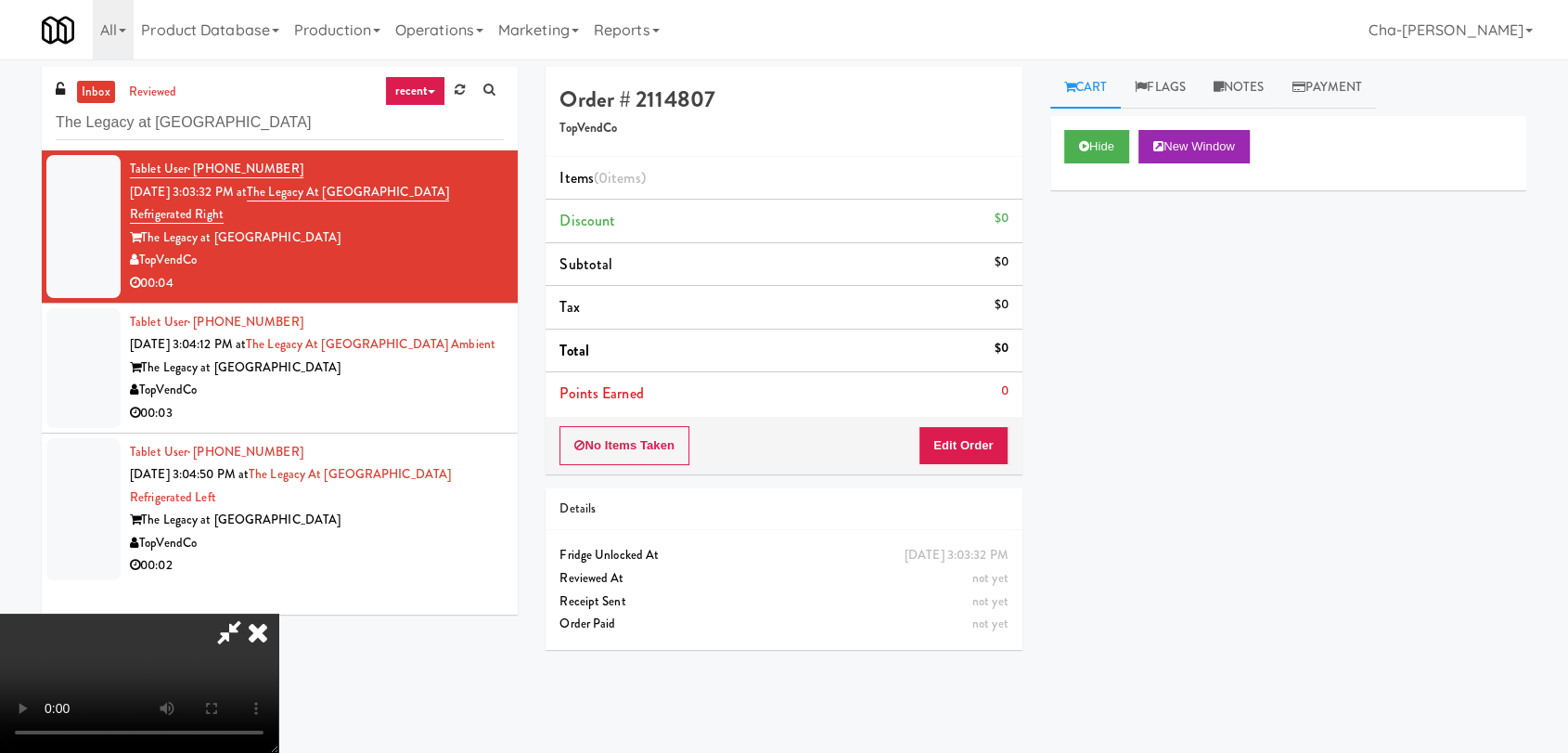
click at [278, 613] on icon at bounding box center [258, 631] width 40 height 37
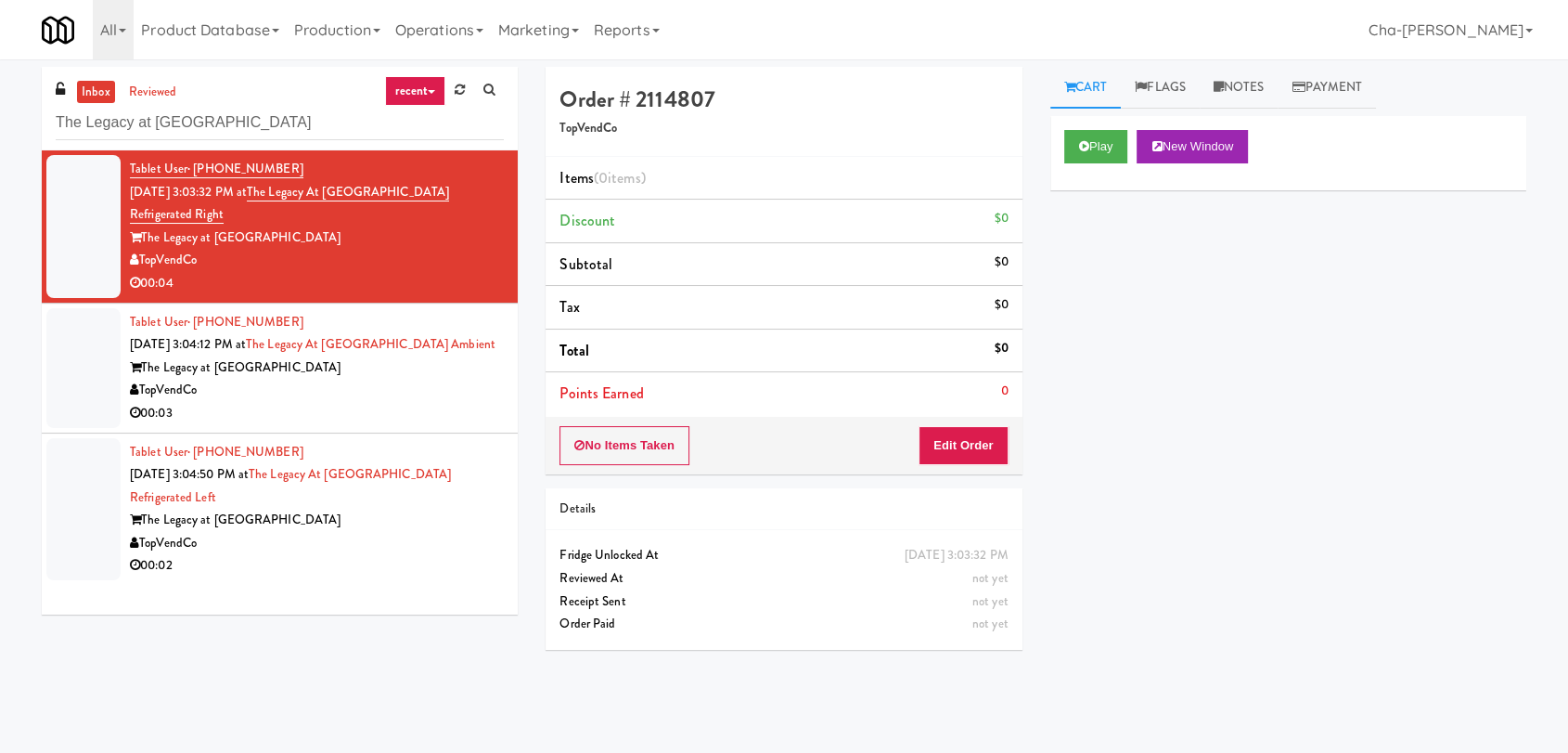
click at [379, 408] on div "00:03" at bounding box center [317, 413] width 374 height 24
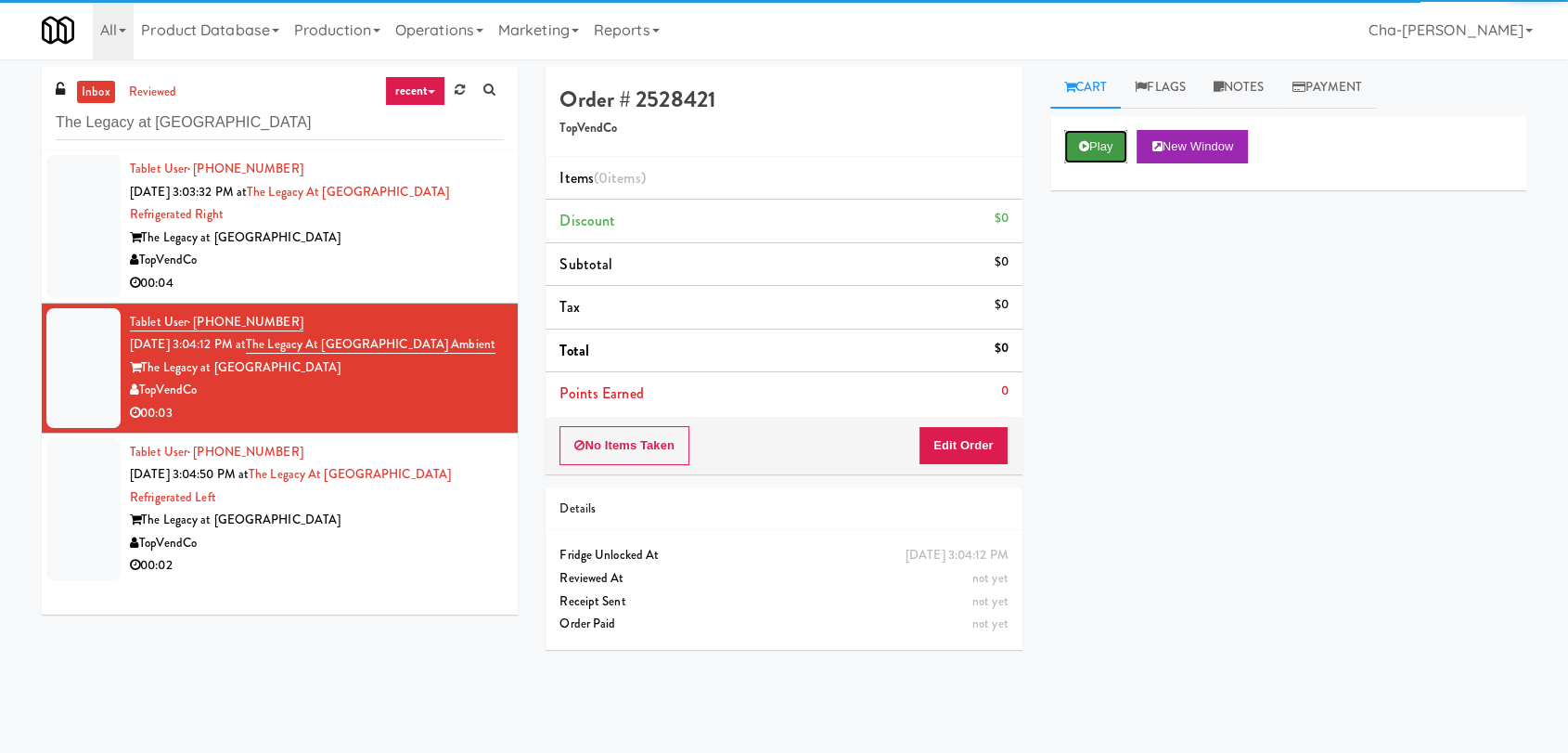
click at [1096, 142] on button "Play" at bounding box center [1096, 147] width 64 height 34
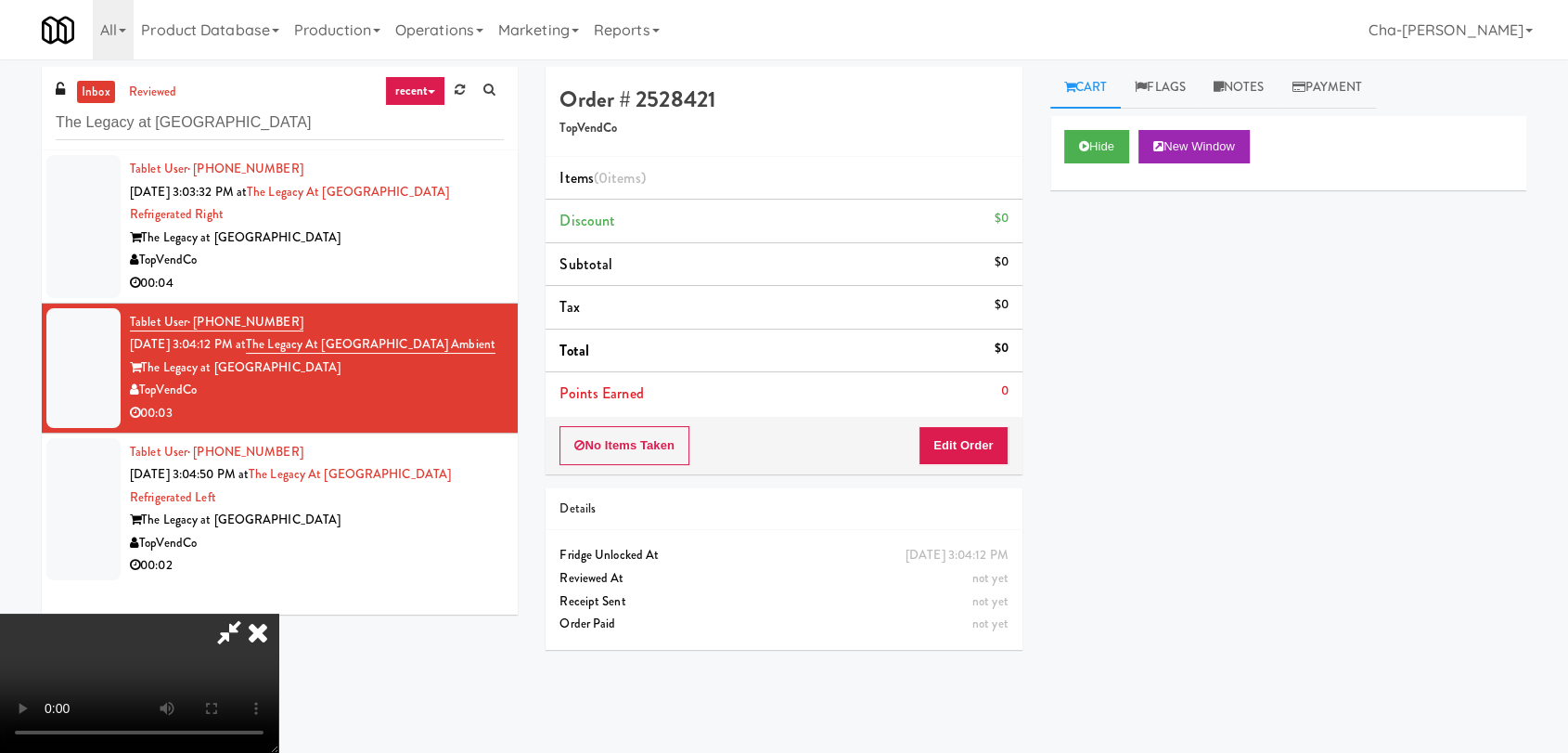
click at [278, 613] on icon at bounding box center [258, 631] width 40 height 37
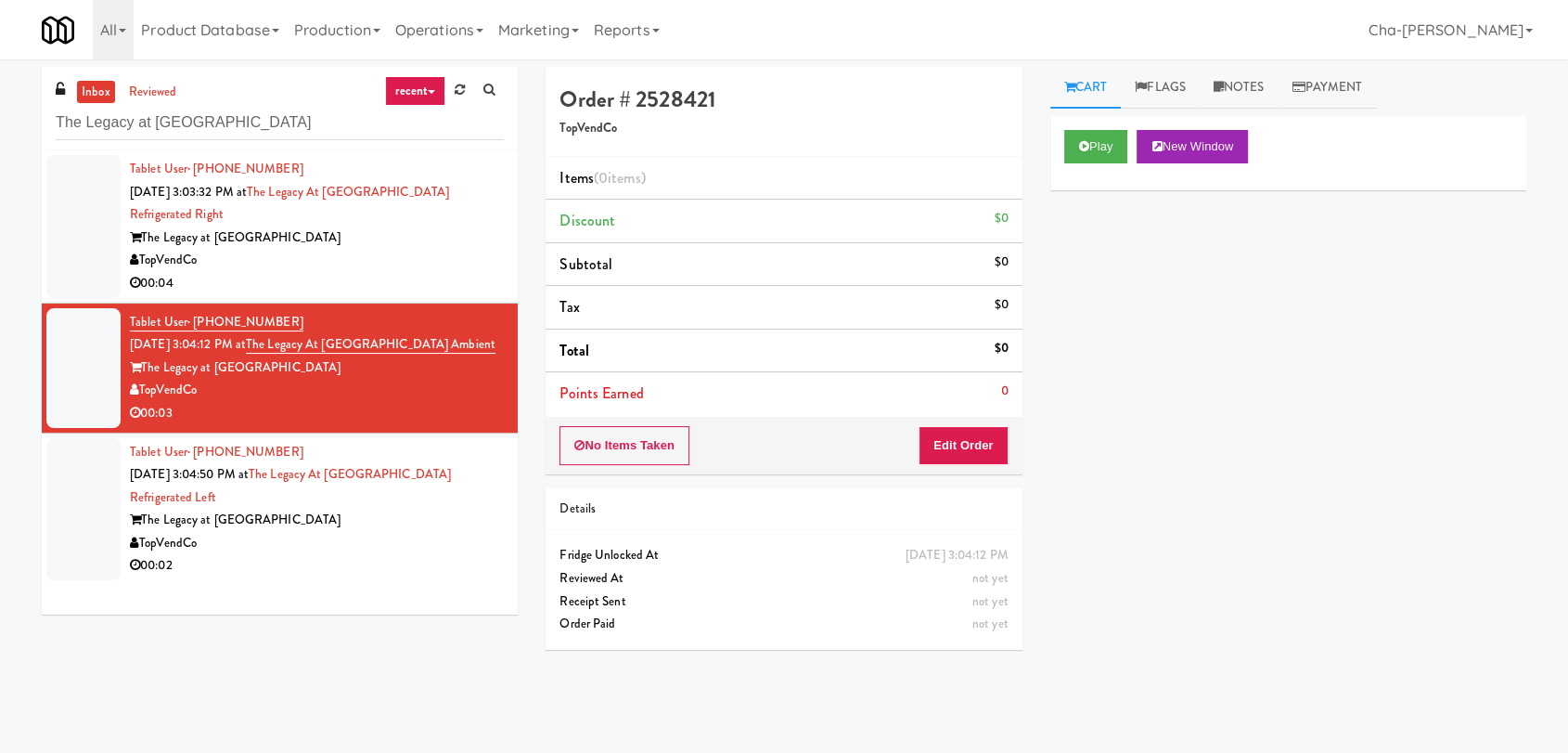
click at [418, 544] on div "TopVendCo" at bounding box center [317, 543] width 374 height 24
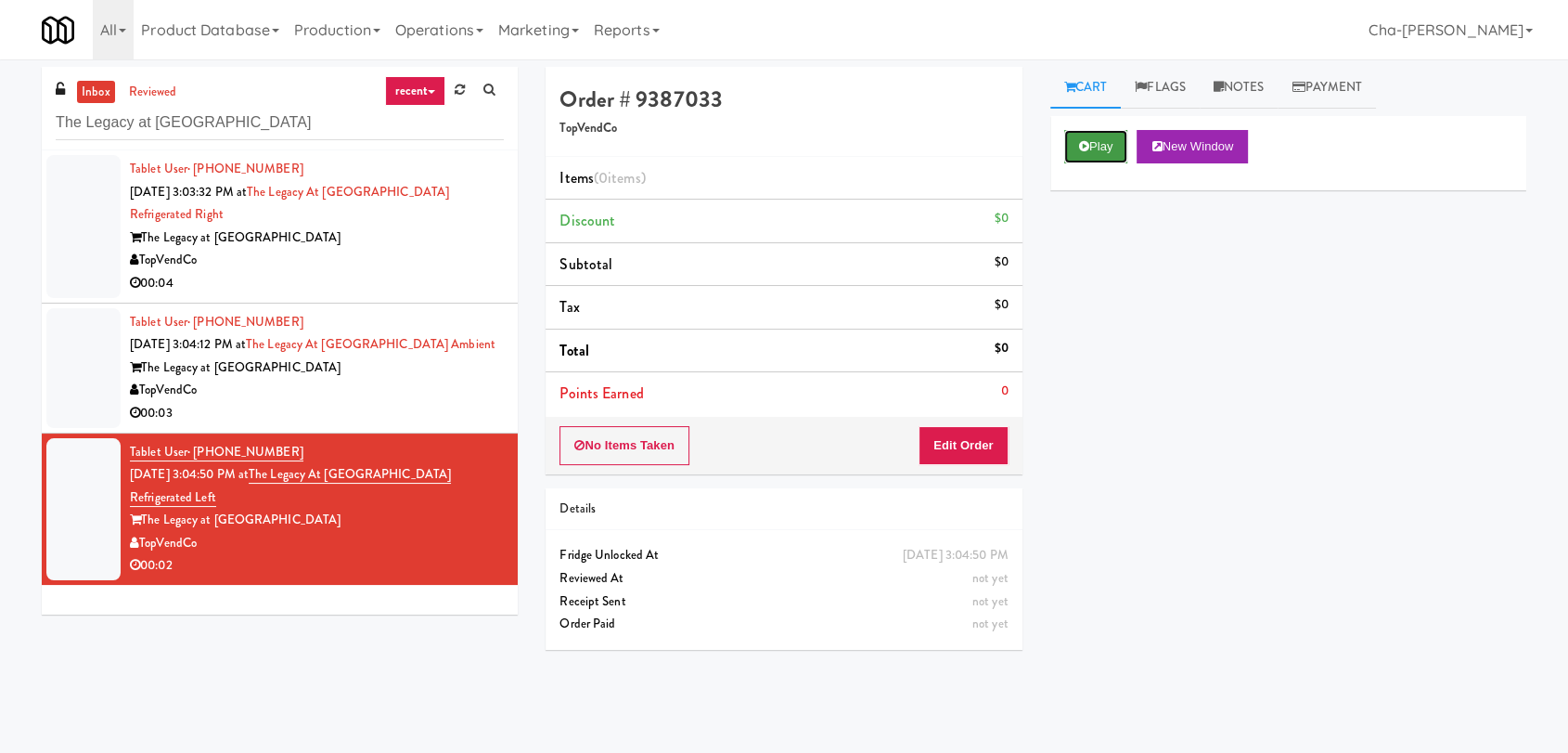
click at [1109, 148] on button "Play" at bounding box center [1096, 147] width 64 height 34
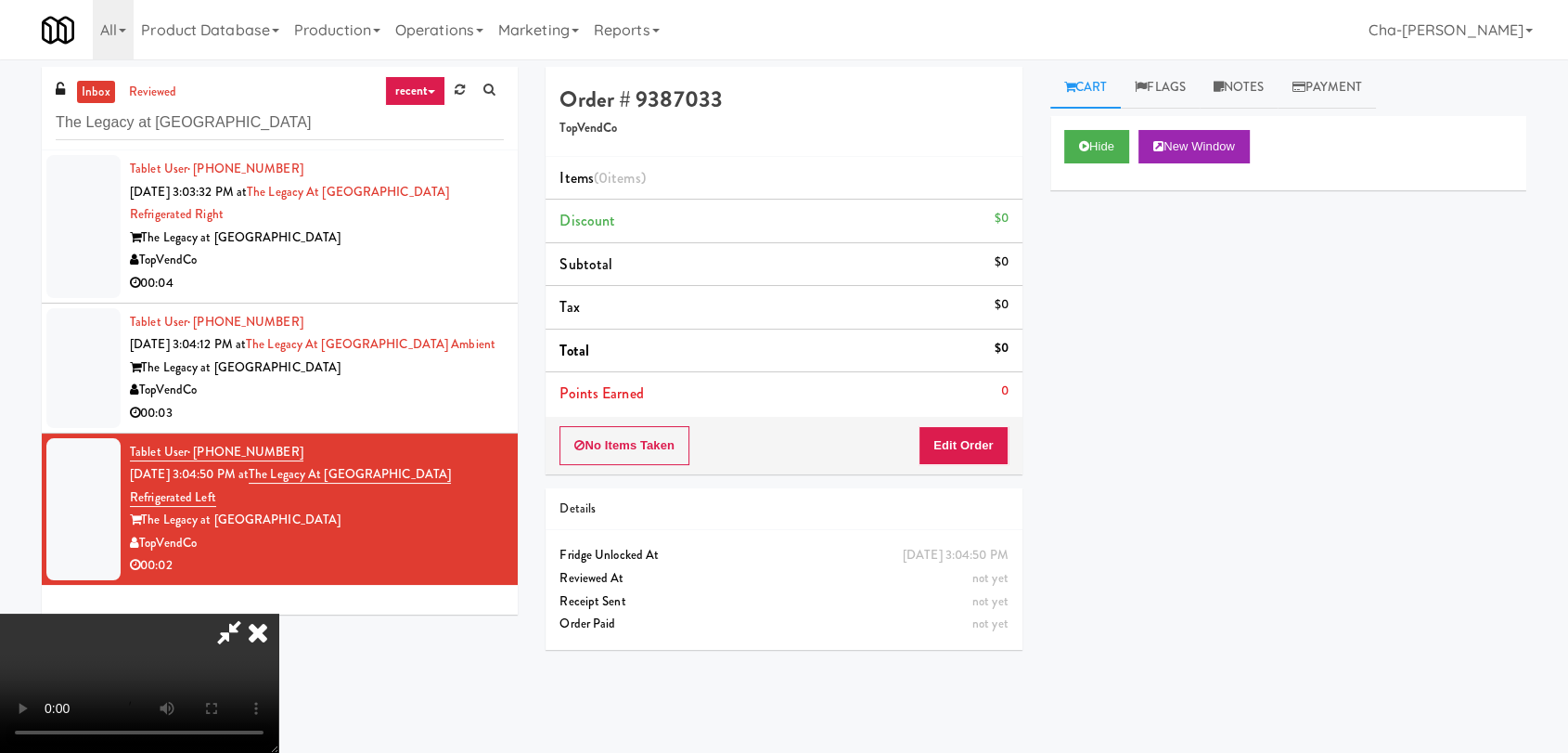
click at [278, 613] on icon at bounding box center [258, 631] width 40 height 37
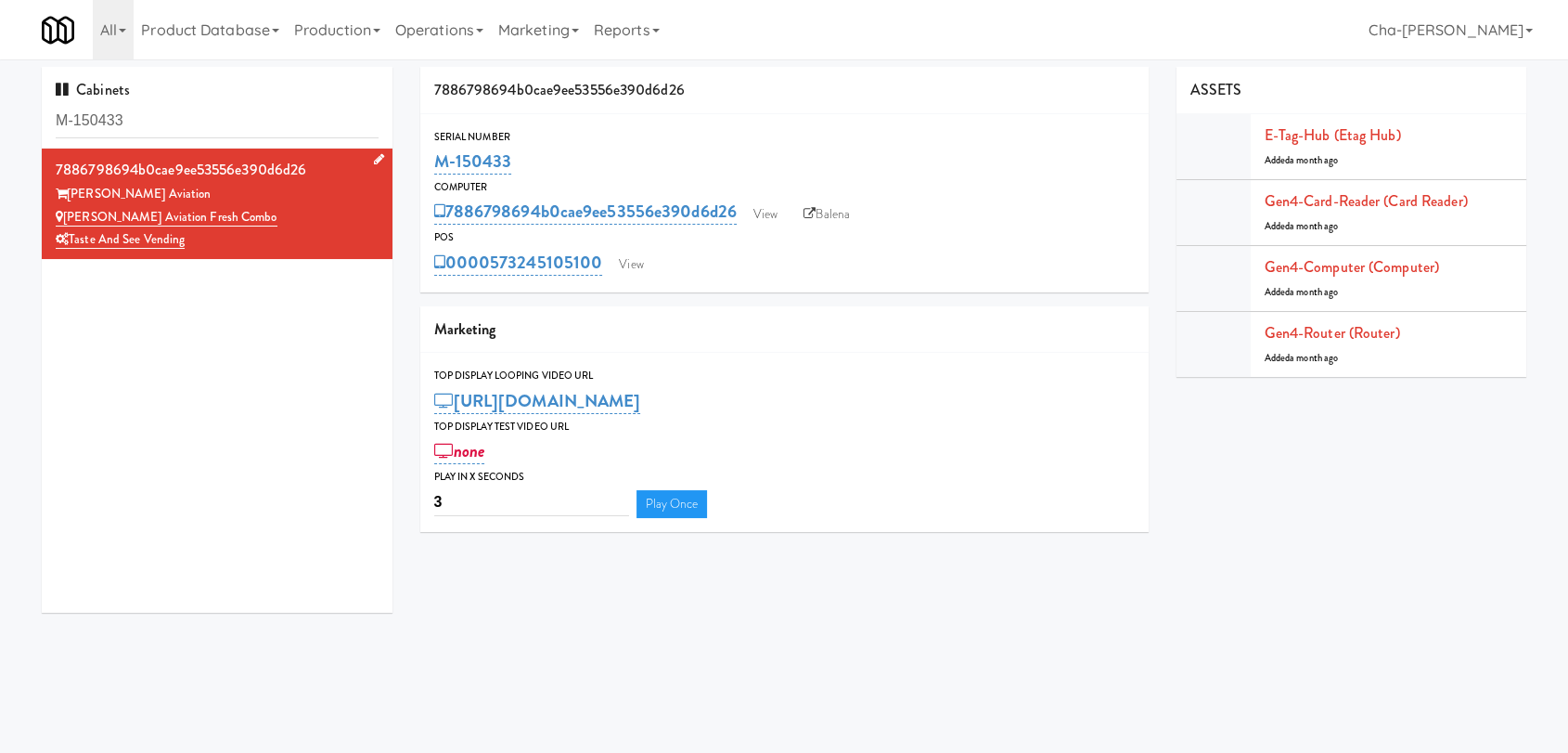
drag, startPoint x: 218, startPoint y: 231, endPoint x: 74, endPoint y: 244, distance: 144.6
click at [74, 244] on div "Taste and See Vending" at bounding box center [217, 240] width 323 height 24
copy link "Taste and See Vending"
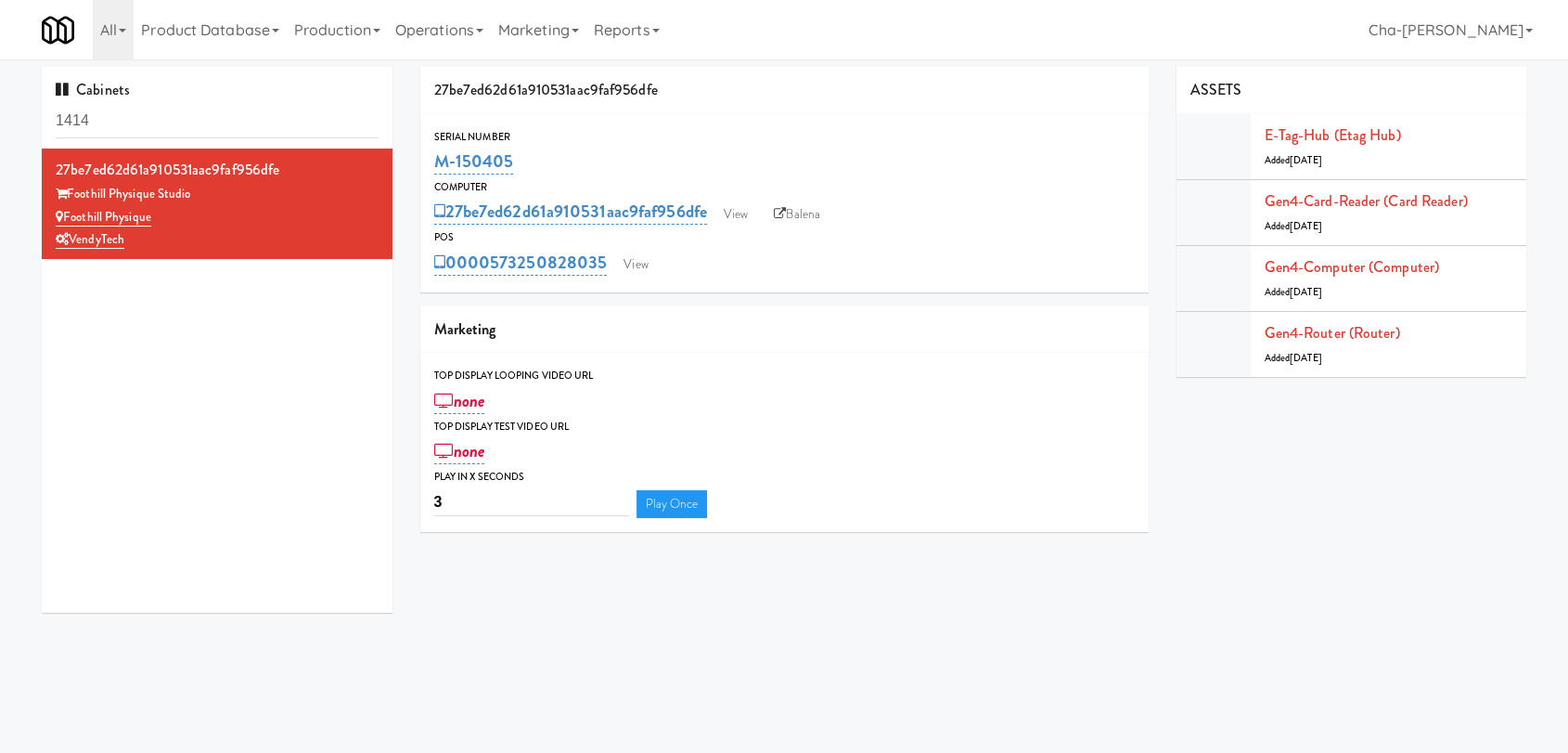
click at [844, 448] on div "none" at bounding box center [784, 451] width 700 height 32
click at [140, 131] on input "1414" at bounding box center [217, 121] width 323 height 35
paste input "M-15247"
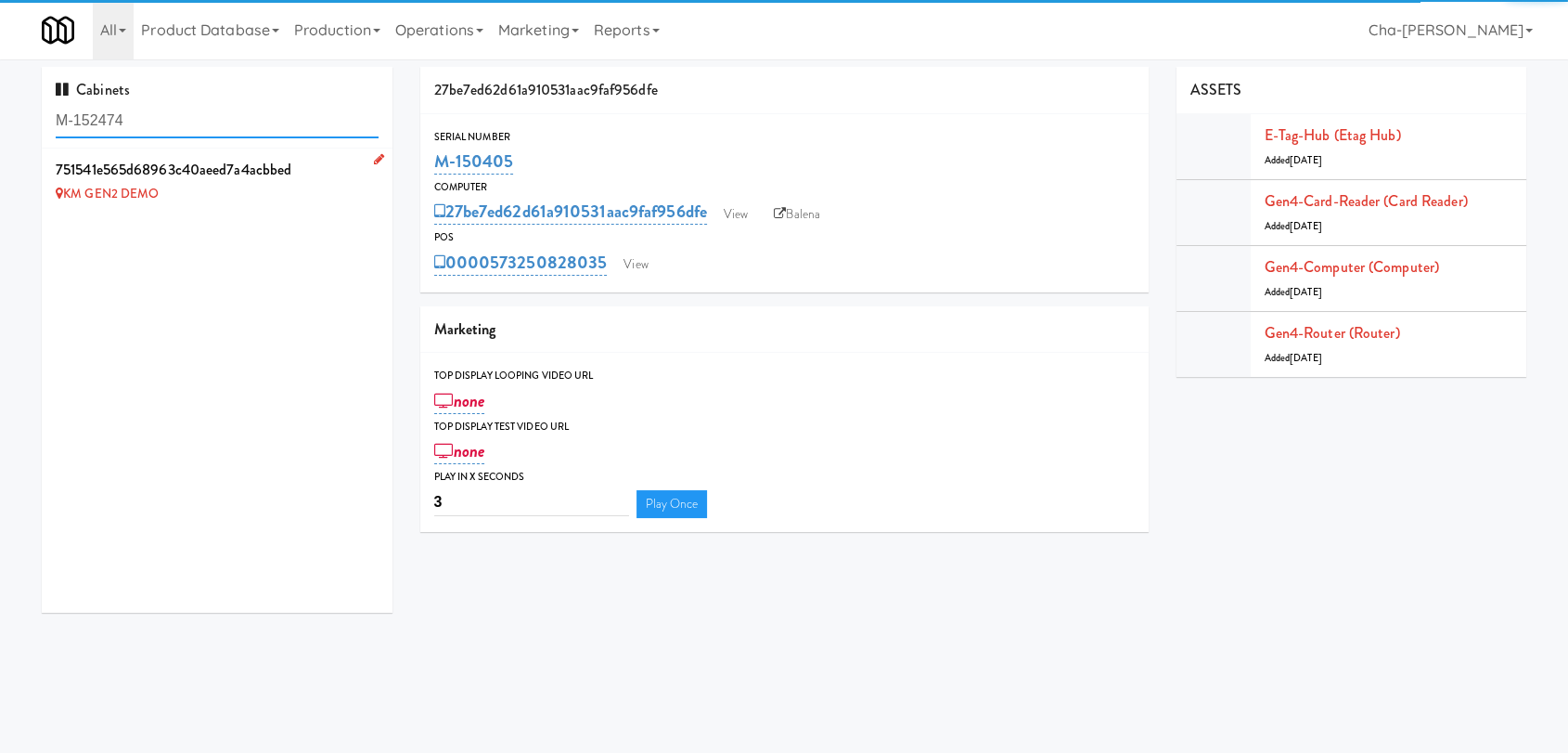
type input "M-152474"
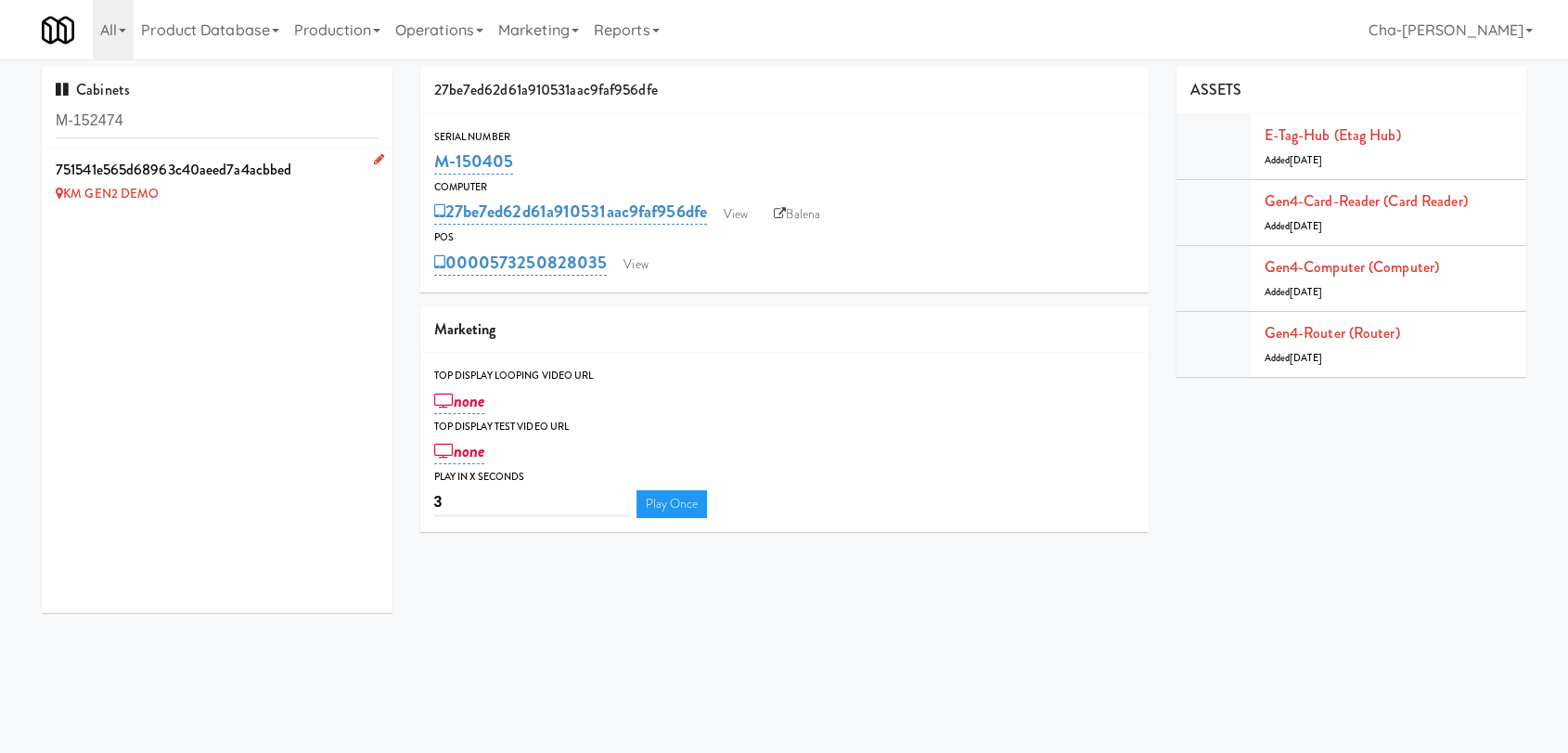
click at [374, 158] on icon at bounding box center [379, 159] width 10 height 12
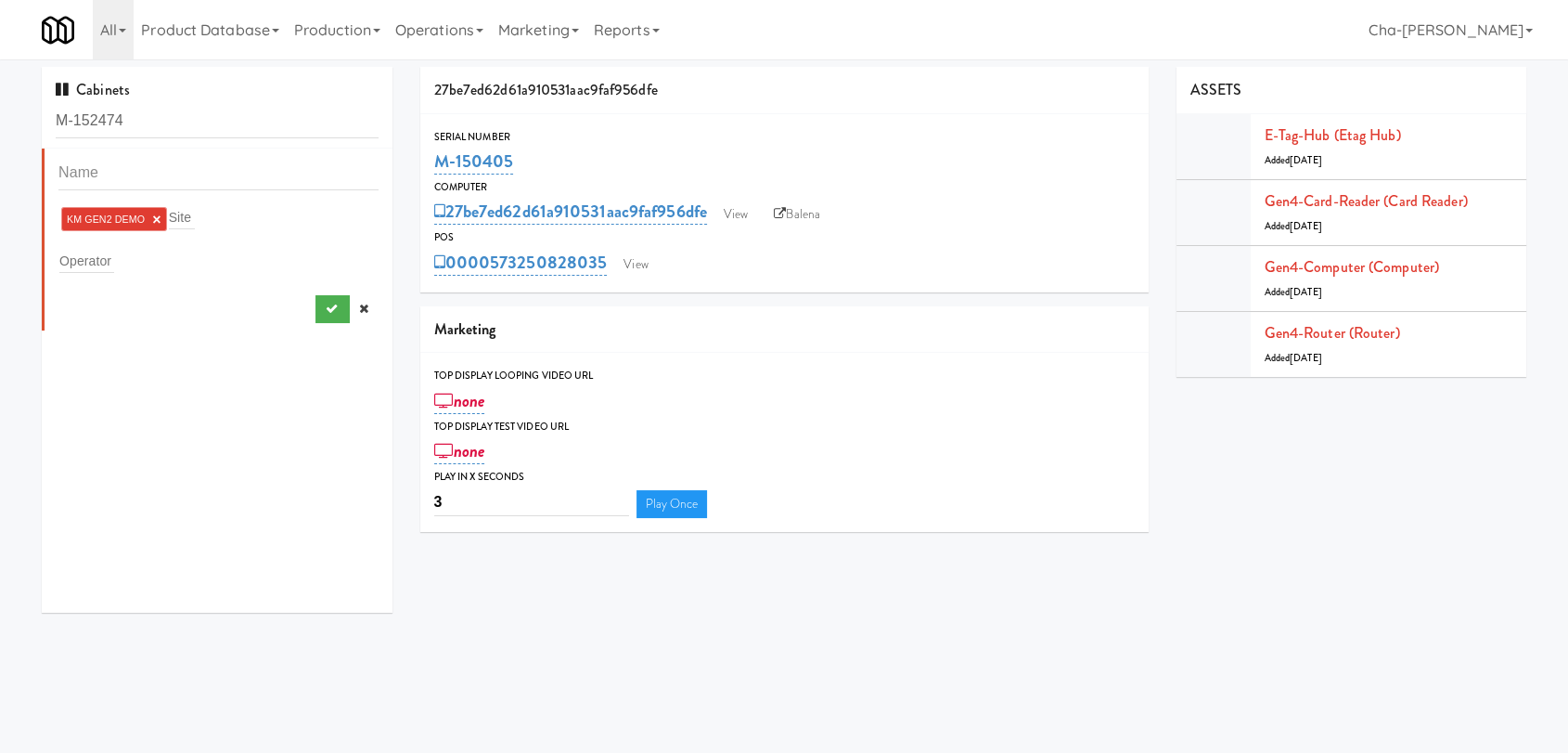
click at [158, 220] on link "×" at bounding box center [156, 219] width 8 height 16
click at [118, 253] on div "Operator" at bounding box center [218, 258] width 321 height 26
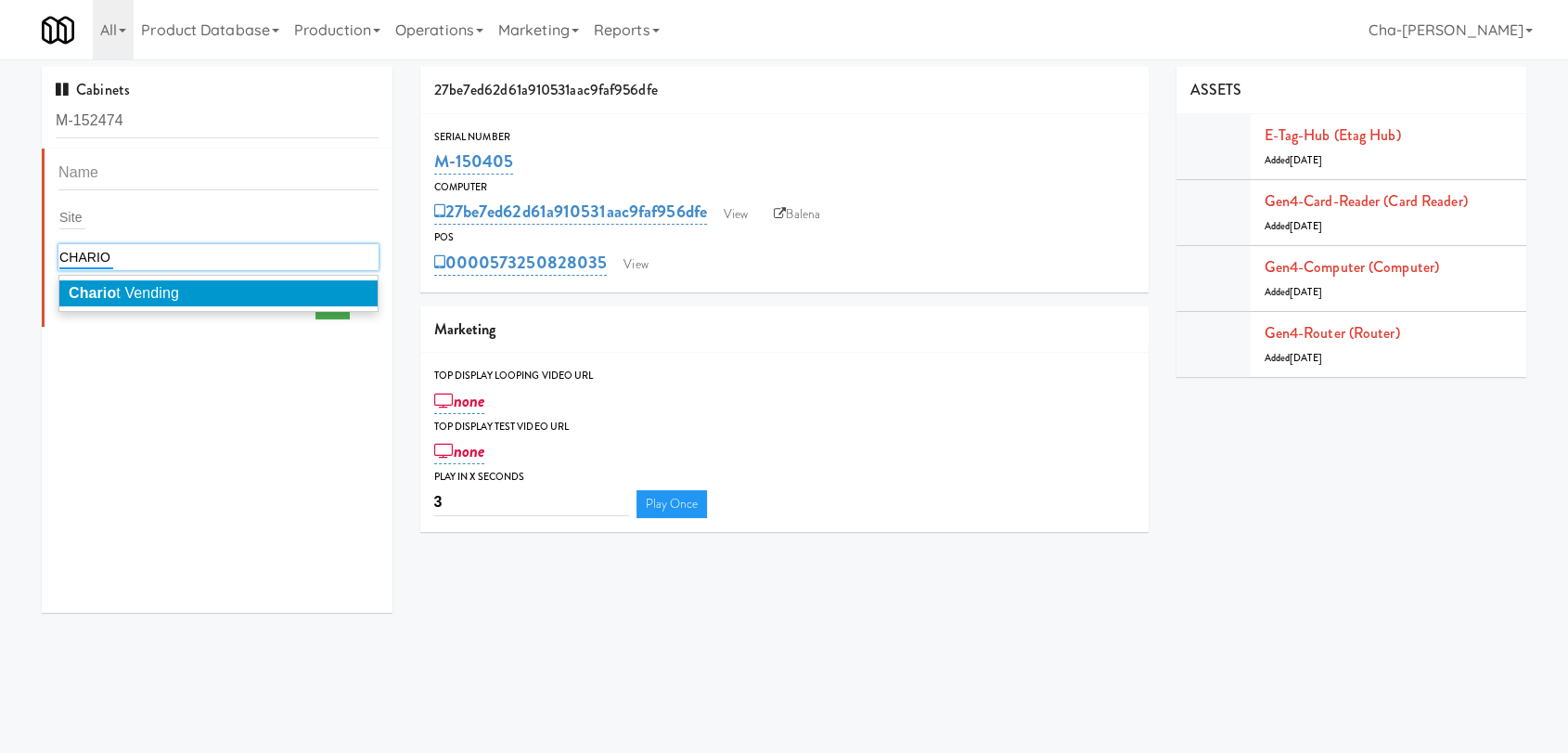
type input "CHARIO"
click at [212, 293] on li "Chario t Vending" at bounding box center [218, 293] width 319 height 26
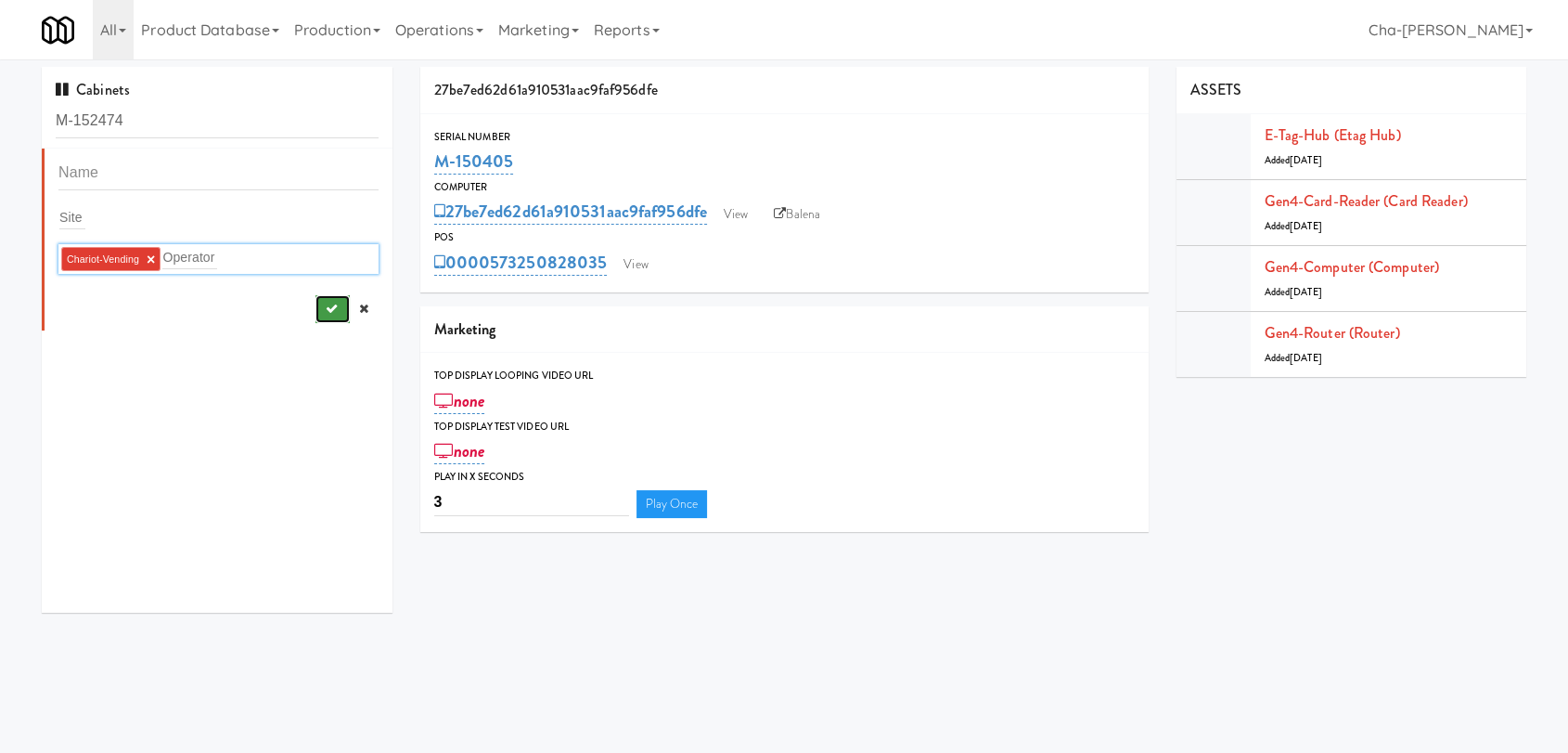
click at [316, 306] on button "submit" at bounding box center [333, 309] width 35 height 28
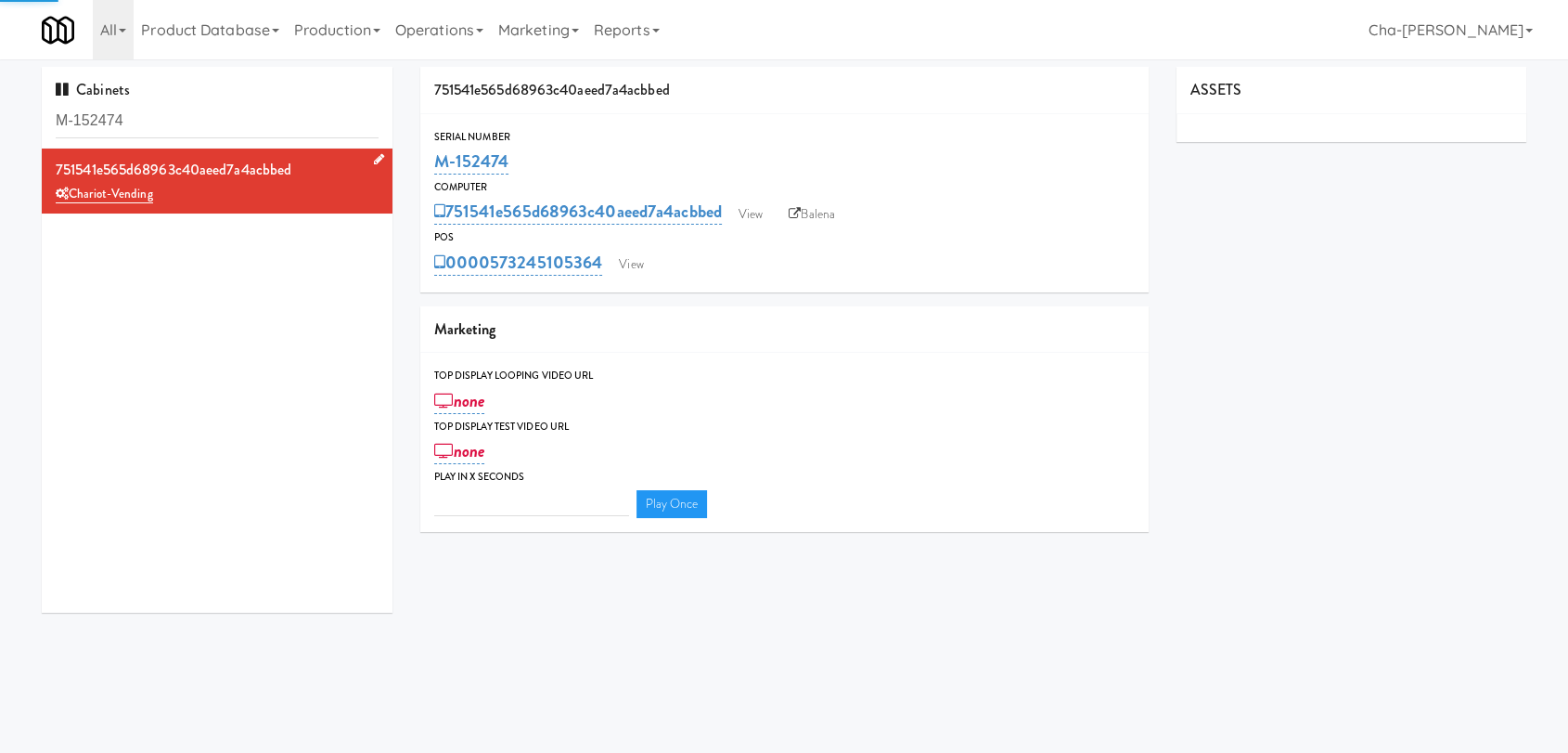
type input "3"
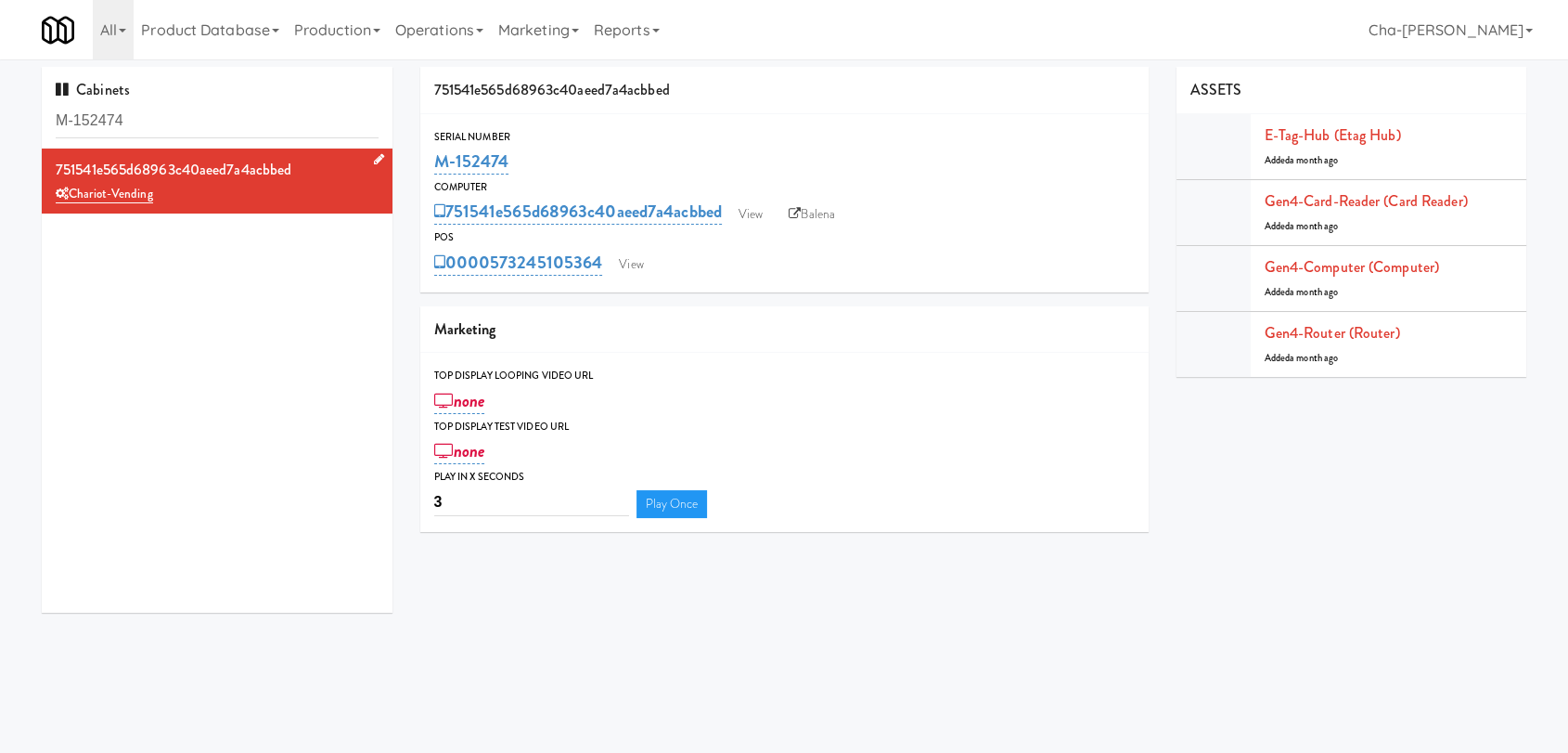
click at [792, 86] on div "751541e565d68963c40aeed7a4acbbed" at bounding box center [784, 90] width 729 height 47
click at [141, 114] on input "M-152474" at bounding box center [217, 121] width 323 height 35
paste input "68"
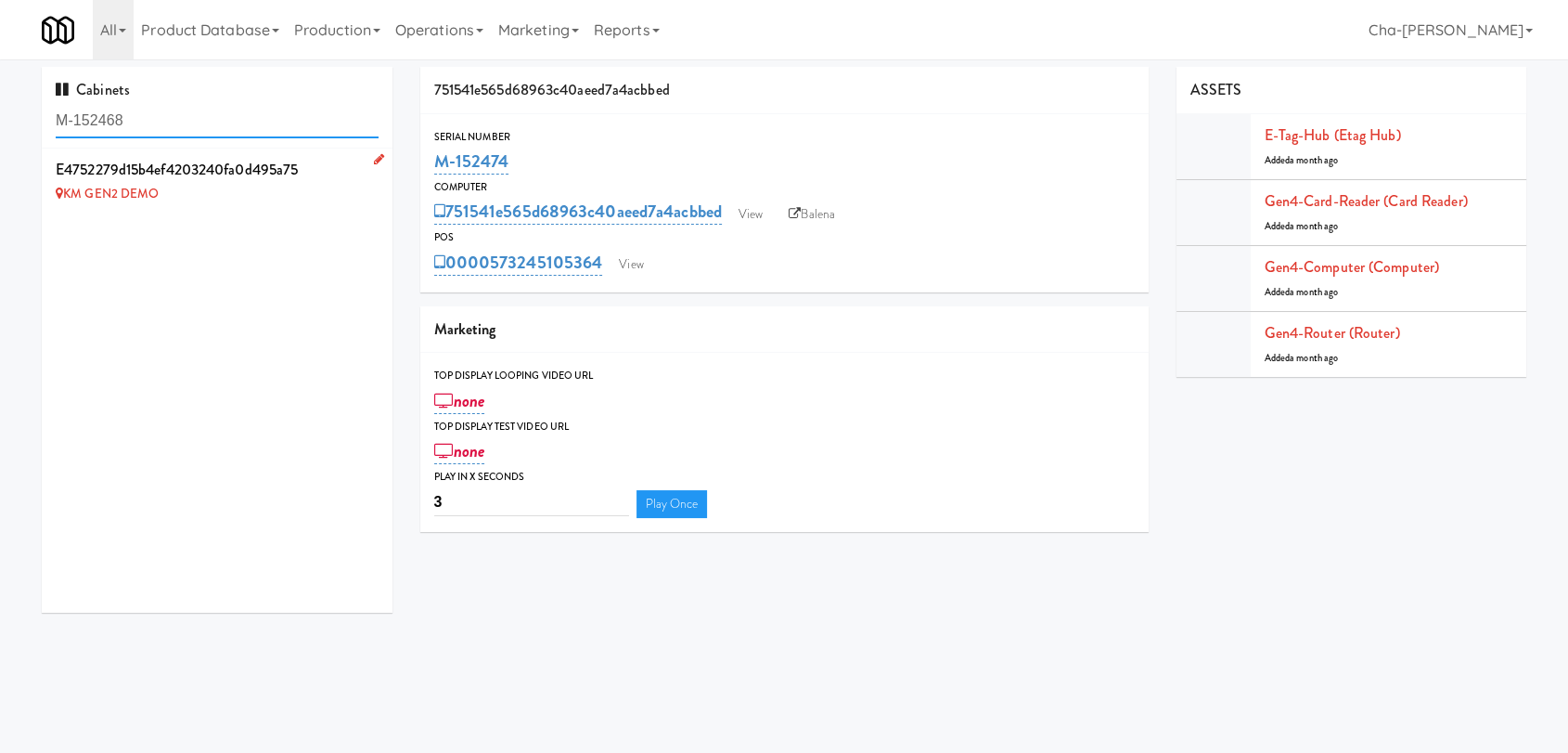
type input "M-152468"
click at [374, 158] on icon at bounding box center [379, 159] width 10 height 12
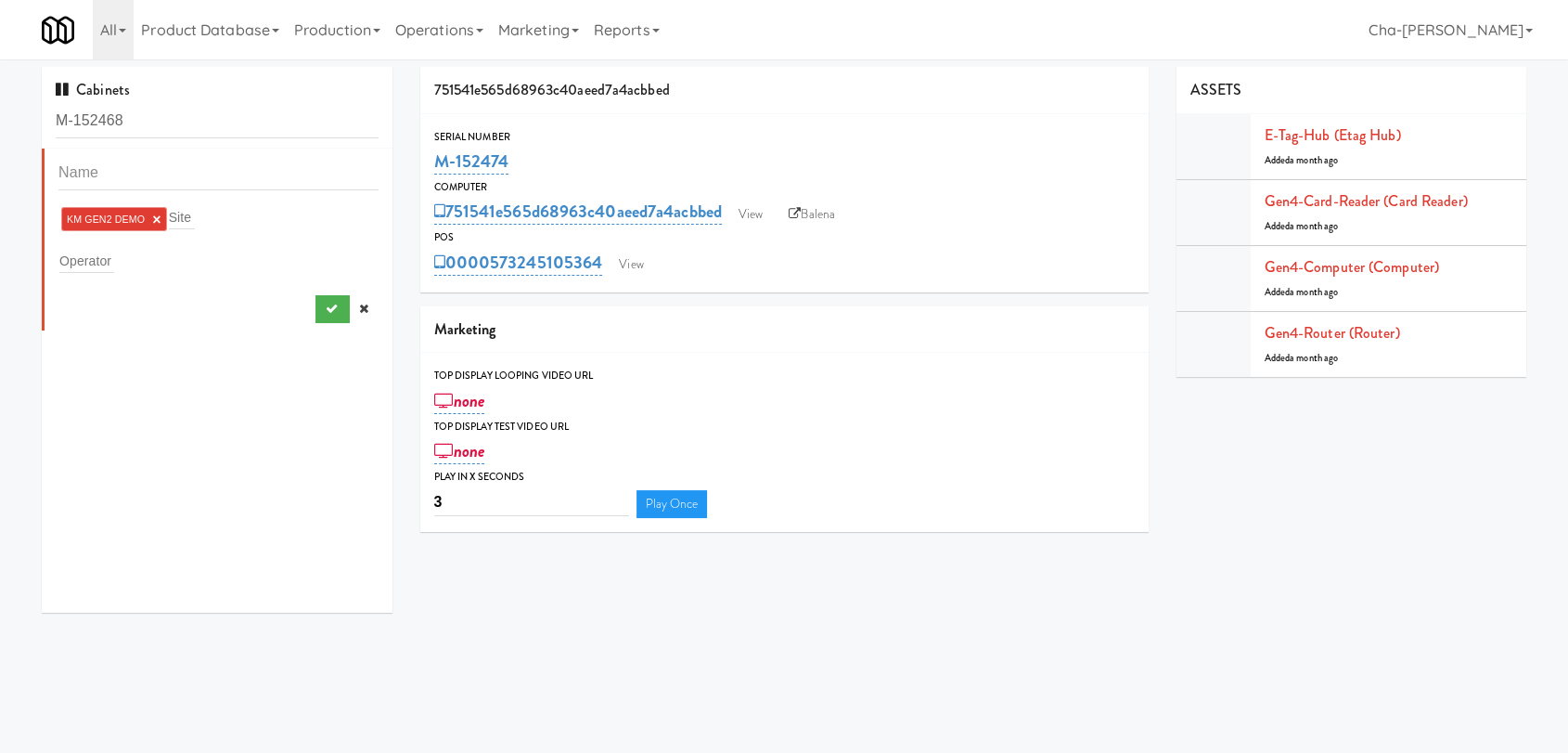
click at [159, 215] on link "×" at bounding box center [156, 219] width 8 height 16
click at [141, 252] on div "Operator" at bounding box center [218, 258] width 321 height 26
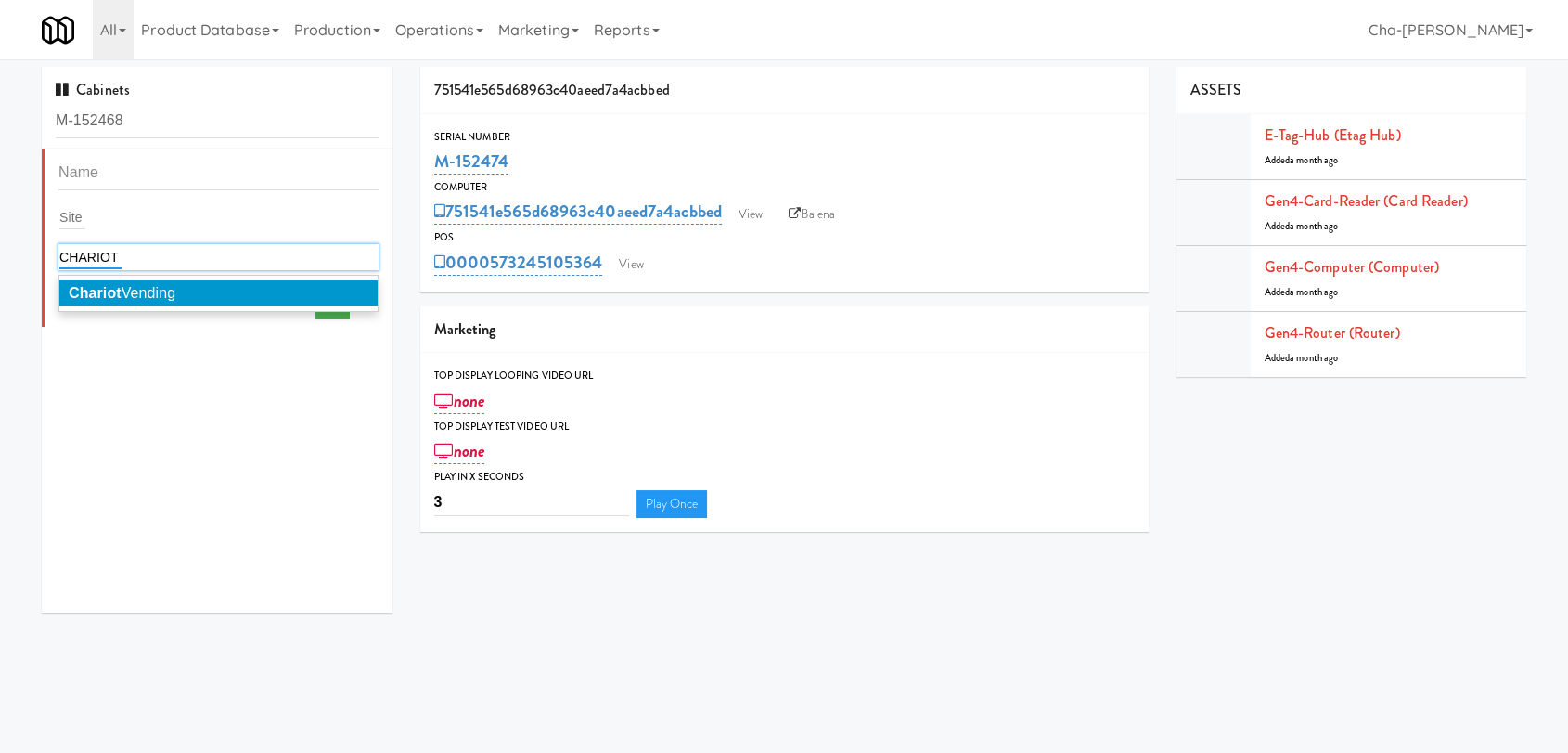
type input "CHARIOT"
click at [149, 286] on span "Chariot Vending" at bounding box center [122, 292] width 107 height 16
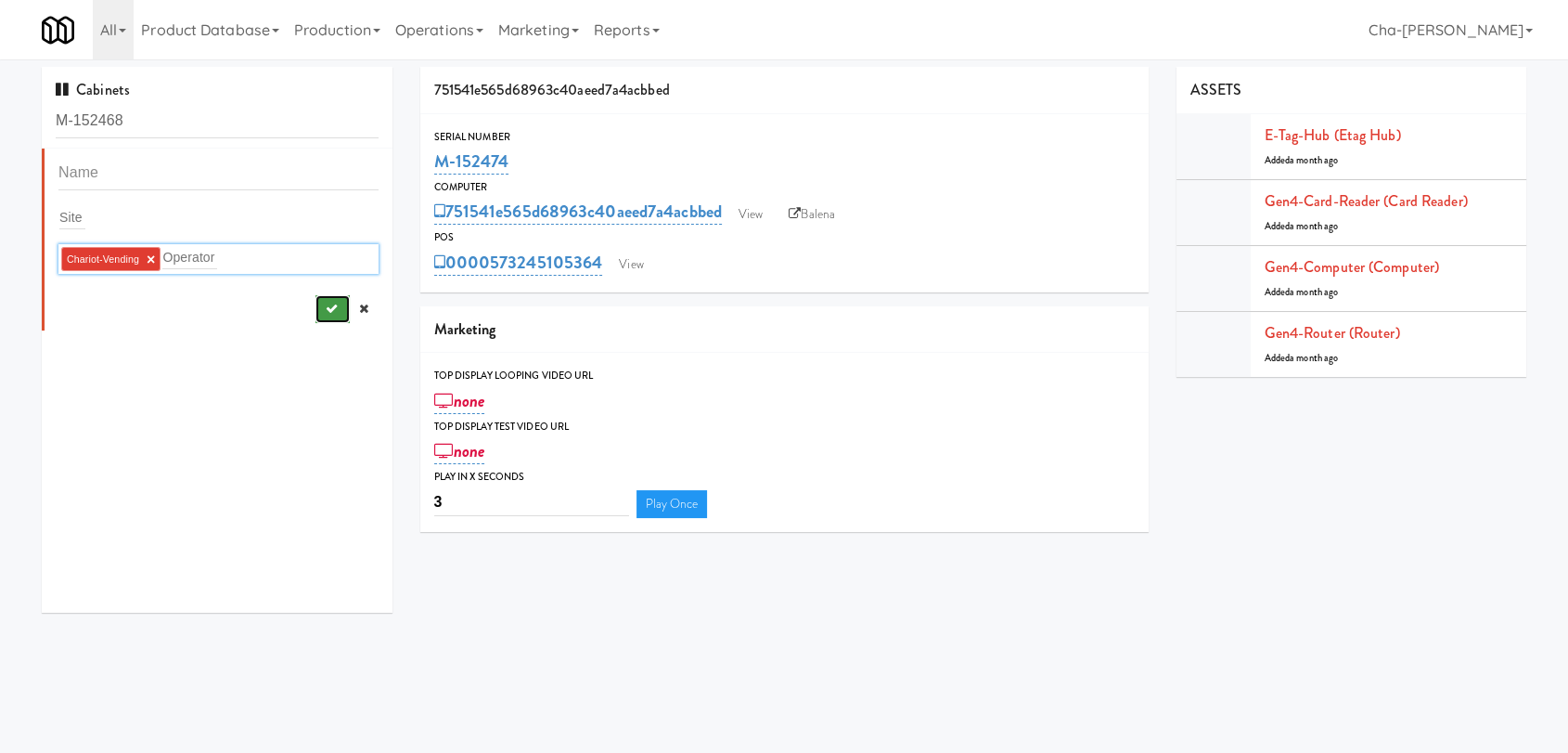
click at [324, 309] on icon "submit" at bounding box center [330, 308] width 12 height 12
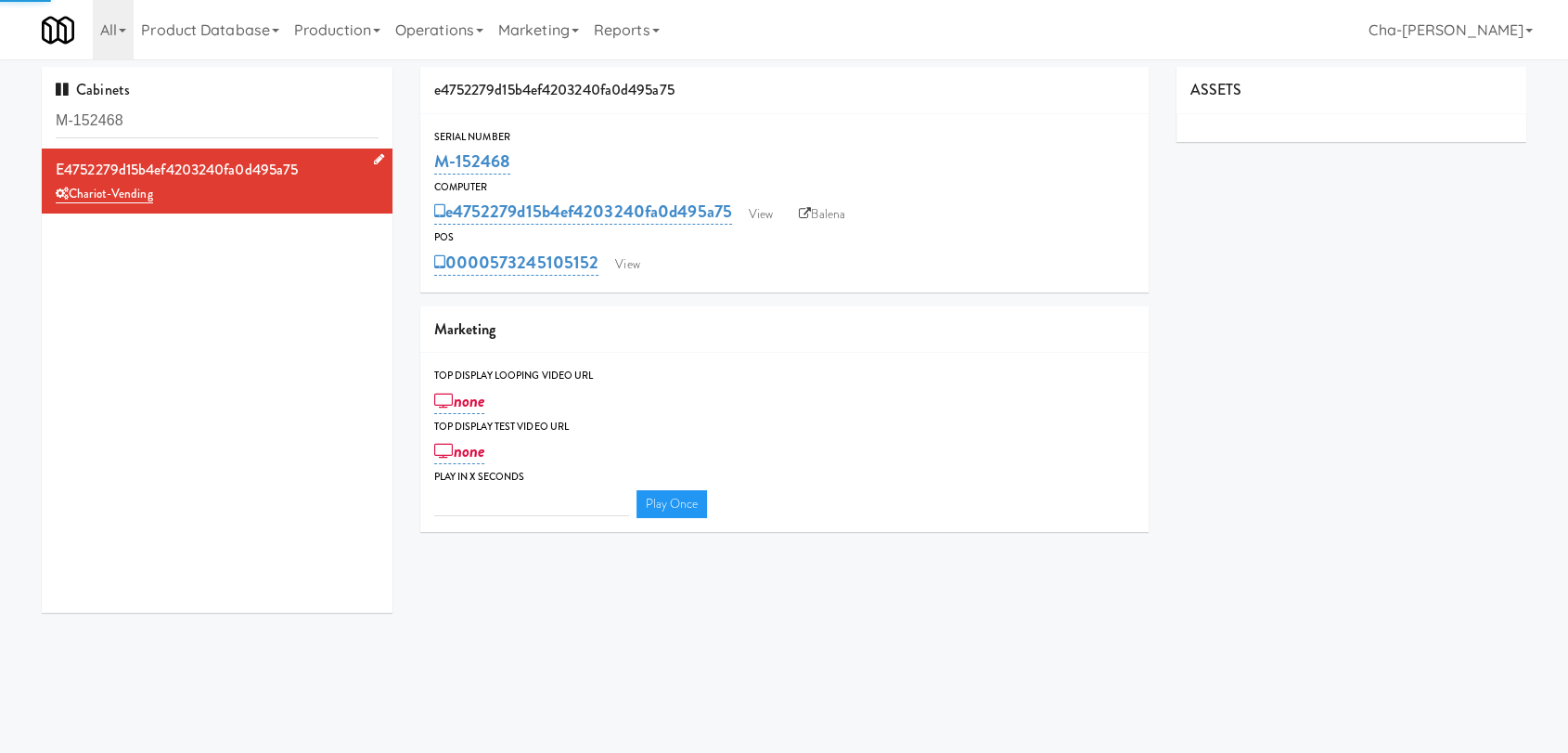
type input "3"
